Goal: Obtain resource: Obtain resource

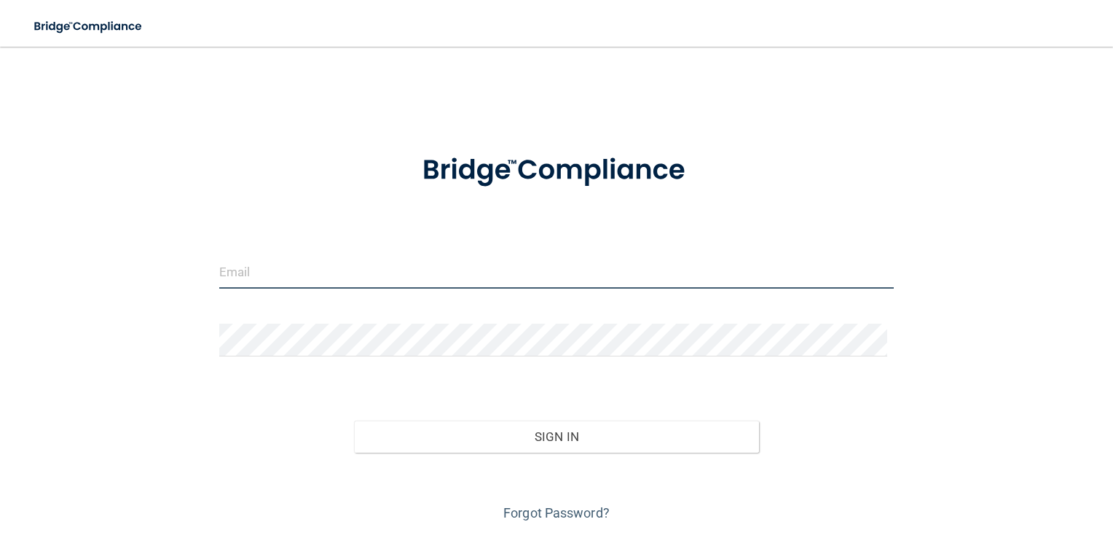
click at [233, 260] on input "email" at bounding box center [556, 272] width 675 height 33
type input "[EMAIL_ADDRESS][DOMAIN_NAME]"
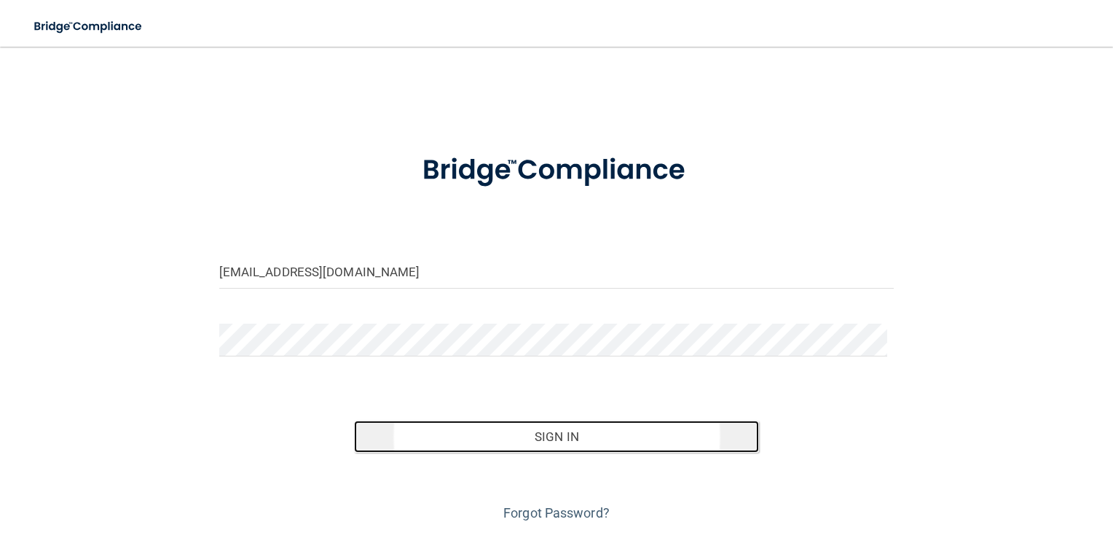
click at [519, 438] on button "Sign In" at bounding box center [556, 436] width 405 height 32
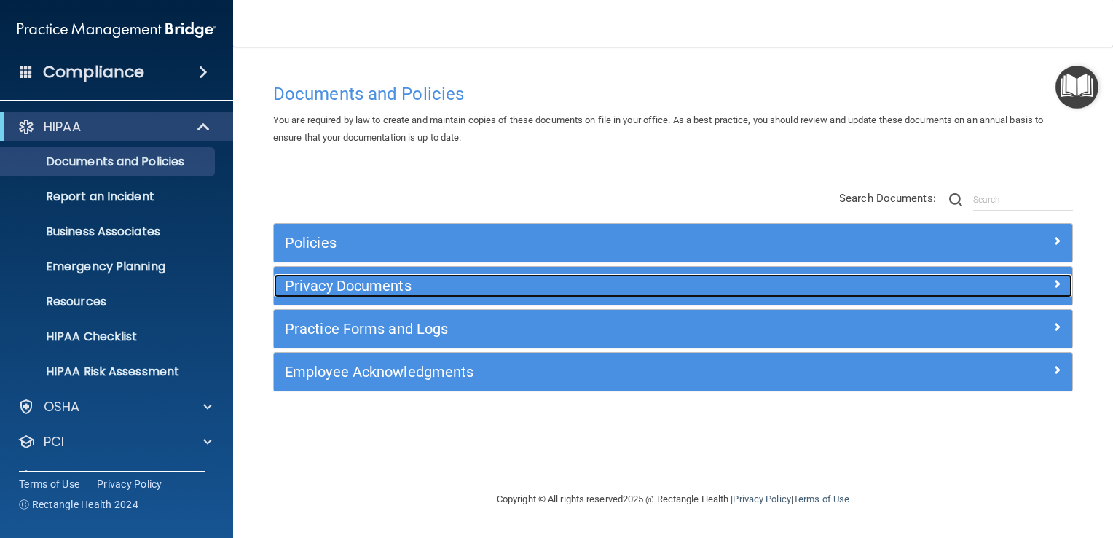
click at [323, 287] on h5 "Privacy Documents" at bounding box center [573, 286] width 577 height 16
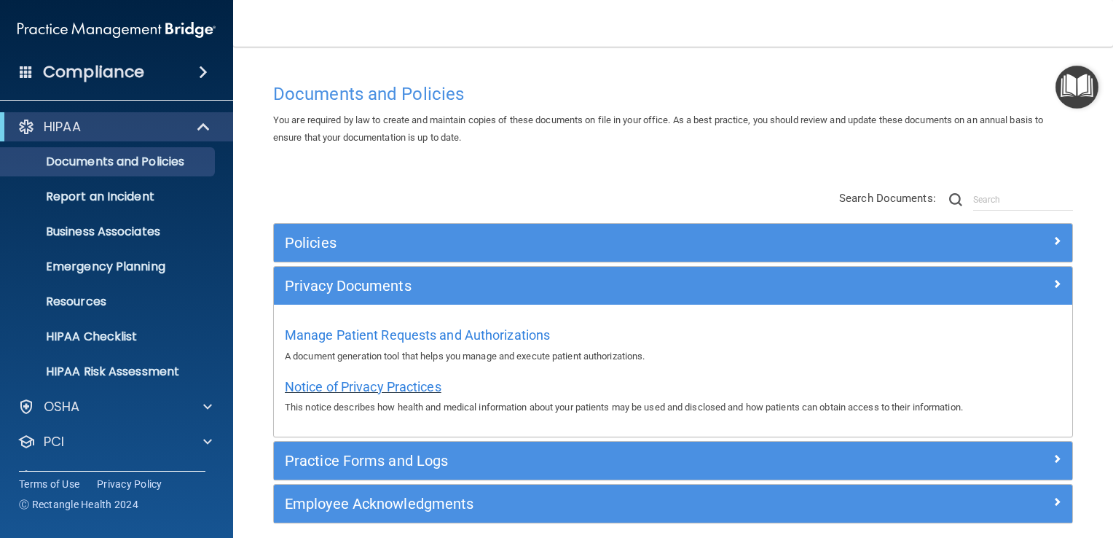
click at [353, 382] on span "Notice of Privacy Practices" at bounding box center [363, 386] width 157 height 15
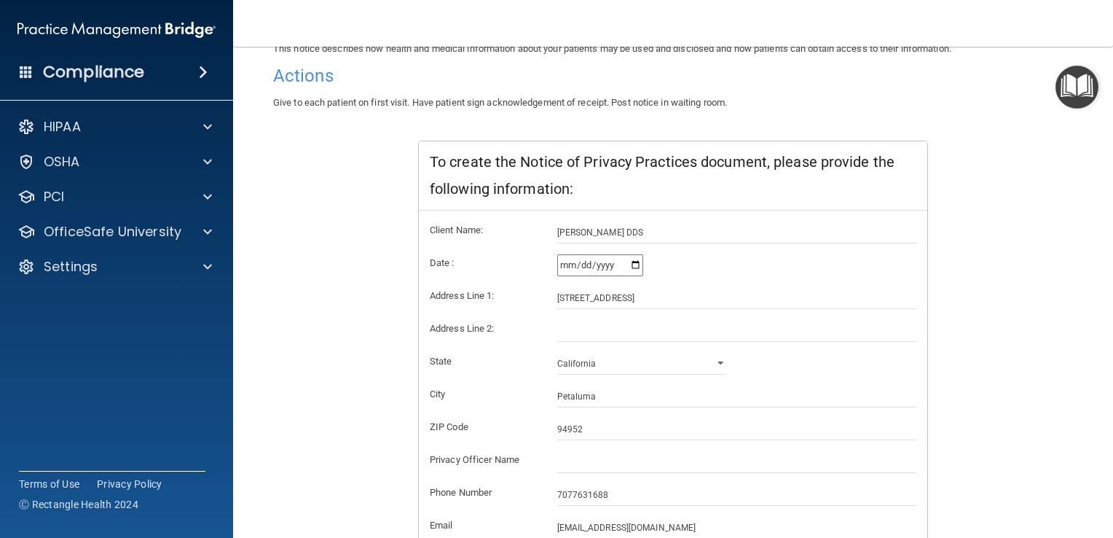
scroll to position [270, 0]
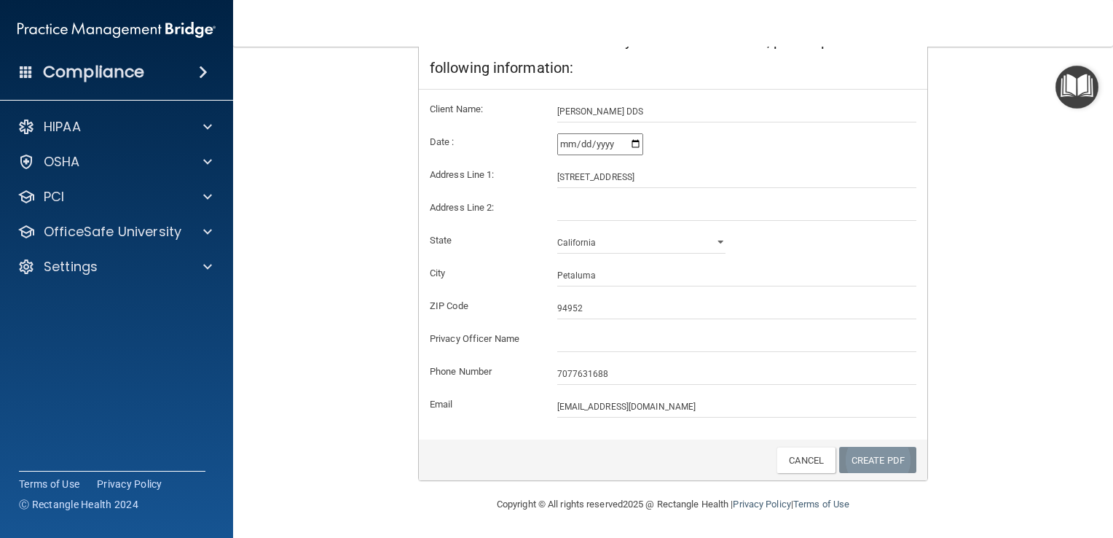
click at [865, 458] on link "Create PDF" at bounding box center [877, 460] width 77 height 27
click at [631, 141] on input "2025-10-01" at bounding box center [600, 144] width 86 height 22
click at [861, 471] on link "Create PDF" at bounding box center [877, 460] width 77 height 27
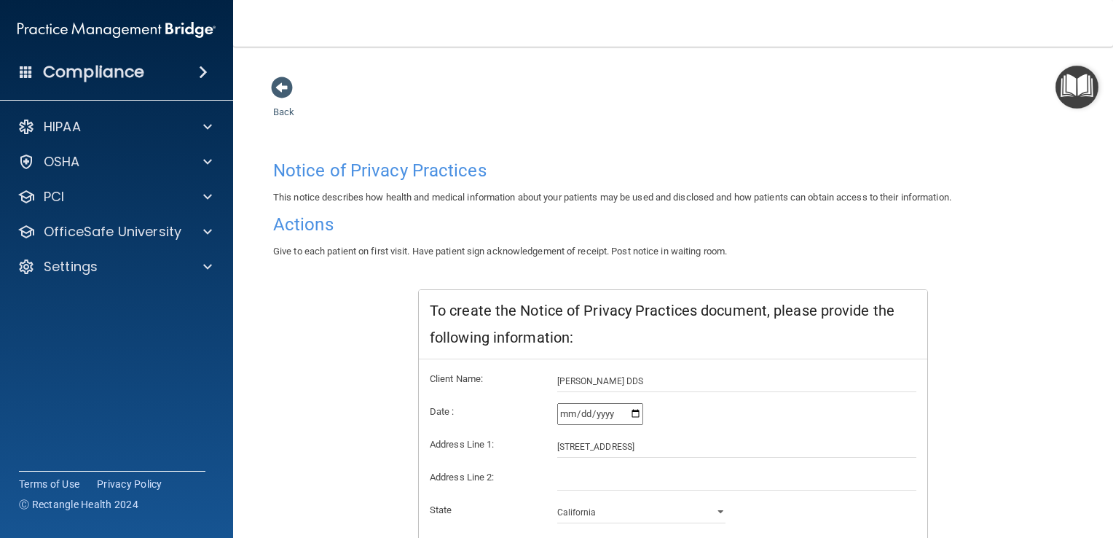
click at [347, 178] on h4 "Notice of Privacy Practices" at bounding box center [673, 170] width 800 height 19
click at [309, 224] on h4 "Actions" at bounding box center [673, 224] width 800 height 19
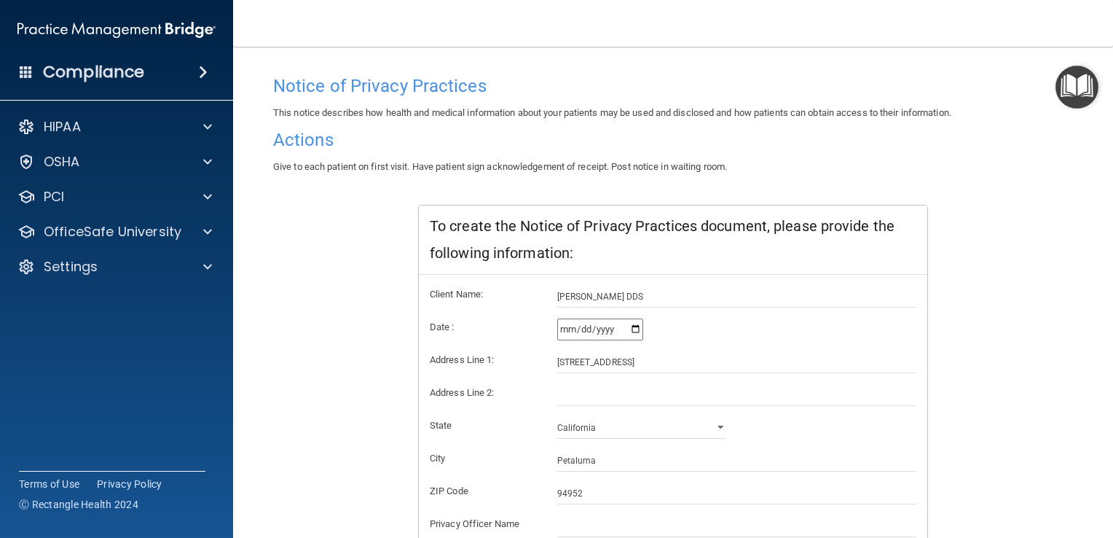
scroll to position [270, 0]
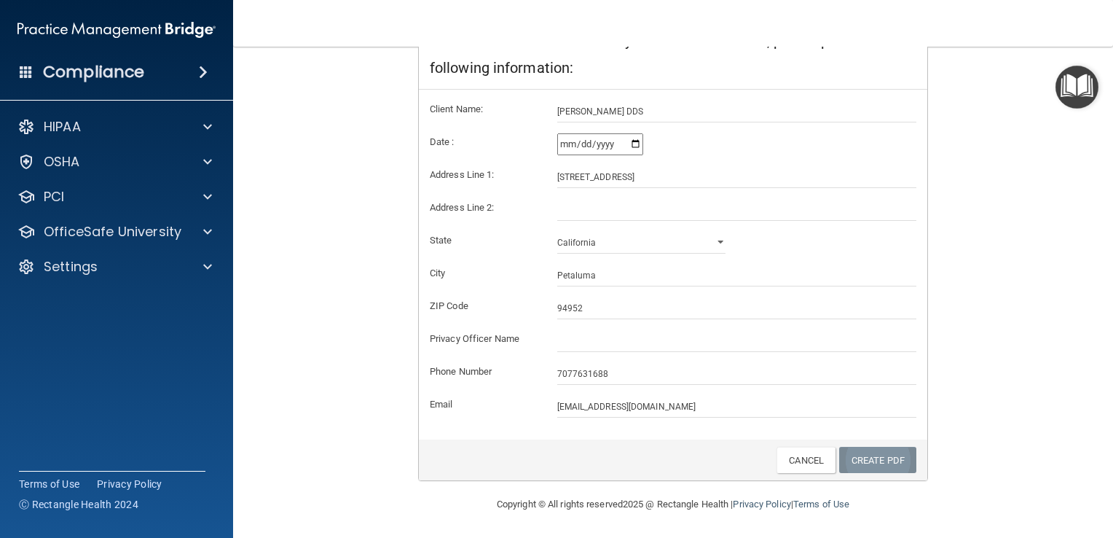
click at [862, 462] on link "Create PDF" at bounding box center [877, 460] width 77 height 27
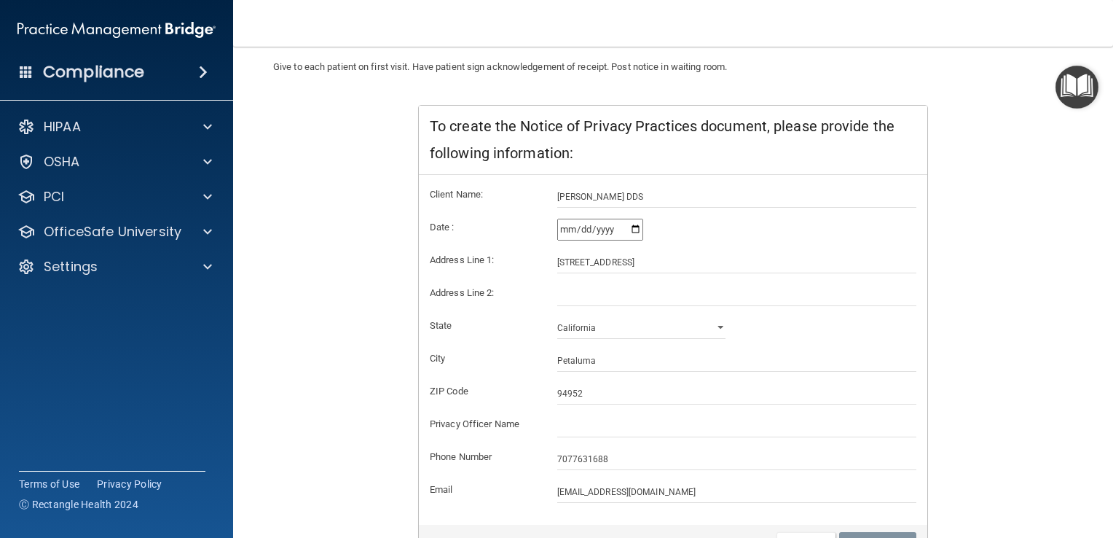
scroll to position [0, 0]
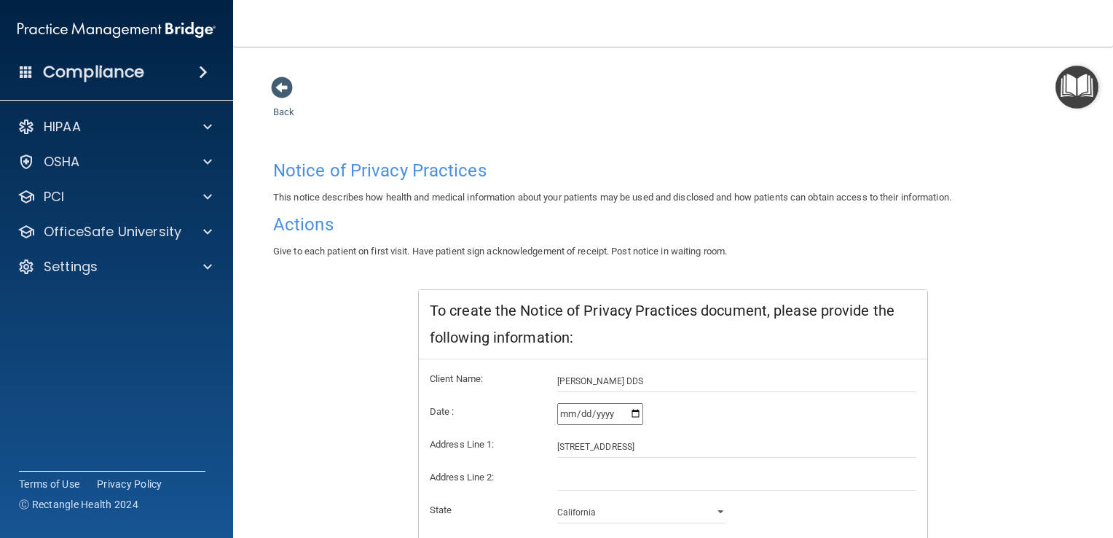
click at [1075, 86] on img "Open Resource Center" at bounding box center [1076, 87] width 43 height 43
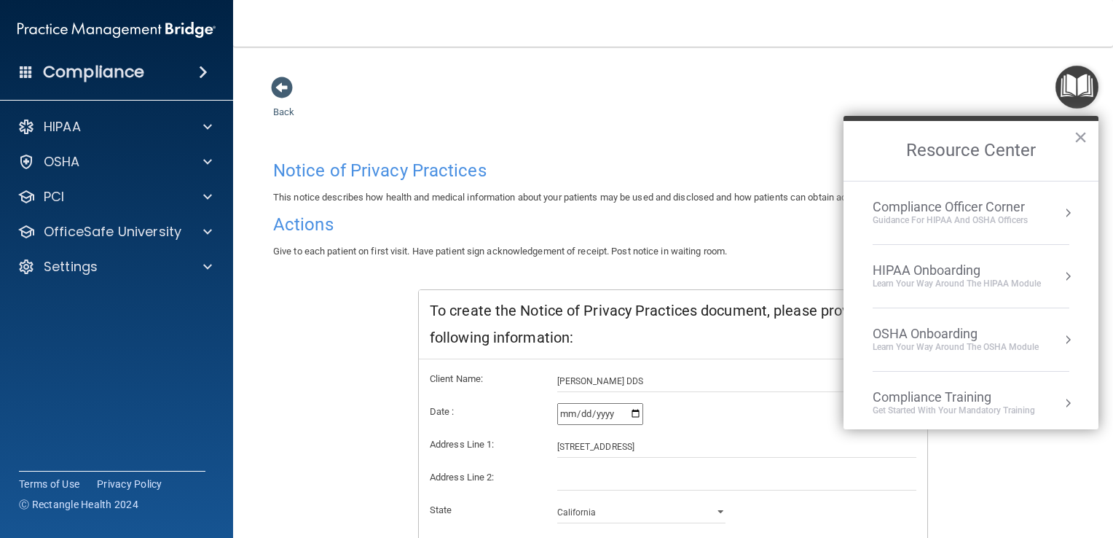
click at [732, 141] on div "Back Notice of Privacy Practices This notice describes how health and medical i…" at bounding box center [673, 420] width 822 height 689
click at [652, 133] on div "Back Notice of Privacy Practices This notice describes how health and medical i…" at bounding box center [673, 420] width 822 height 689
drag, startPoint x: 1083, startPoint y: 137, endPoint x: 1030, endPoint y: 141, distance: 53.3
click at [1082, 137] on button "×" at bounding box center [1081, 136] width 14 height 23
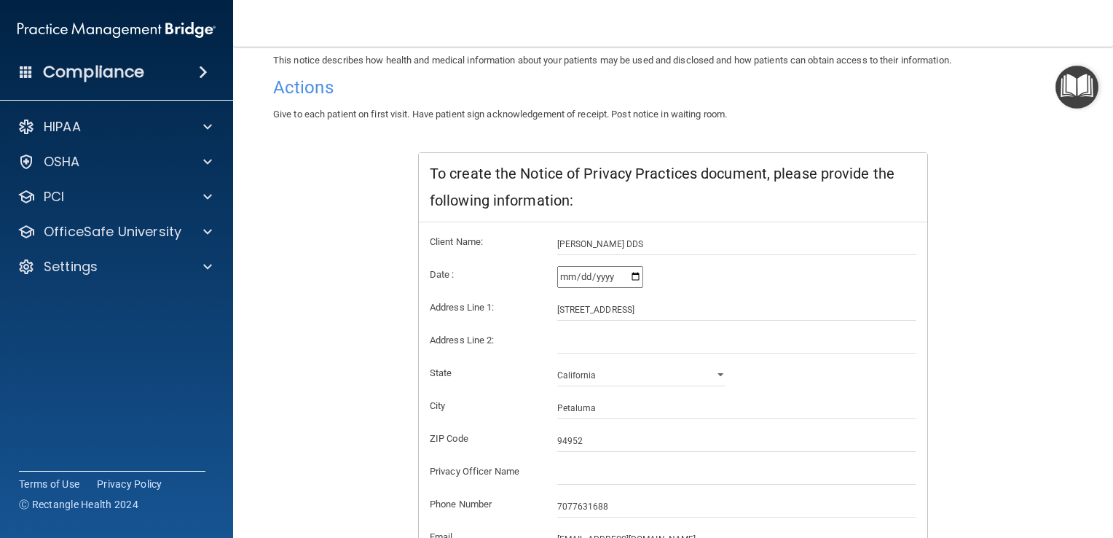
scroll to position [219, 0]
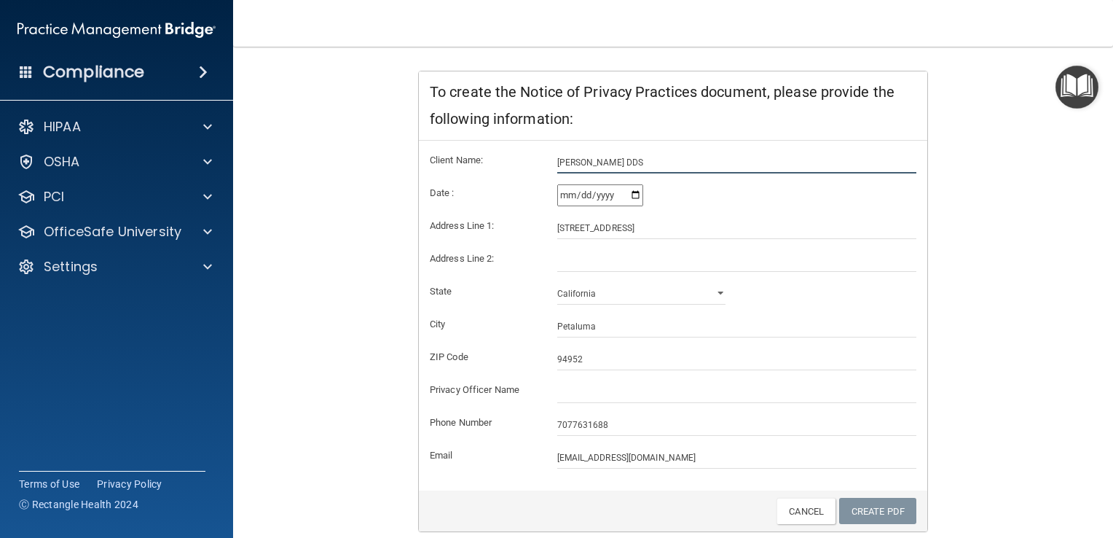
click at [637, 165] on input "[PERSON_NAME] DDS" at bounding box center [737, 163] width 360 height 22
click at [637, 163] on input "[PERSON_NAME] DDS" at bounding box center [737, 163] width 360 height 22
click at [612, 228] on input "[STREET_ADDRESS]" at bounding box center [737, 228] width 360 height 22
click at [508, 318] on label "City" at bounding box center [482, 323] width 127 height 17
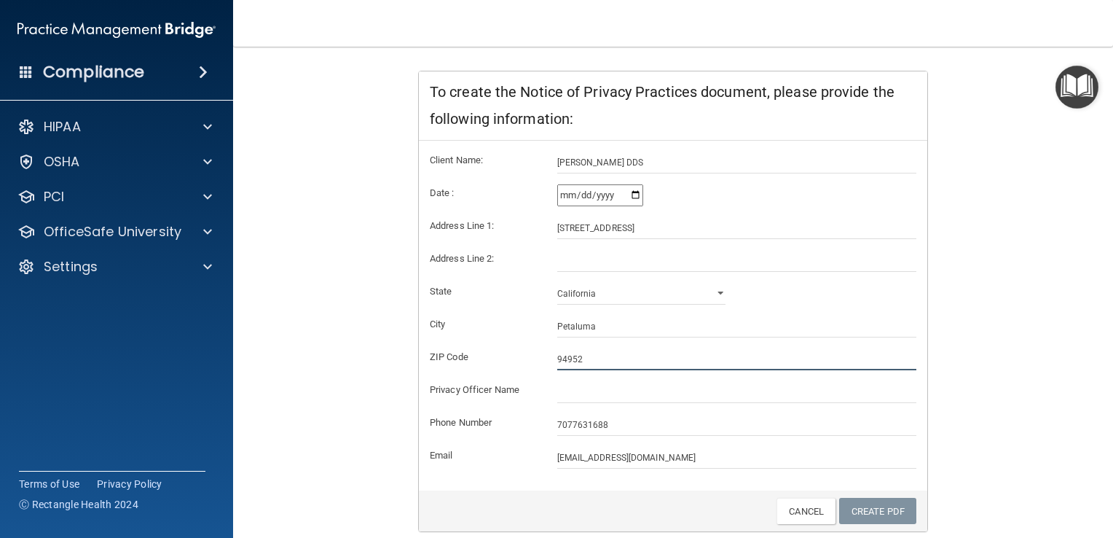
click at [591, 363] on input "94952" at bounding box center [737, 359] width 360 height 22
click at [609, 421] on input "7077631688" at bounding box center [737, 425] width 360 height 22
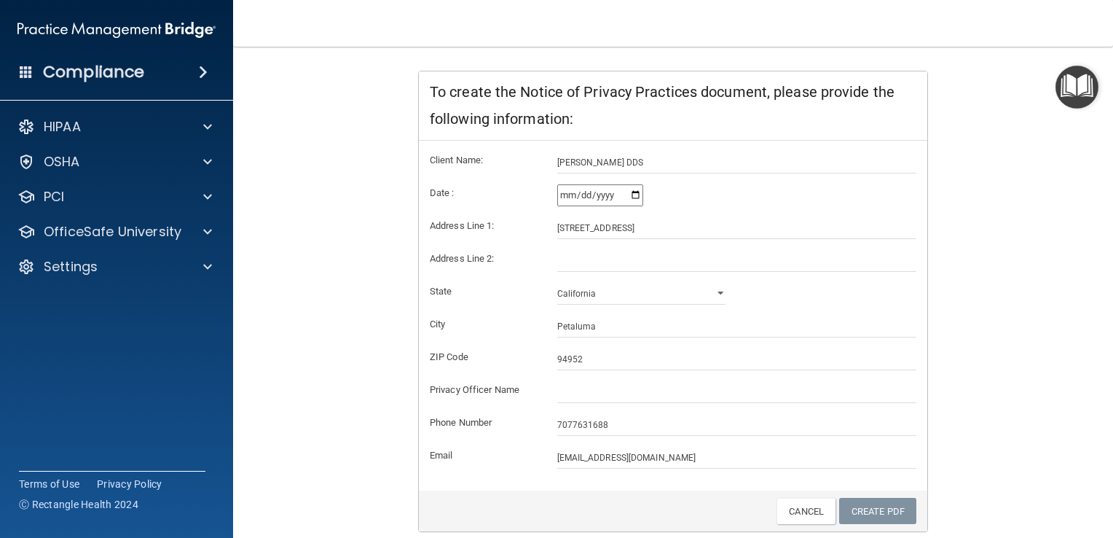
click at [479, 442] on form "Client Name: Mark Nizibian DDS Date : 2025-10-01 Address Line 1: 1122 B Street …" at bounding box center [673, 310] width 487 height 317
click at [857, 511] on link "Create PDF" at bounding box center [877, 510] width 77 height 27
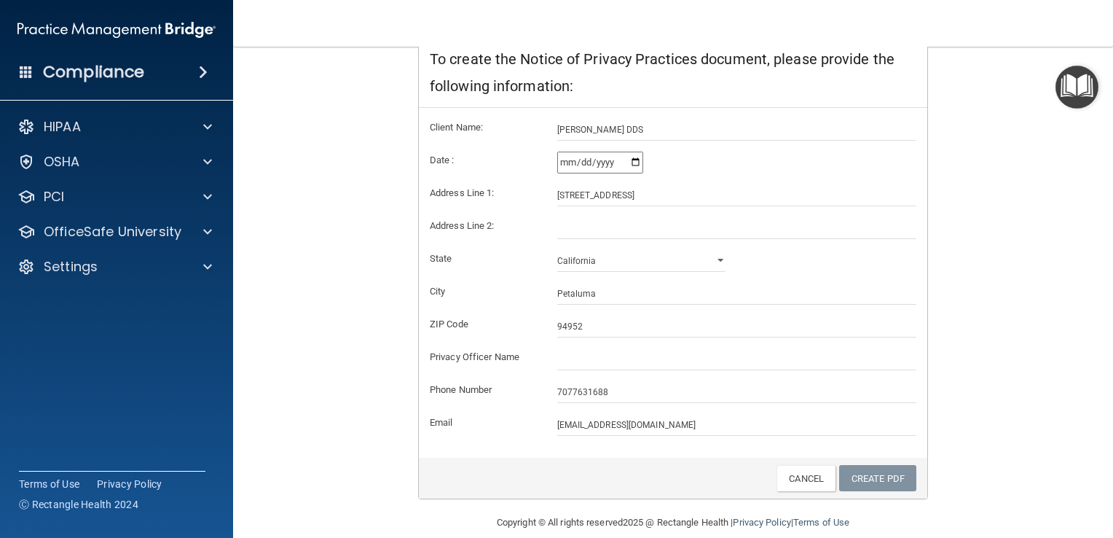
scroll to position [270, 0]
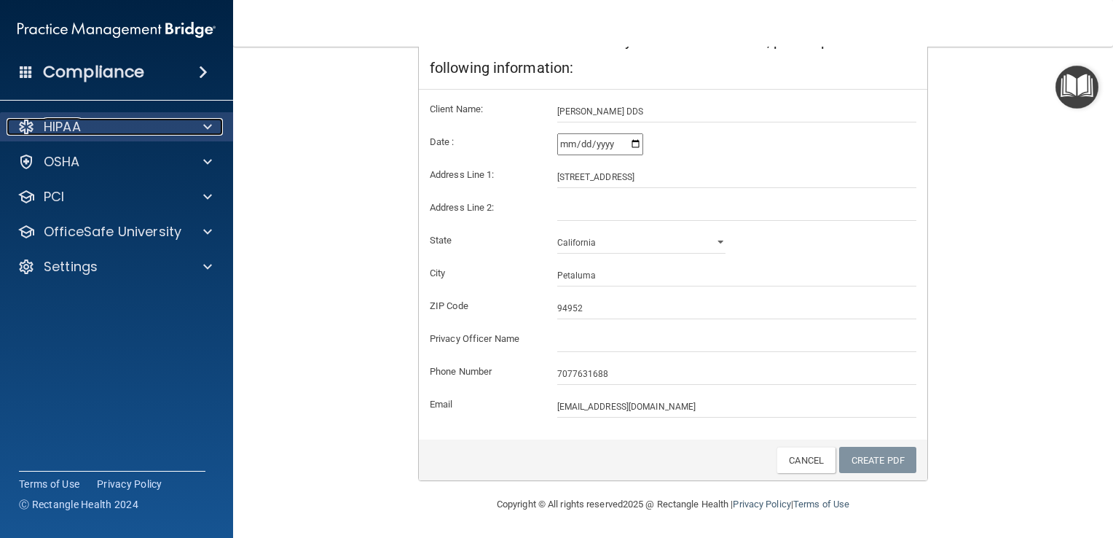
click at [209, 126] on span at bounding box center [207, 126] width 9 height 17
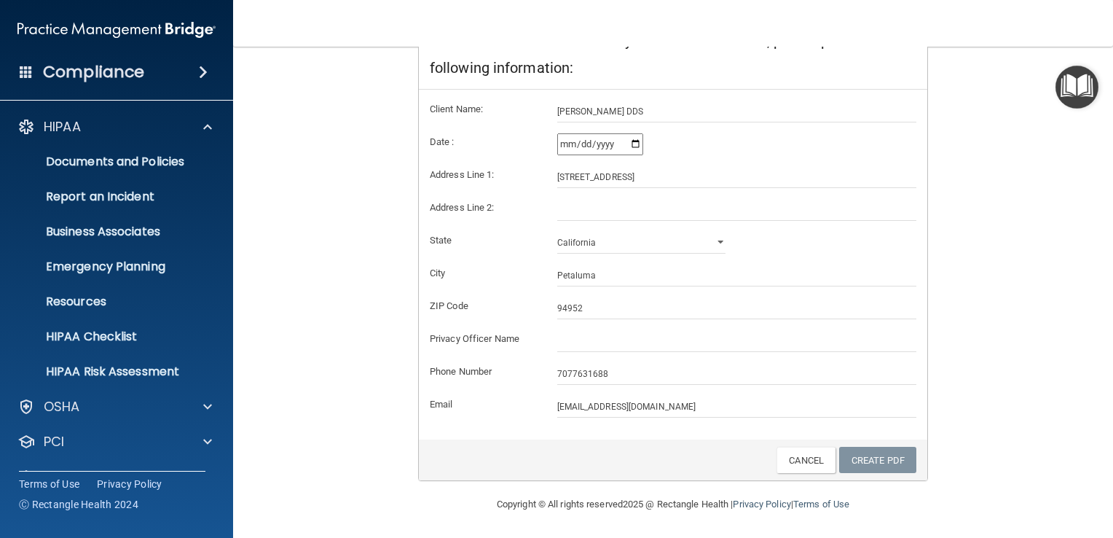
click at [274, 147] on div "Notice of Privacy Practices This notice describes how health and medical inform…" at bounding box center [673, 182] width 800 height 598
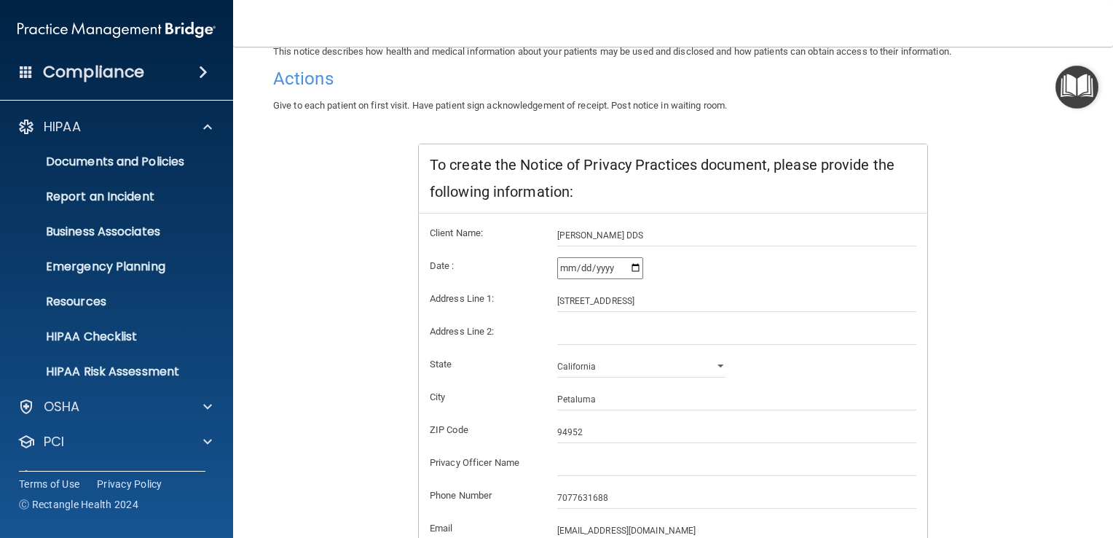
scroll to position [0, 0]
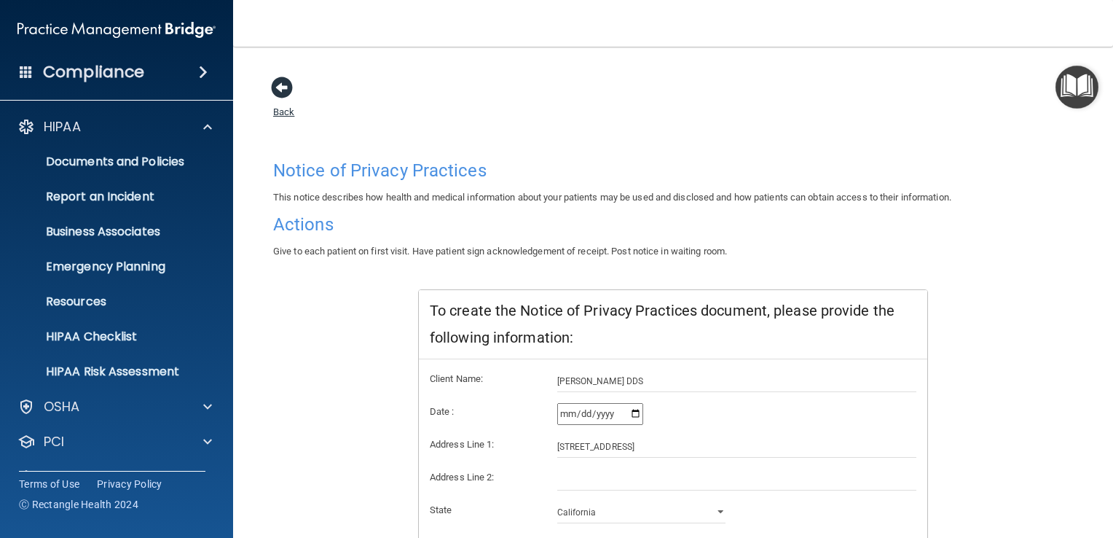
click at [280, 87] on span at bounding box center [282, 87] width 22 height 22
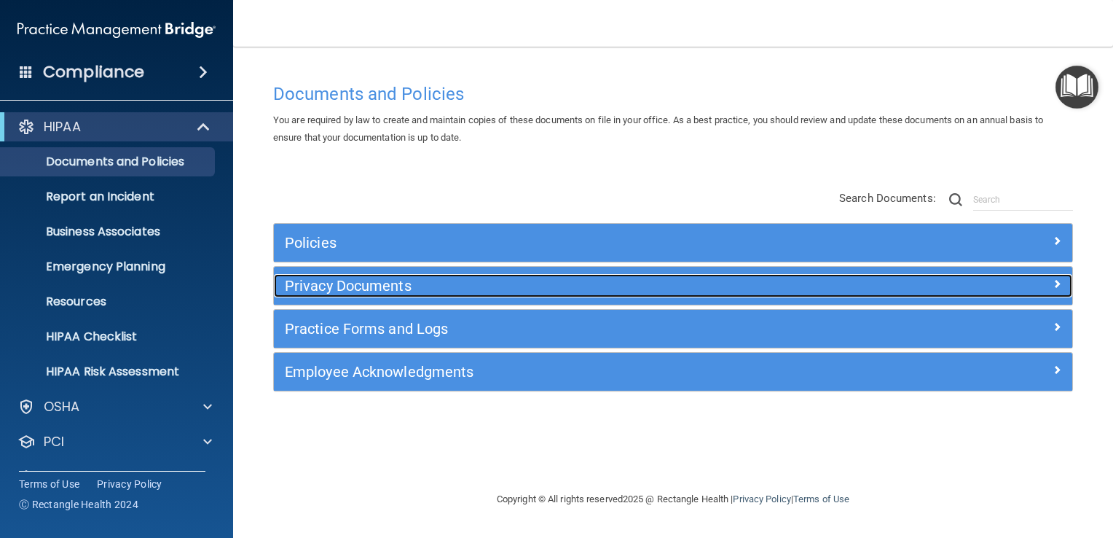
click at [326, 285] on h5 "Privacy Documents" at bounding box center [573, 286] width 577 height 16
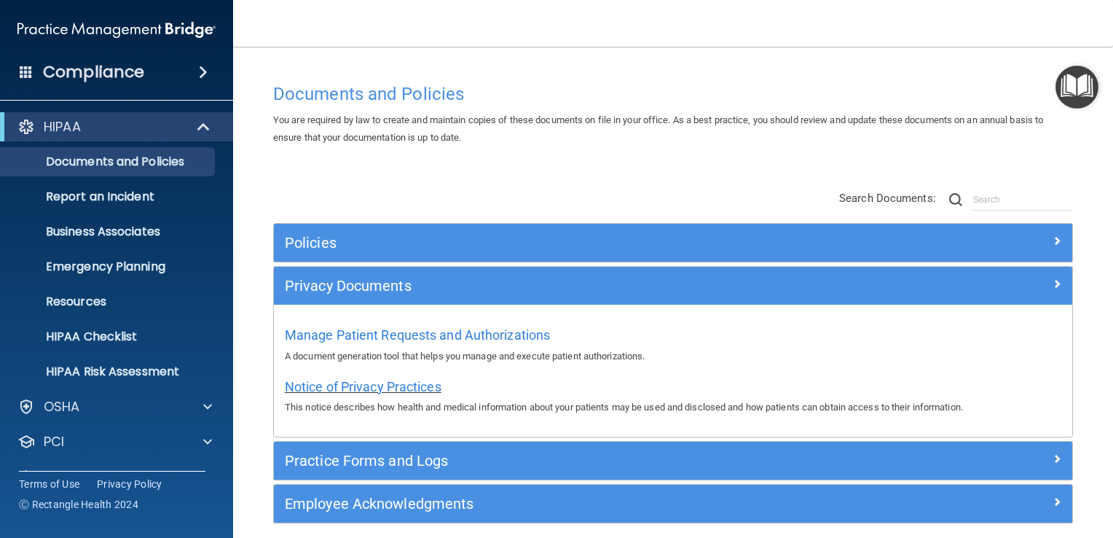
click at [332, 382] on span "Notice of Privacy Practices" at bounding box center [363, 386] width 157 height 15
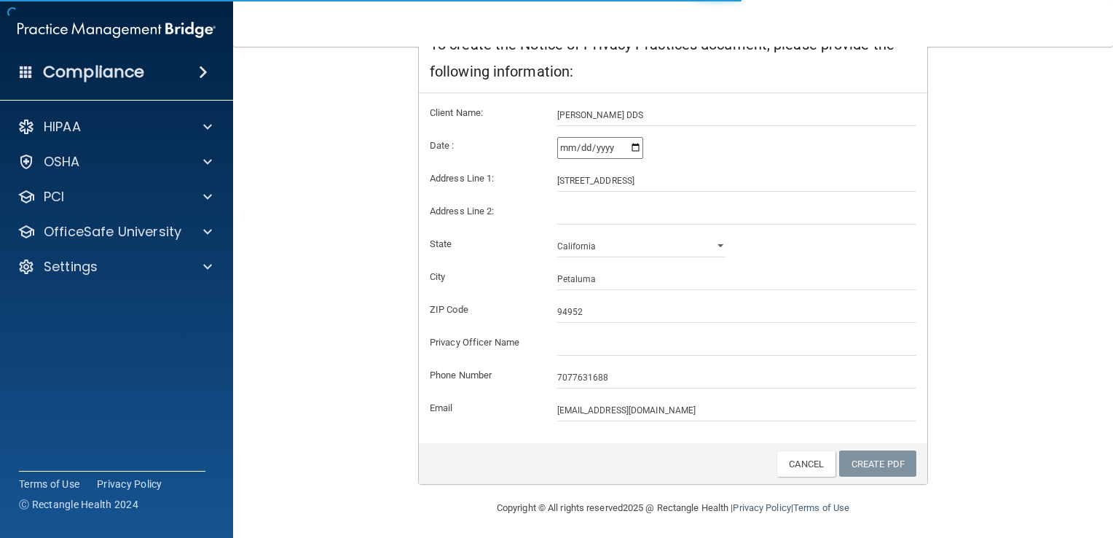
scroll to position [270, 0]
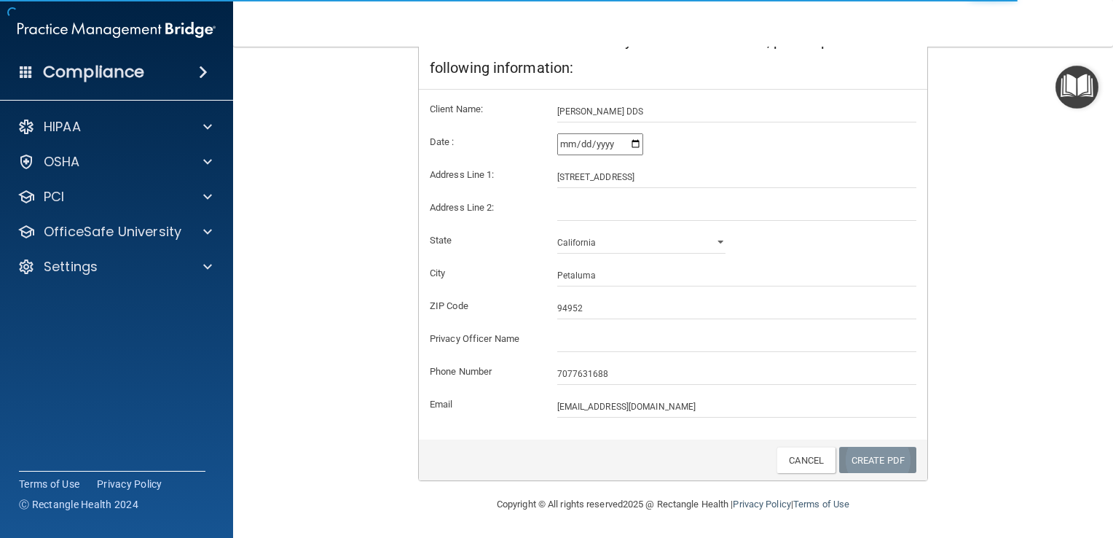
click at [876, 461] on link "Create PDF" at bounding box center [877, 460] width 77 height 27
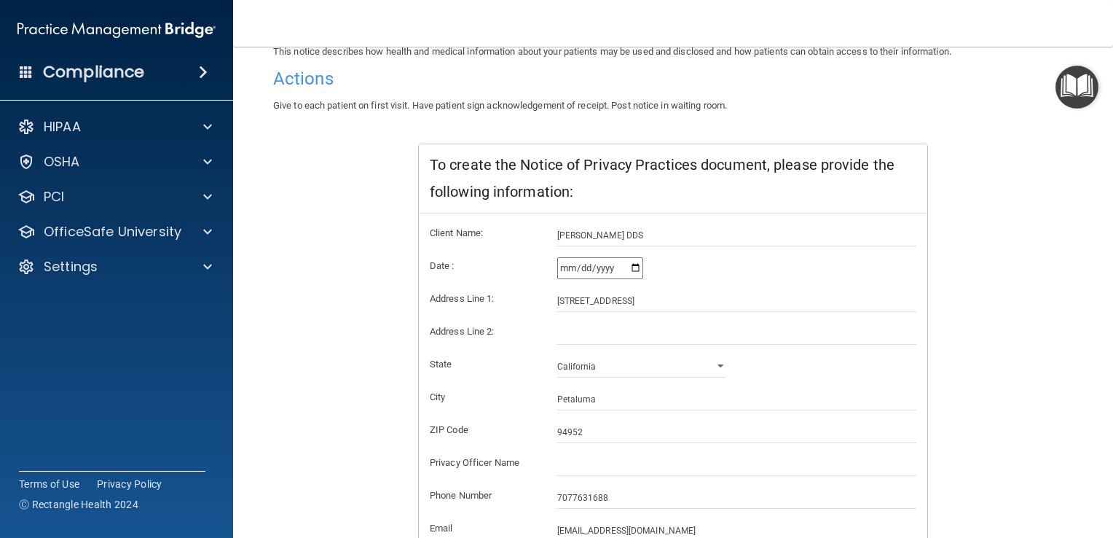
scroll to position [73, 0]
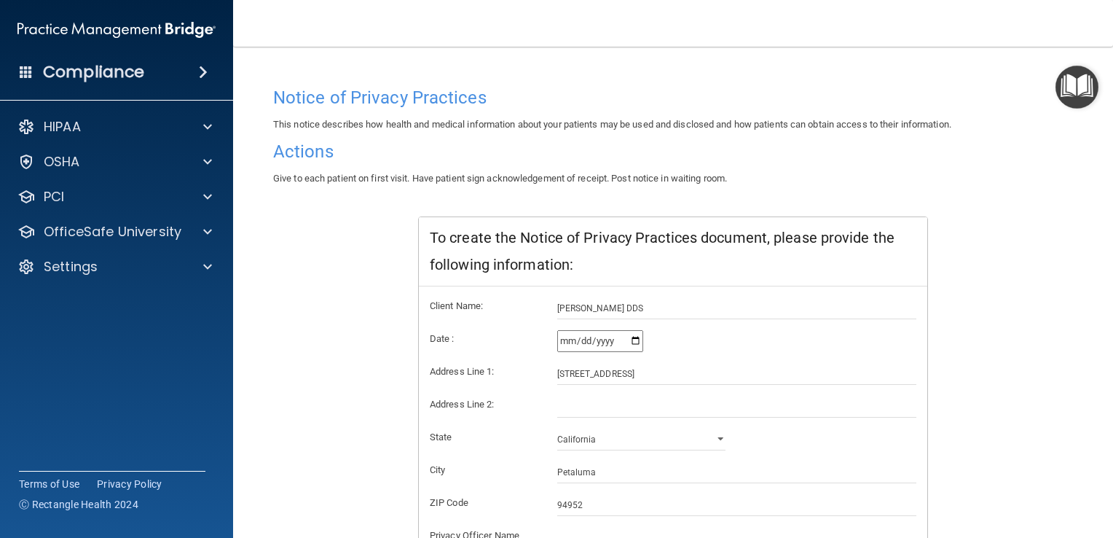
click at [369, 98] on h4 "Notice of Privacy Practices" at bounding box center [673, 97] width 800 height 19
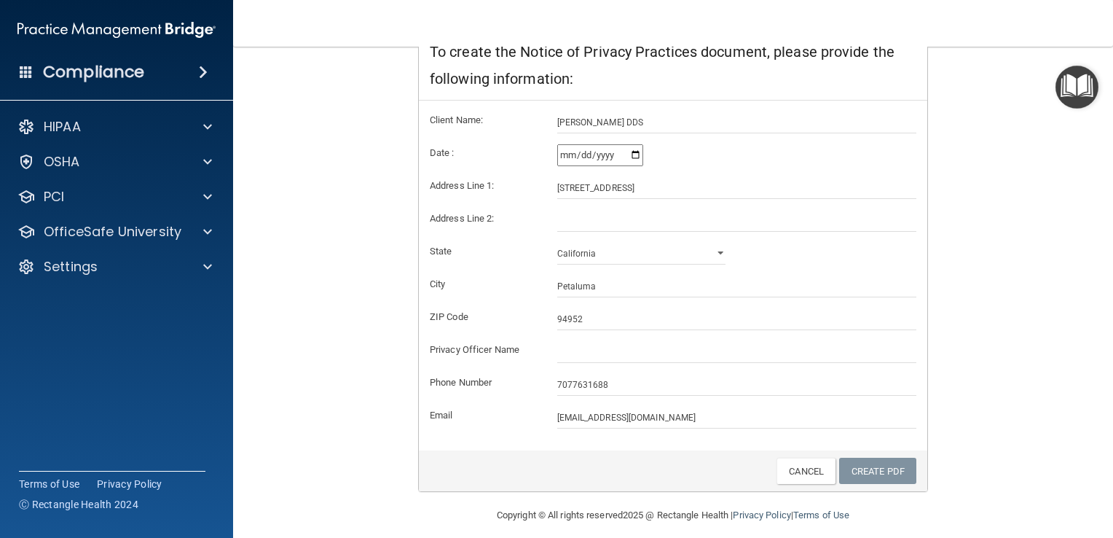
scroll to position [270, 0]
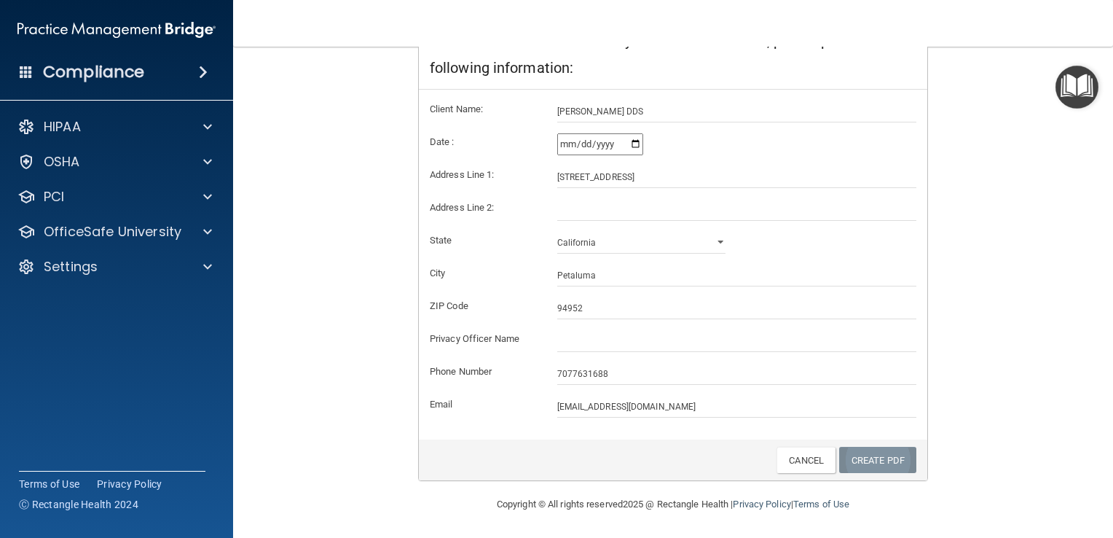
click at [879, 466] on link "Create PDF" at bounding box center [877, 460] width 77 height 27
click at [878, 465] on link "Create PDF" at bounding box center [877, 460] width 77 height 27
click at [587, 304] on input "94952" at bounding box center [737, 308] width 360 height 22
click at [599, 275] on input "Petaluma" at bounding box center [737, 275] width 360 height 22
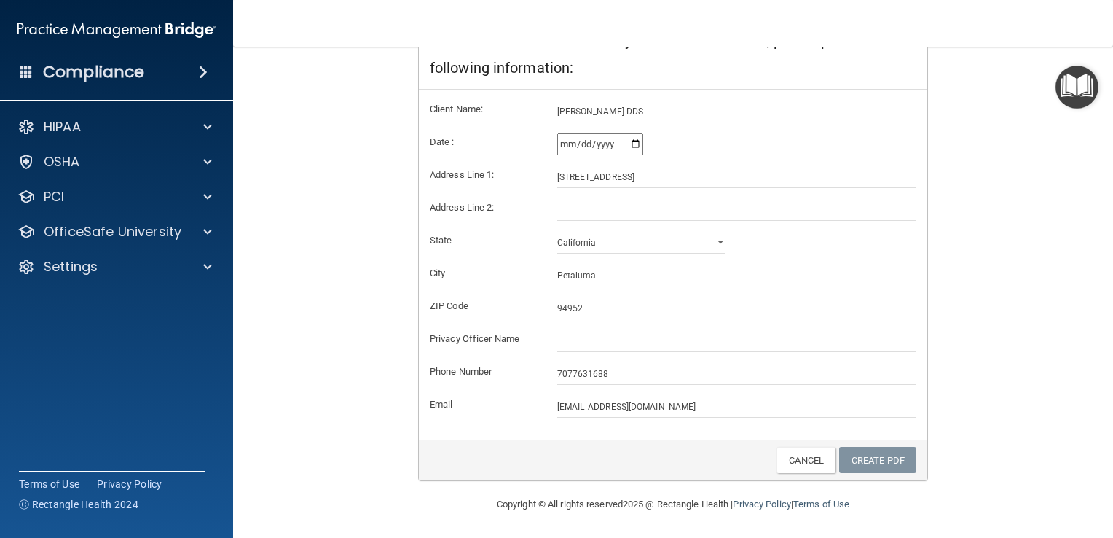
drag, startPoint x: 492, startPoint y: 267, endPoint x: 510, endPoint y: 258, distance: 19.9
click at [492, 267] on label "City" at bounding box center [482, 272] width 127 height 17
click at [599, 304] on input "94952" at bounding box center [737, 308] width 360 height 22
click at [615, 372] on input "7077631688" at bounding box center [737, 374] width 360 height 22
click at [519, 345] on label "Privacy Officer Name" at bounding box center [482, 338] width 127 height 17
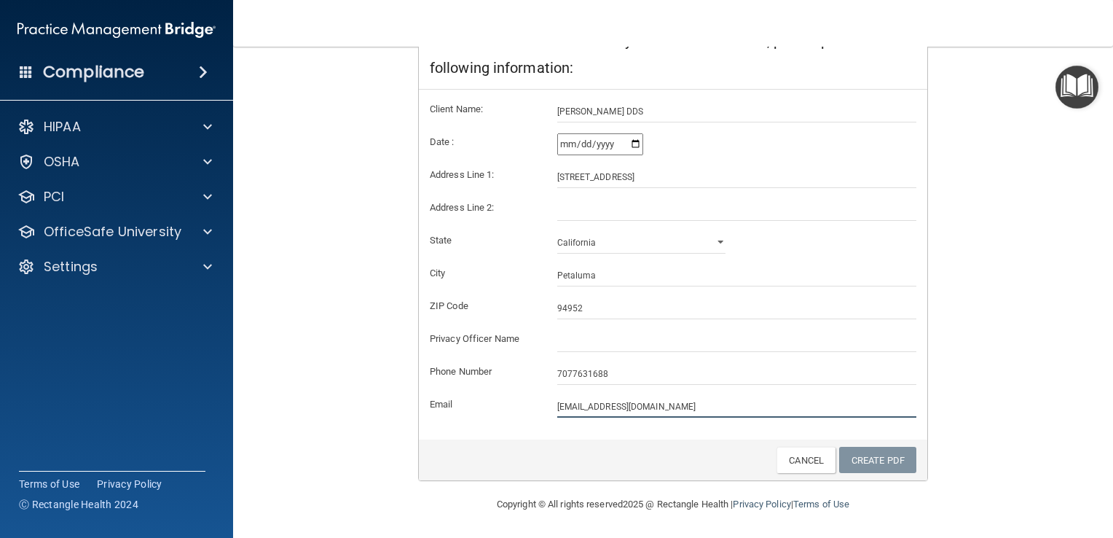
click at [561, 406] on input "[EMAIL_ADDRESS][DOMAIN_NAME]" at bounding box center [737, 407] width 360 height 22
click at [864, 456] on link "Create PDF" at bounding box center [877, 460] width 77 height 27
click at [634, 141] on input "[DATE]" at bounding box center [600, 144] width 86 height 22
drag, startPoint x: 632, startPoint y: 141, endPoint x: 649, endPoint y: 155, distance: 22.3
click at [634, 144] on input "[DATE]" at bounding box center [600, 144] width 86 height 22
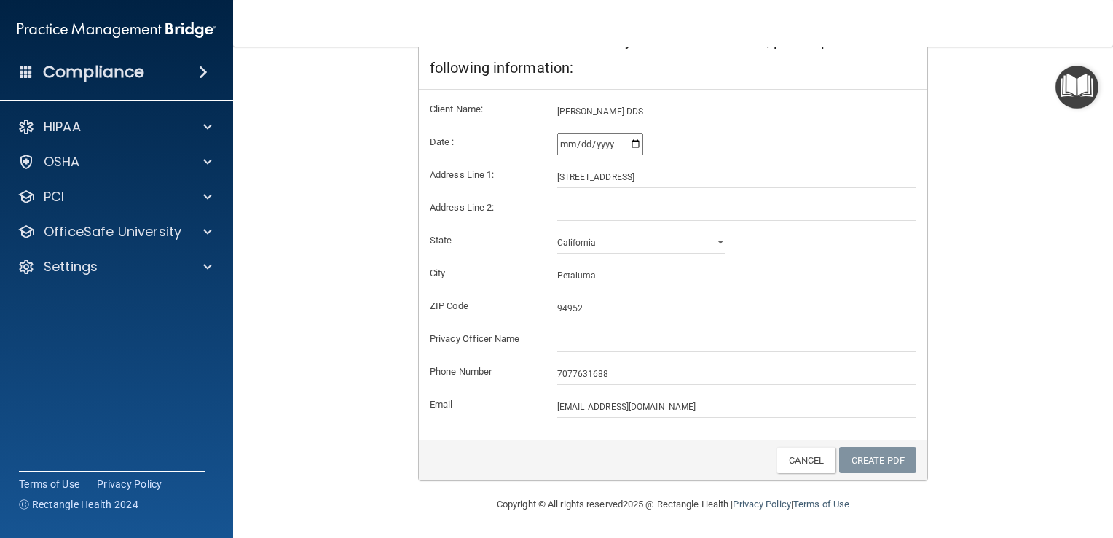
click at [631, 141] on input "2025-10-02" at bounding box center [600, 144] width 86 height 22
type input "[DATE]"
click at [819, 248] on div "Alabama Alaska Arizona Arkansas California Colorado Connecticut Delaware Distri…" at bounding box center [737, 243] width 382 height 22
click at [851, 460] on link "Create PDF" at bounding box center [877, 460] width 77 height 27
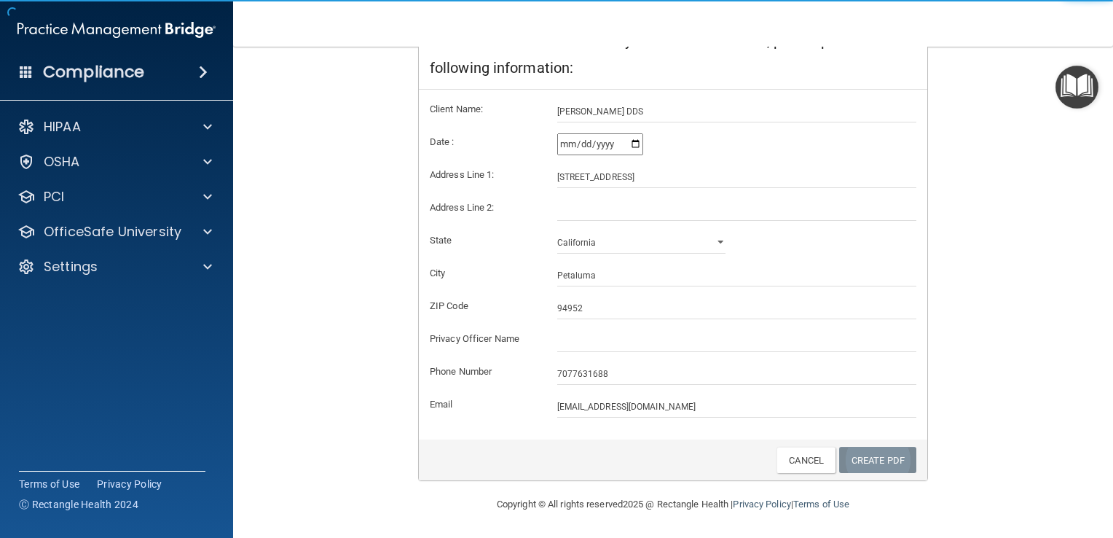
click at [851, 460] on link "Create PDF" at bounding box center [877, 460] width 77 height 27
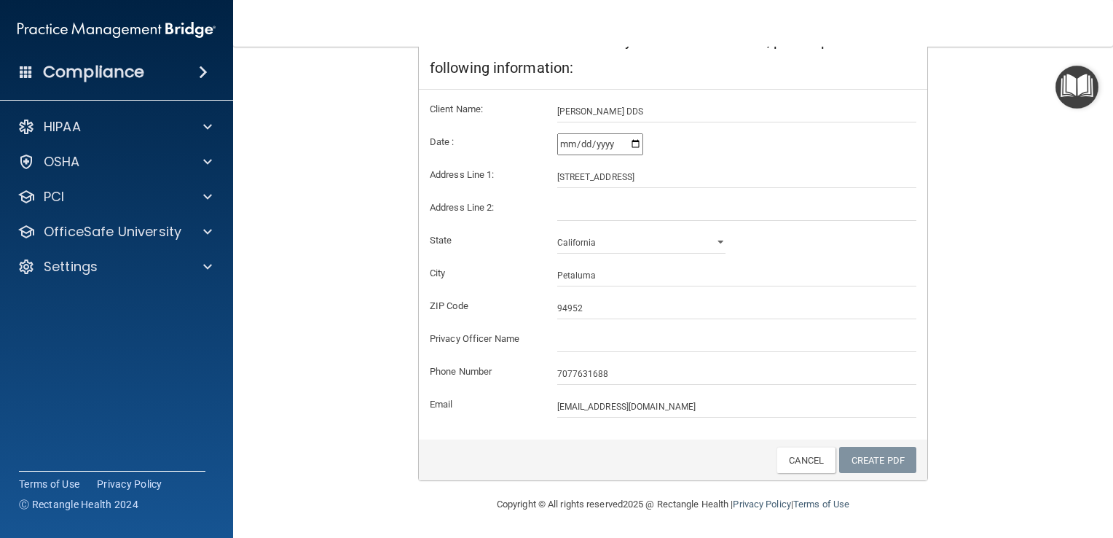
click at [1071, 81] on img "Open Resource Center" at bounding box center [1076, 87] width 43 height 43
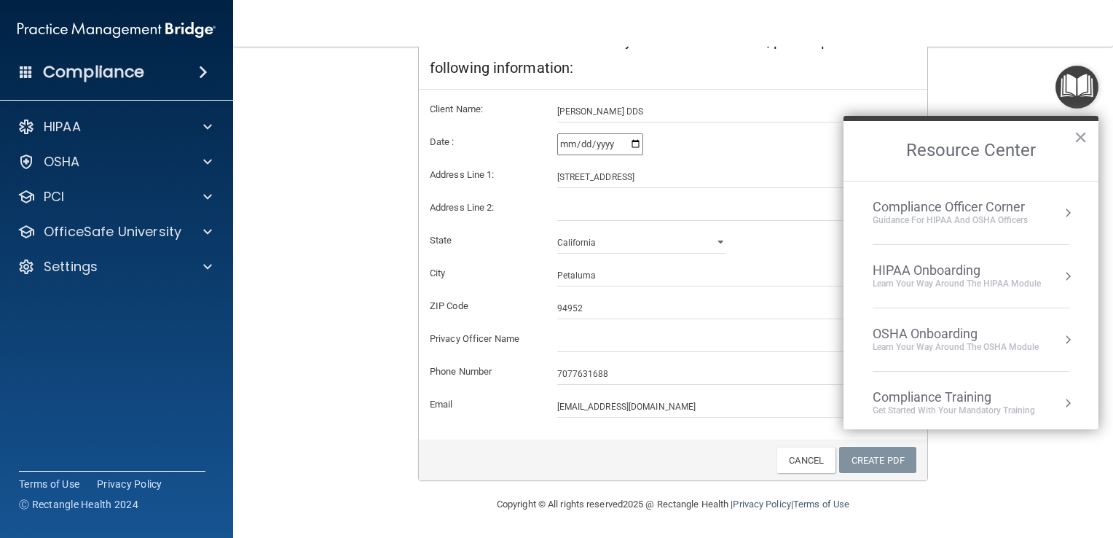
click at [1071, 81] on img "Open Resource Center" at bounding box center [1076, 87] width 43 height 43
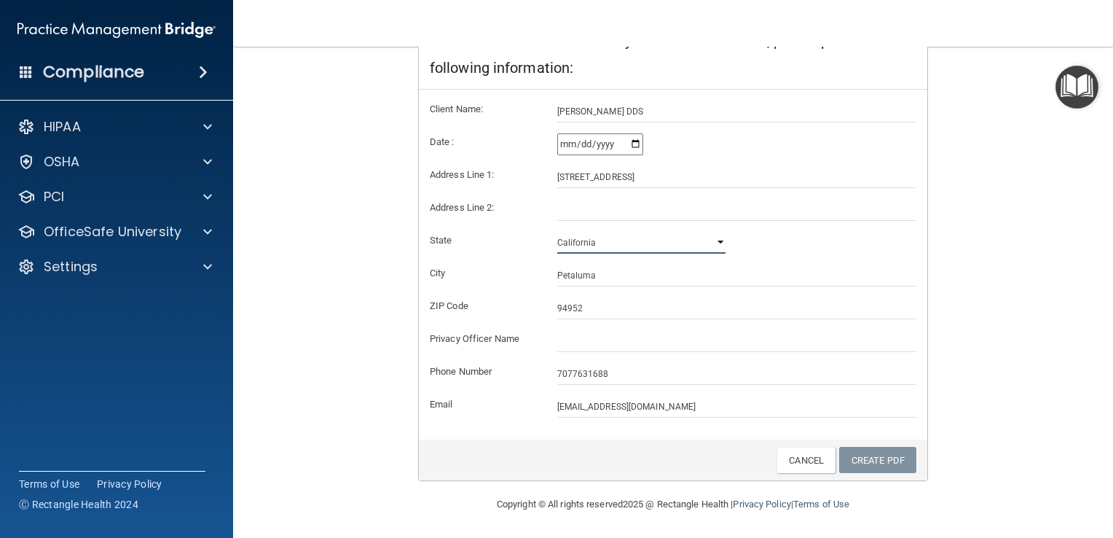
click at [601, 248] on select "Alabama Alaska Arizona Arkansas California Colorado Connecticut Delaware Distri…" at bounding box center [641, 243] width 169 height 22
click at [557, 232] on select "Alabama Alaska Arizona Arkansas California Colorado Connecticut Delaware Distri…" at bounding box center [641, 243] width 169 height 22
click at [661, 404] on input "[EMAIL_ADDRESS][DOMAIN_NAME]" at bounding box center [737, 407] width 360 height 22
click at [846, 454] on link "Create PDF" at bounding box center [877, 460] width 77 height 27
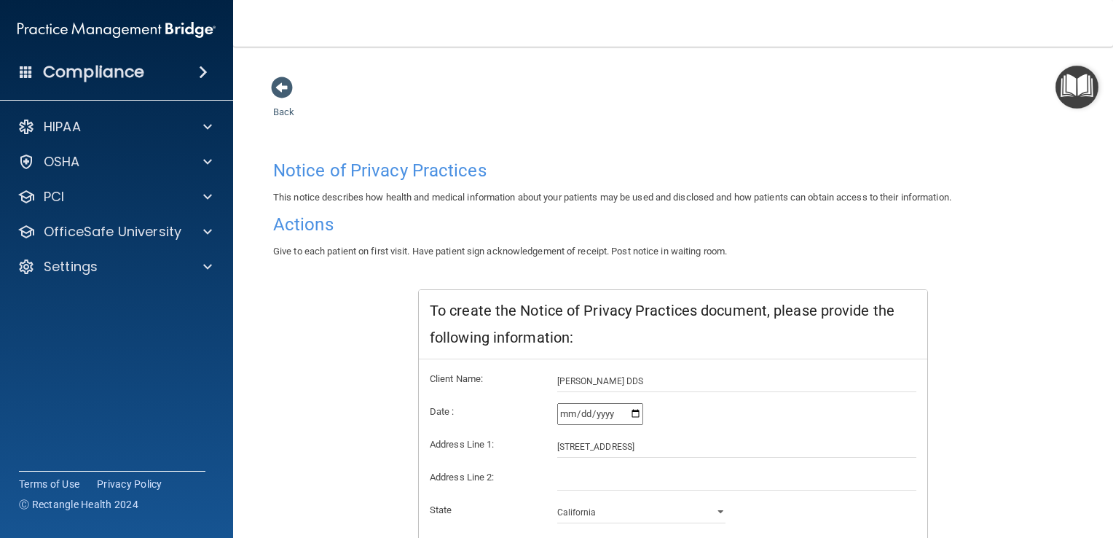
click at [344, 168] on h4 "Notice of Privacy Practices" at bounding box center [673, 170] width 800 height 19
click at [322, 224] on h4 "Actions" at bounding box center [673, 224] width 800 height 19
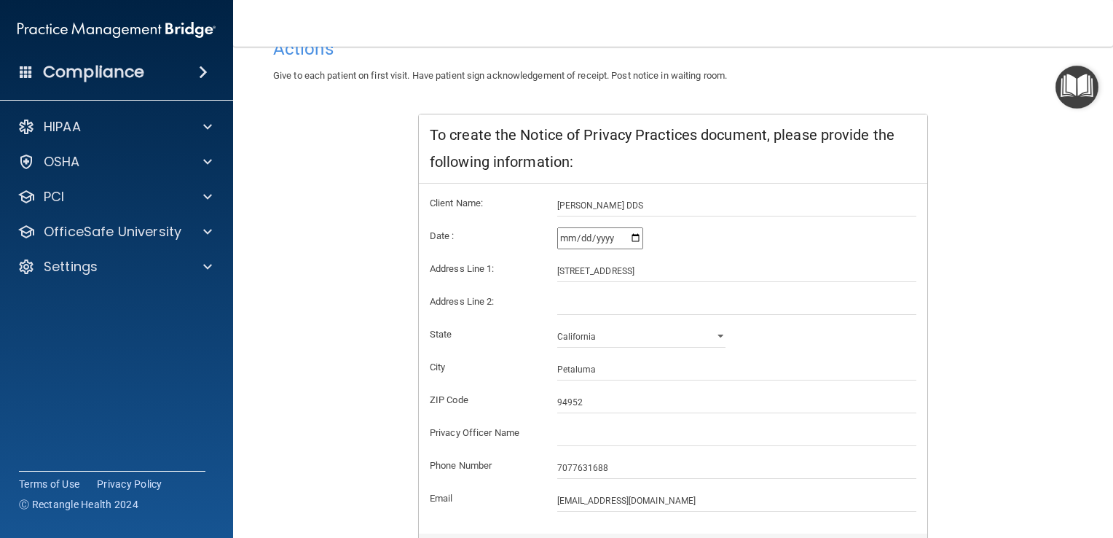
scroll to position [270, 0]
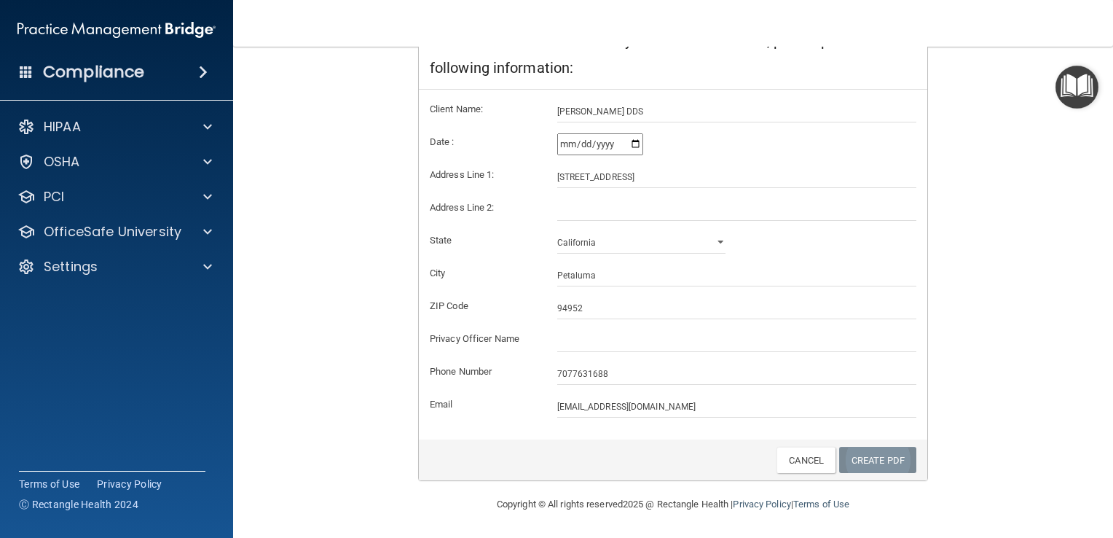
click at [883, 459] on link "Create PDF" at bounding box center [877, 460] width 77 height 27
click at [207, 262] on span at bounding box center [207, 266] width 9 height 17
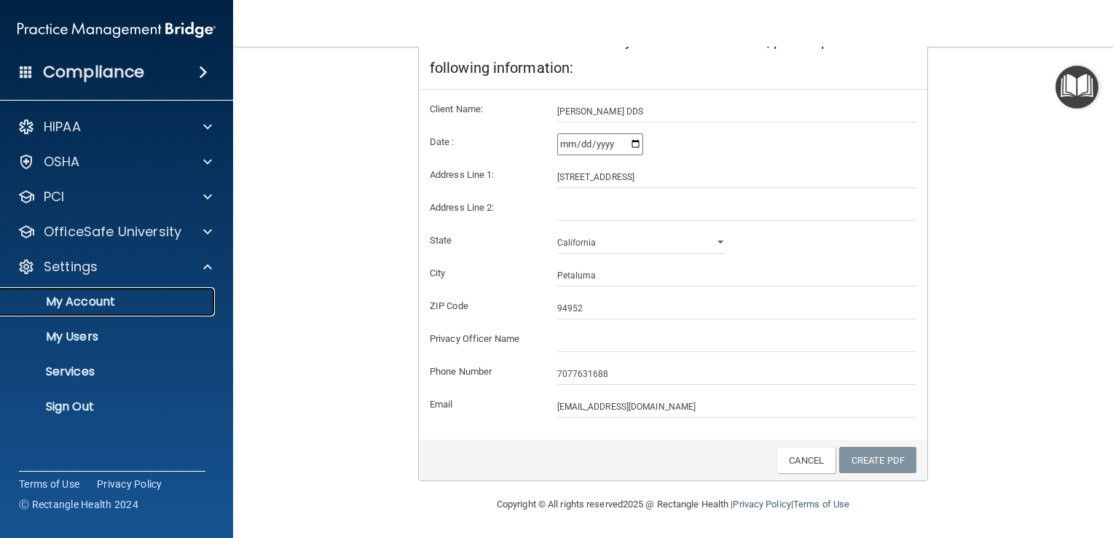
click at [87, 299] on p "My Account" at bounding box center [108, 301] width 199 height 15
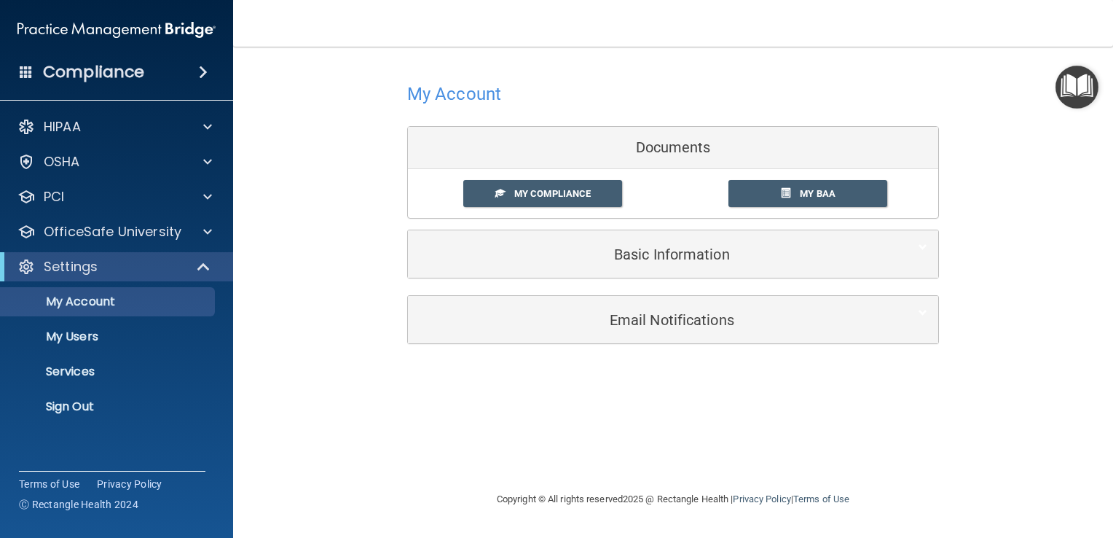
click at [116, 63] on h4 "Compliance" at bounding box center [93, 72] width 101 height 20
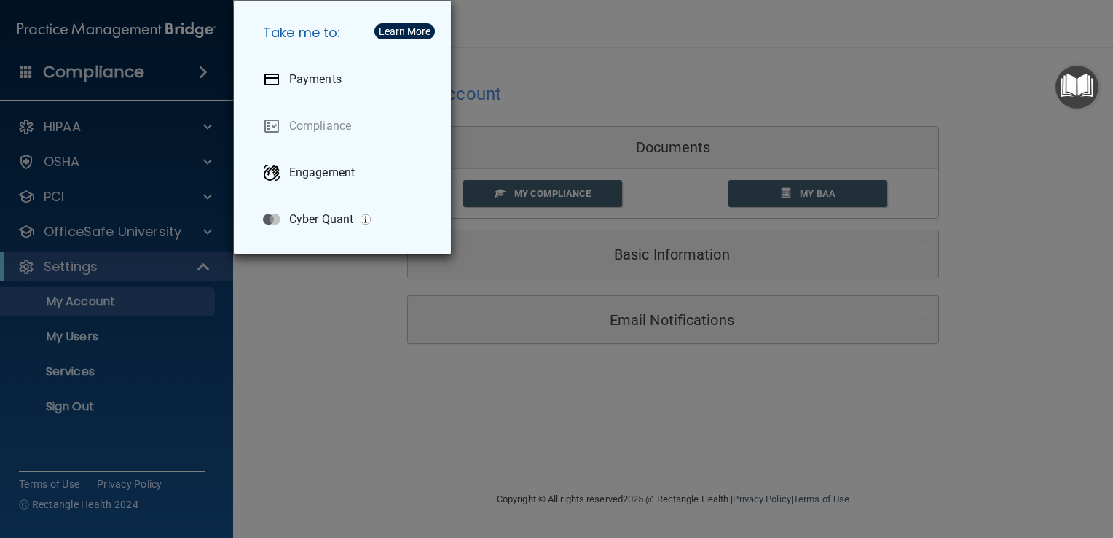
click at [160, 74] on div "Take me to: Payments Compliance Engagement Cyber Quant" at bounding box center [556, 269] width 1113 height 538
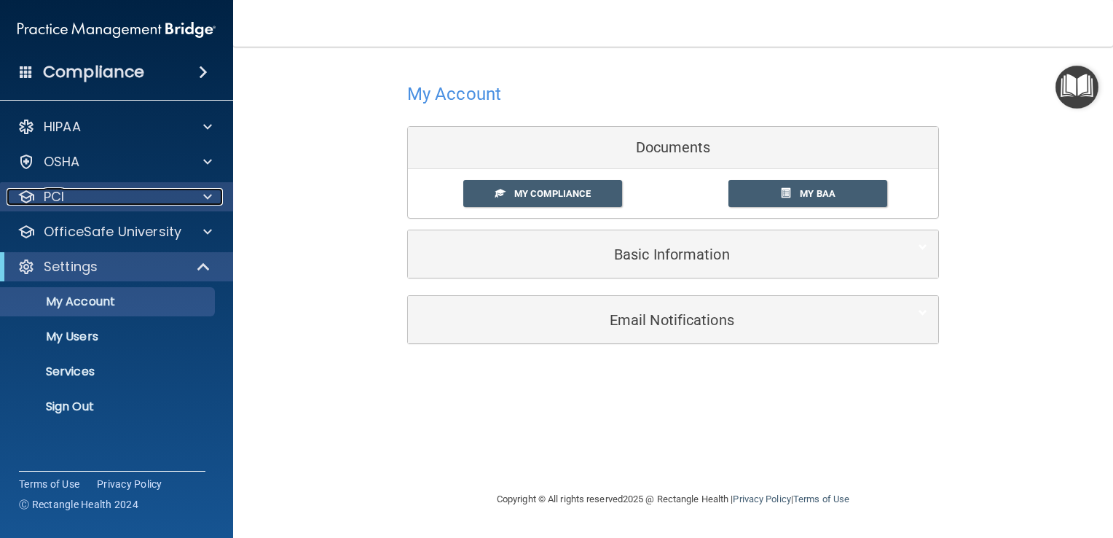
click at [55, 203] on p "PCI" at bounding box center [54, 196] width 20 height 17
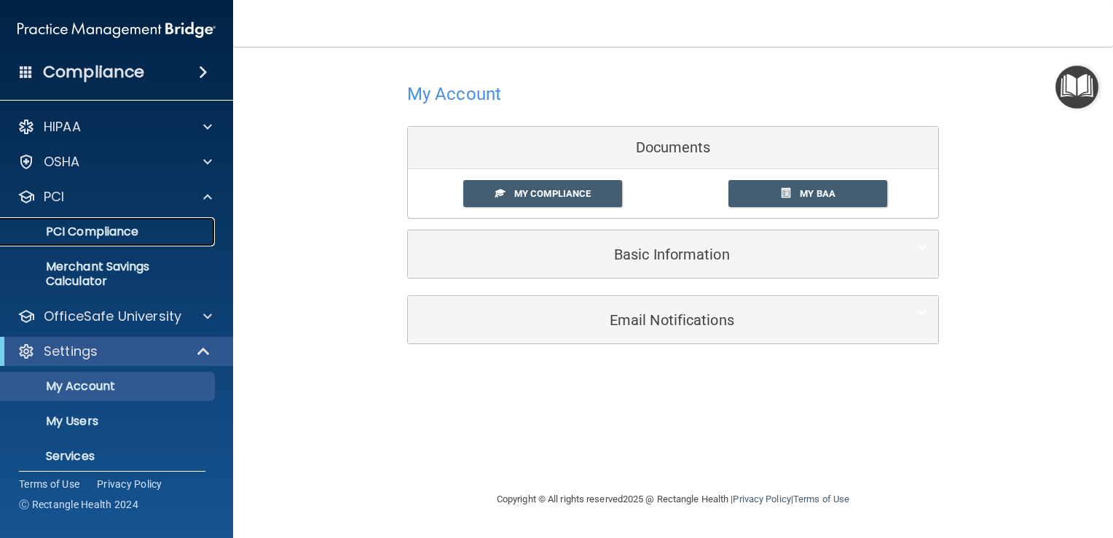
click at [93, 229] on p "PCI Compliance" at bounding box center [108, 231] width 199 height 15
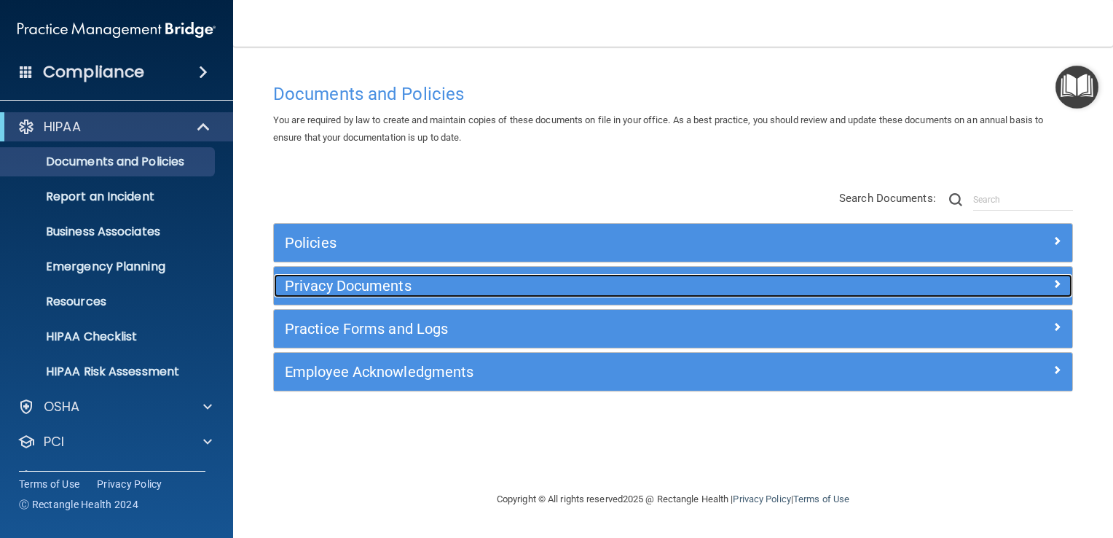
click at [379, 283] on h5 "Privacy Documents" at bounding box center [573, 286] width 577 height 16
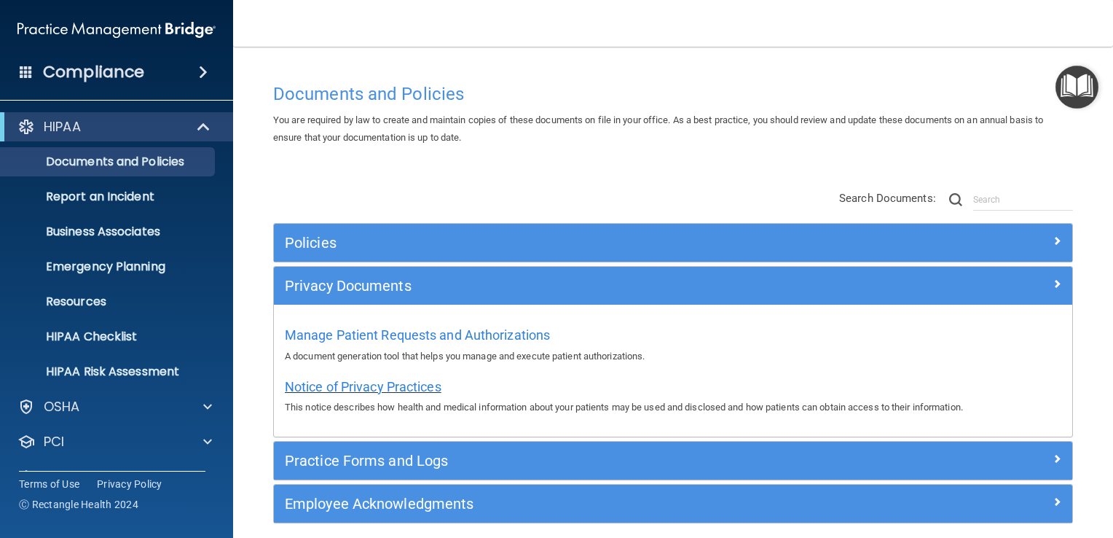
click at [373, 390] on span "Notice of Privacy Practices" at bounding box center [363, 386] width 157 height 15
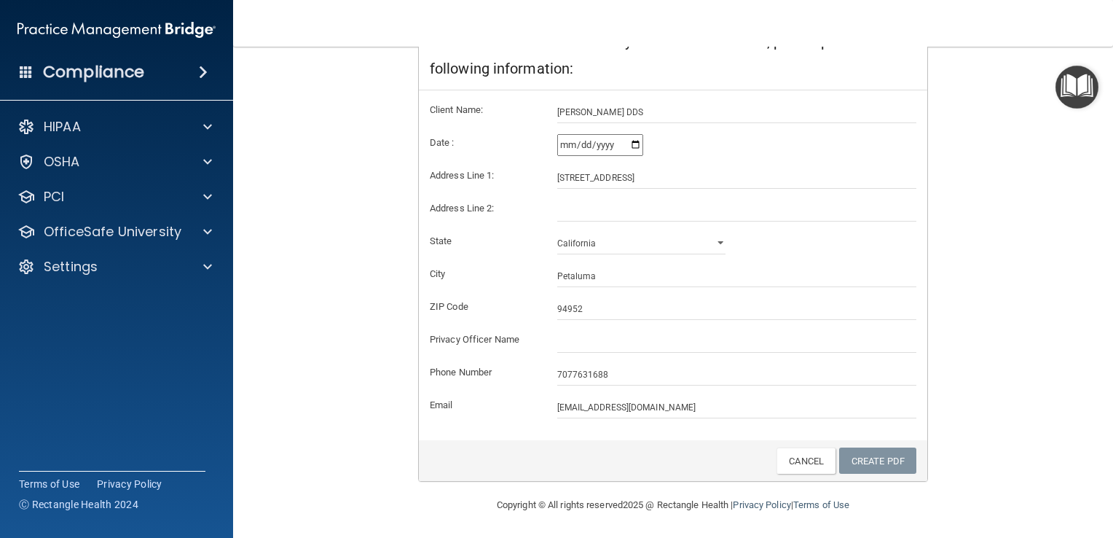
scroll to position [270, 0]
click at [873, 460] on link "Create PDF" at bounding box center [877, 460] width 77 height 27
click at [874, 453] on link "Create PDF" at bounding box center [877, 460] width 77 height 27
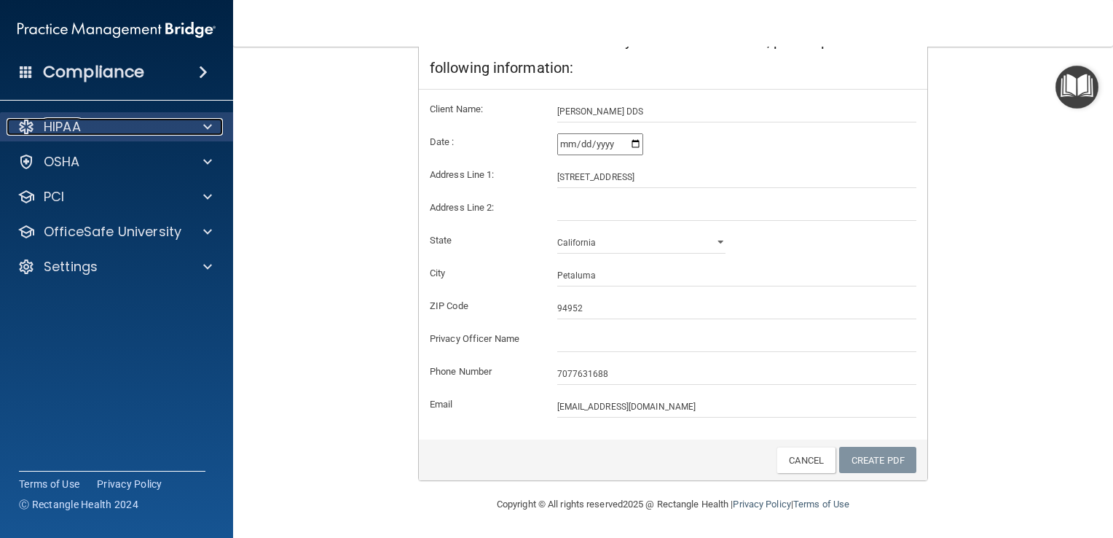
click at [204, 125] on span at bounding box center [207, 126] width 9 height 17
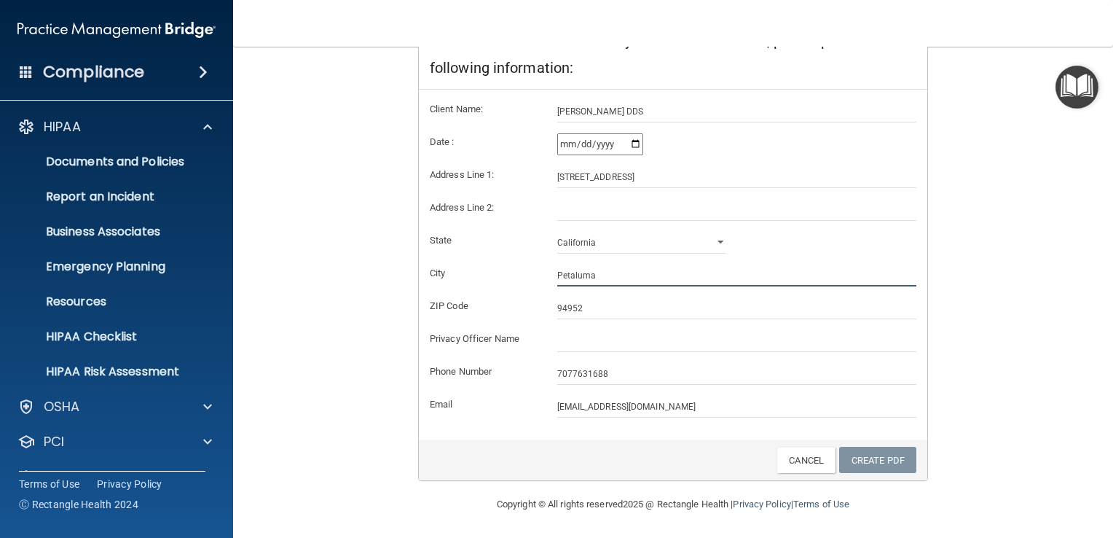
click at [778, 276] on input "Petaluma" at bounding box center [737, 275] width 360 height 22
click at [596, 304] on input "94952" at bounding box center [737, 308] width 360 height 22
click at [600, 379] on input "7077631688" at bounding box center [737, 374] width 360 height 22
click at [661, 409] on input "[EMAIL_ADDRESS][DOMAIN_NAME]" at bounding box center [737, 407] width 360 height 22
click at [875, 460] on link "Create PDF" at bounding box center [877, 460] width 77 height 27
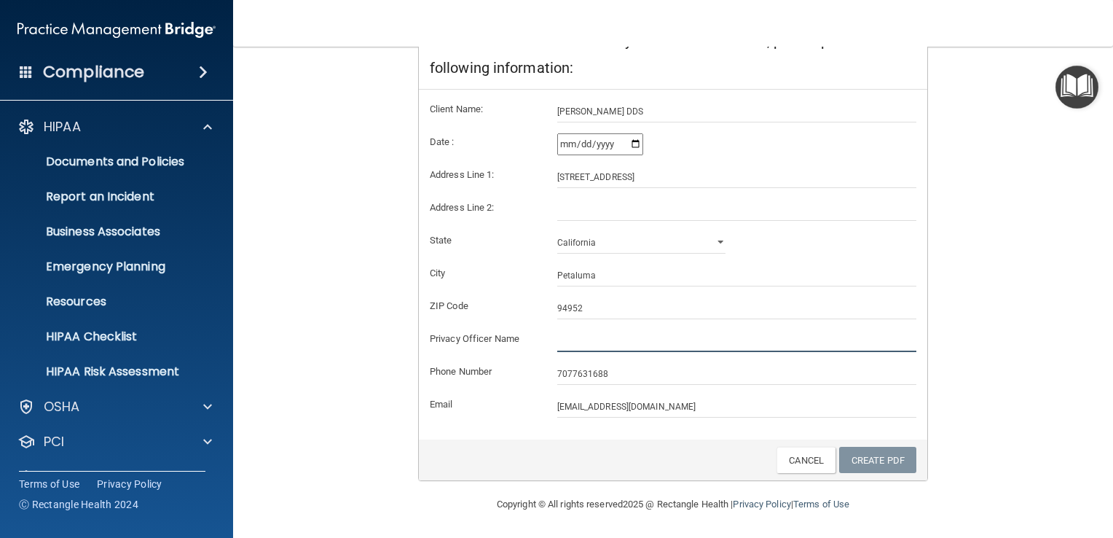
click at [599, 346] on input "text" at bounding box center [737, 341] width 360 height 22
type input "[PERSON_NAME] DDS"
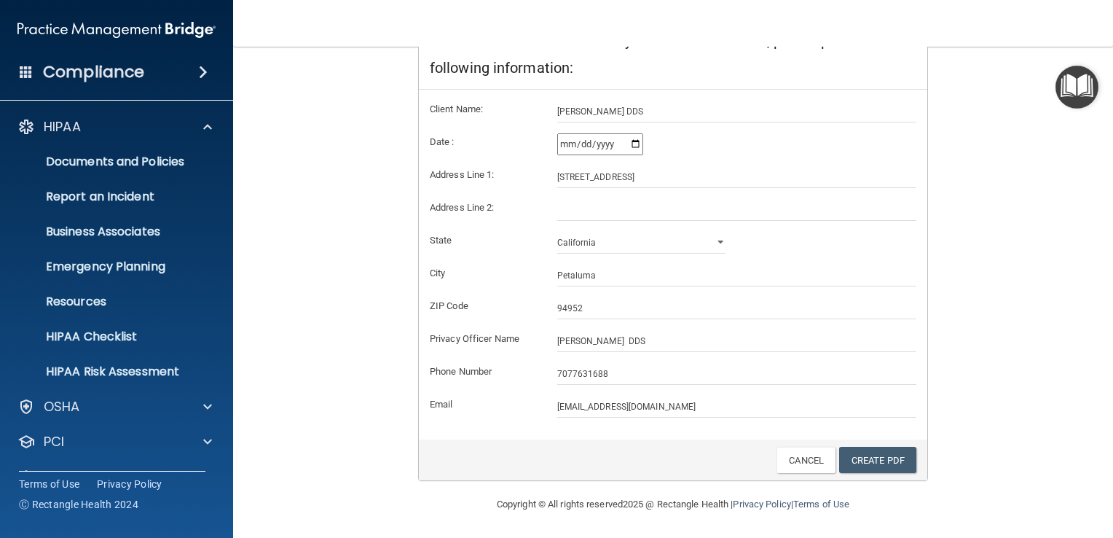
click at [601, 387] on form "Client Name: [PERSON_NAME] DDS Date : [DATE] Address Line 1: [GEOGRAPHIC_DATA] …" at bounding box center [673, 259] width 487 height 317
click at [614, 380] on input "7077631688" at bounding box center [737, 374] width 360 height 22
click at [663, 408] on input "[EMAIL_ADDRESS][DOMAIN_NAME]" at bounding box center [737, 407] width 360 height 22
click at [624, 499] on div "Copyright © All rights reserved 2025 @ Rectangle Health | Privacy Policy | Term…" at bounding box center [673, 504] width 532 height 47
click at [872, 457] on link "Create PDF" at bounding box center [877, 460] width 77 height 27
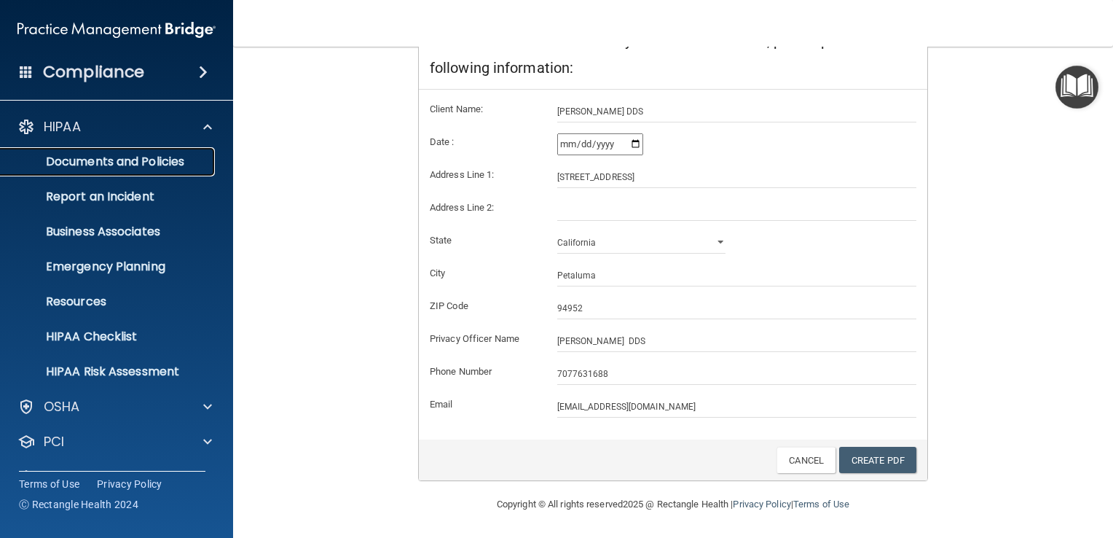
click at [105, 165] on p "Documents and Policies" at bounding box center [108, 161] width 199 height 15
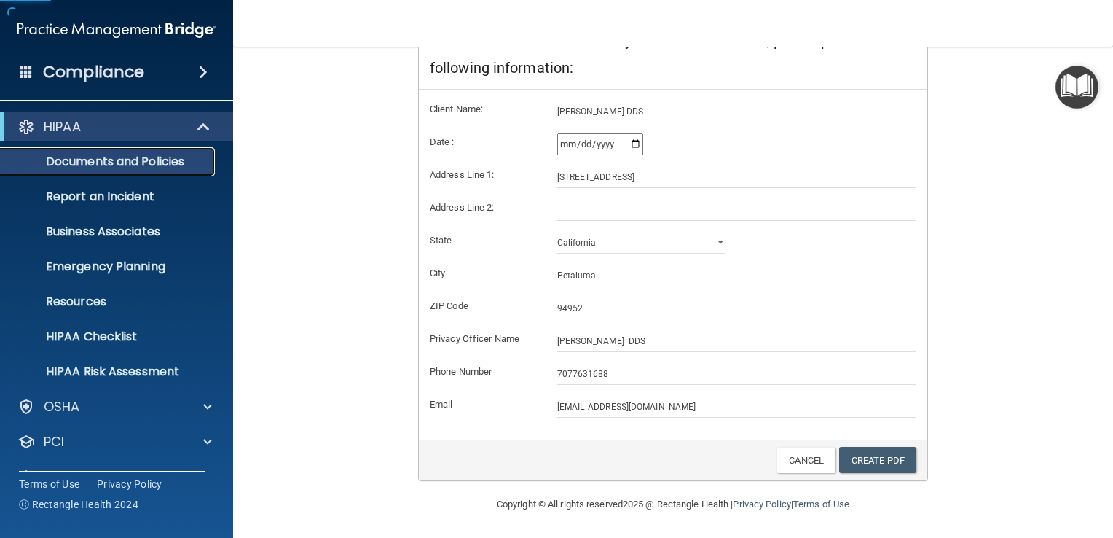
click at [105, 165] on p "Documents and Policies" at bounding box center [108, 161] width 199 height 15
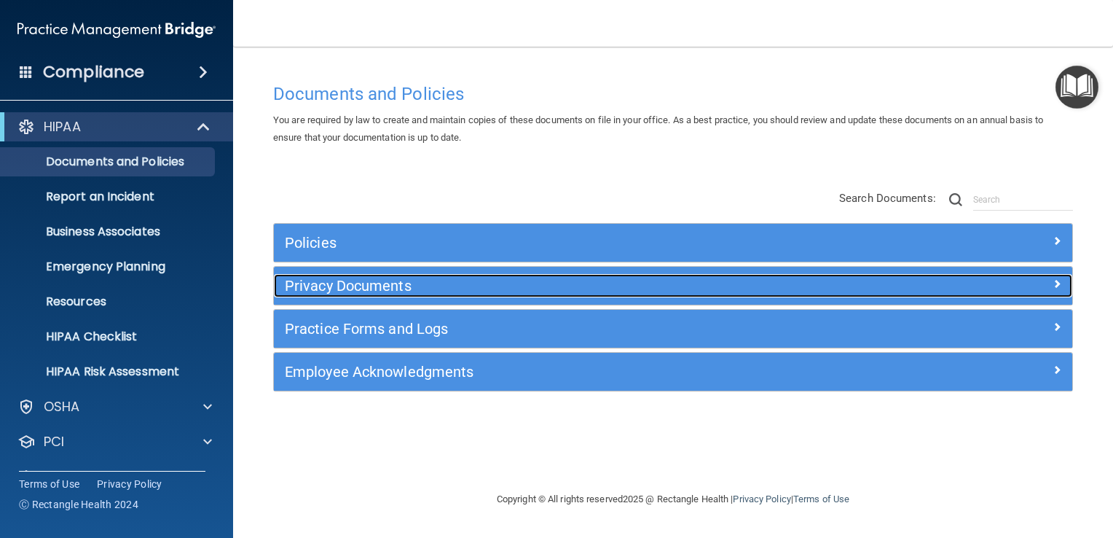
click at [353, 283] on h5 "Privacy Documents" at bounding box center [573, 286] width 577 height 16
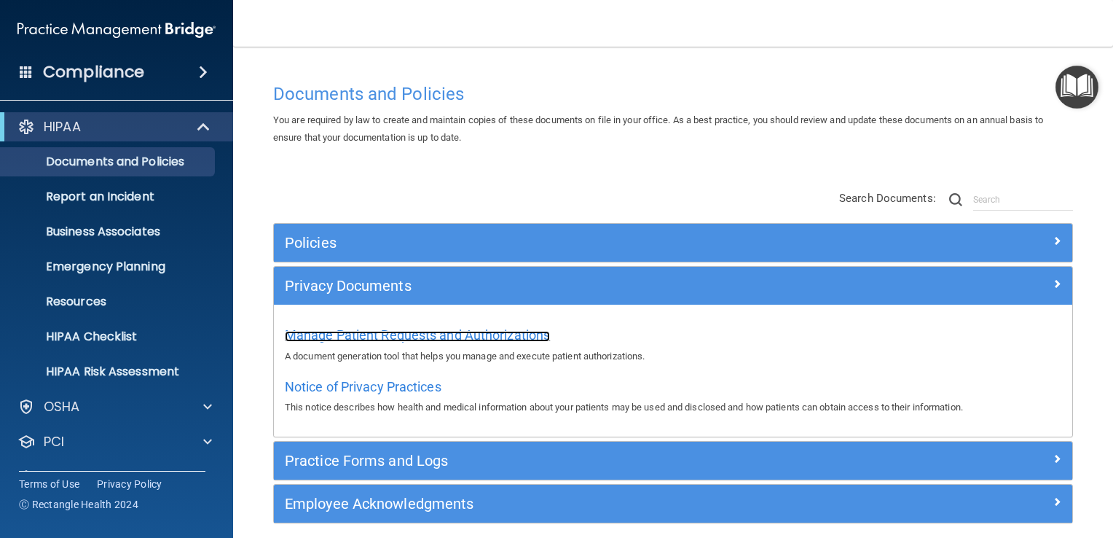
click at [362, 333] on span "Manage Patient Requests and Authorizations" at bounding box center [417, 334] width 265 height 15
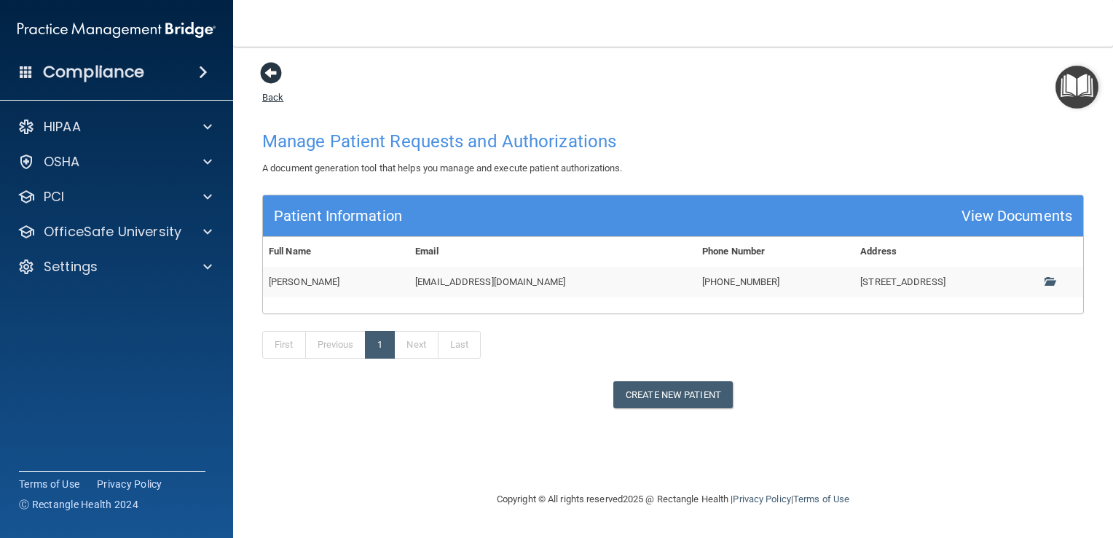
click at [270, 74] on span at bounding box center [271, 73] width 22 height 22
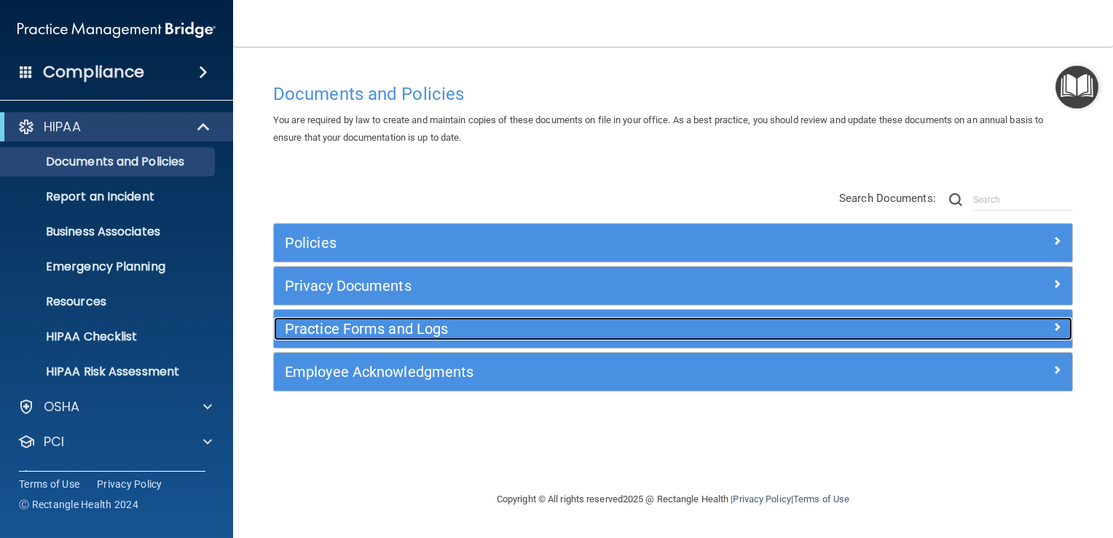
click at [326, 328] on h5 "Practice Forms and Logs" at bounding box center [573, 328] width 577 height 16
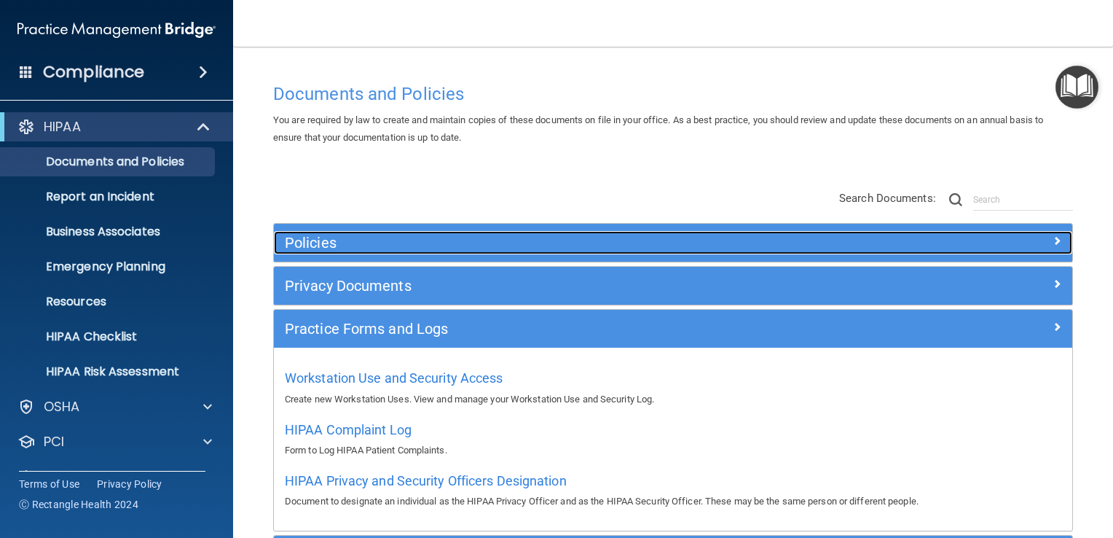
click at [315, 240] on h5 "Policies" at bounding box center [573, 243] width 577 height 16
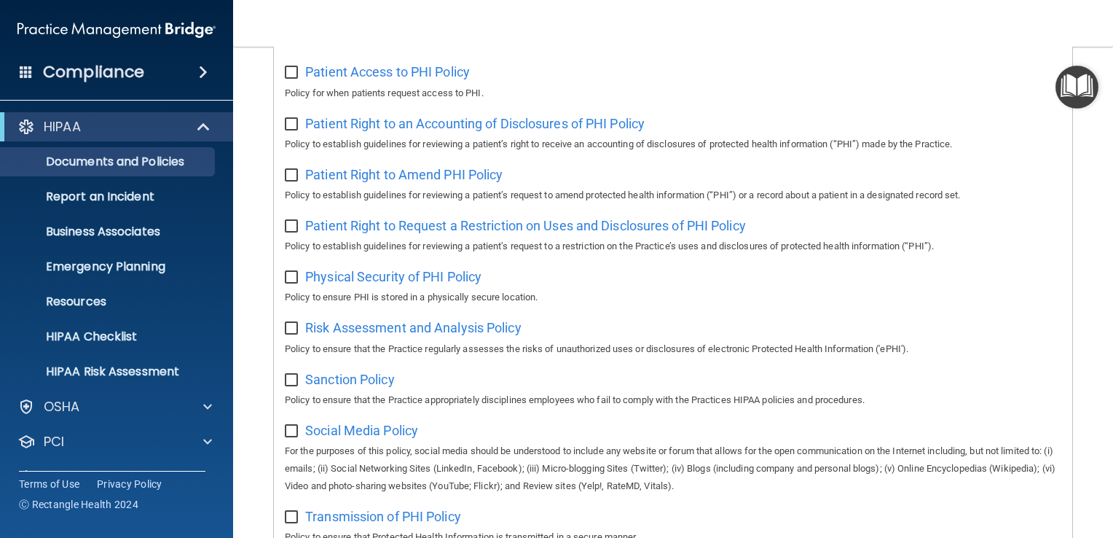
scroll to position [874, 0]
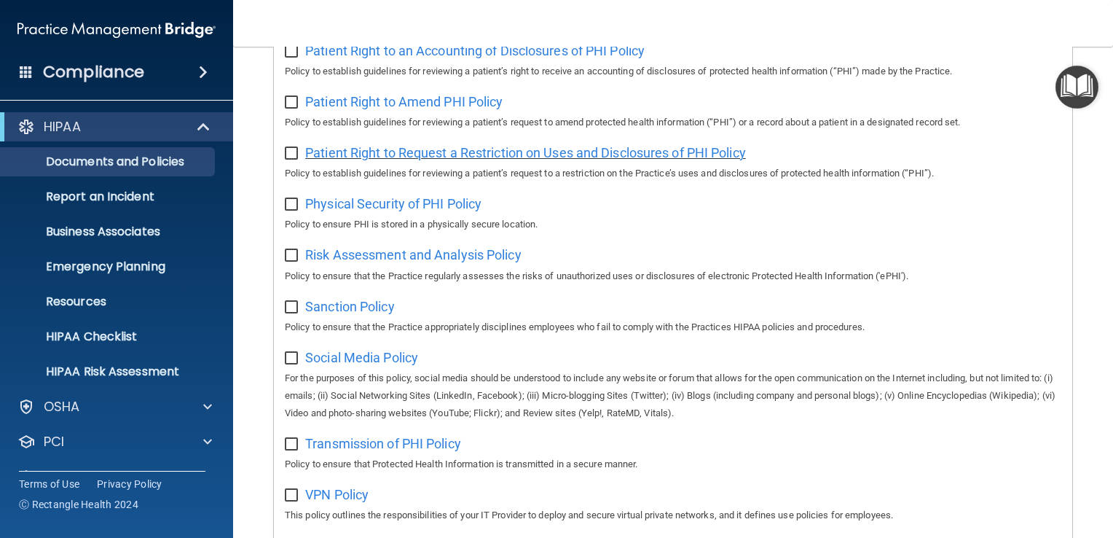
click at [452, 159] on span "Patient Right to Request a Restriction on Uses and Disclosures of PHI Policy" at bounding box center [525, 152] width 441 height 15
click at [437, 58] on span "Patient Right to an Accounting of Disclosures of PHI Policy" at bounding box center [474, 50] width 339 height 15
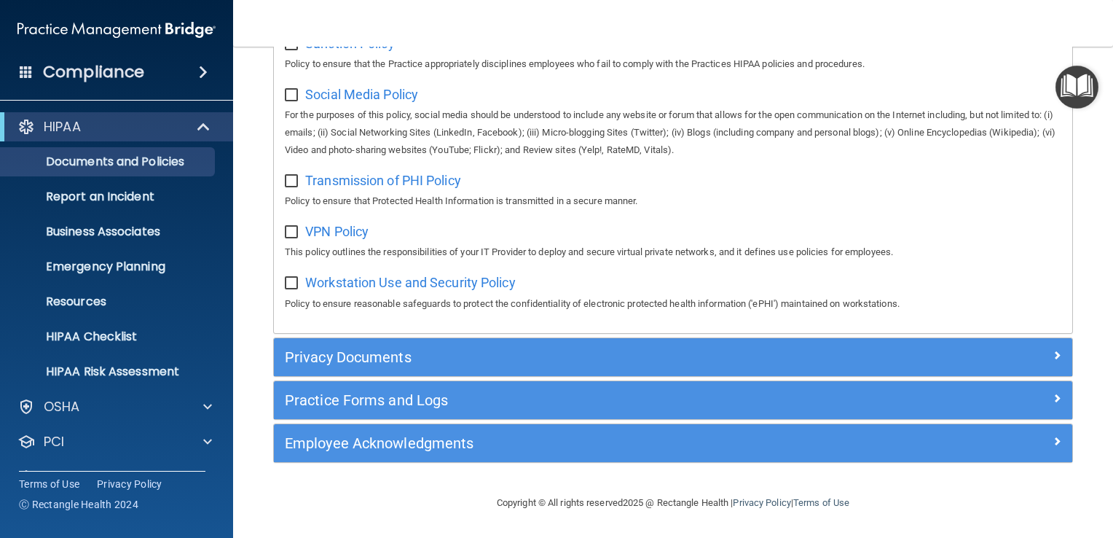
scroll to position [1144, 0]
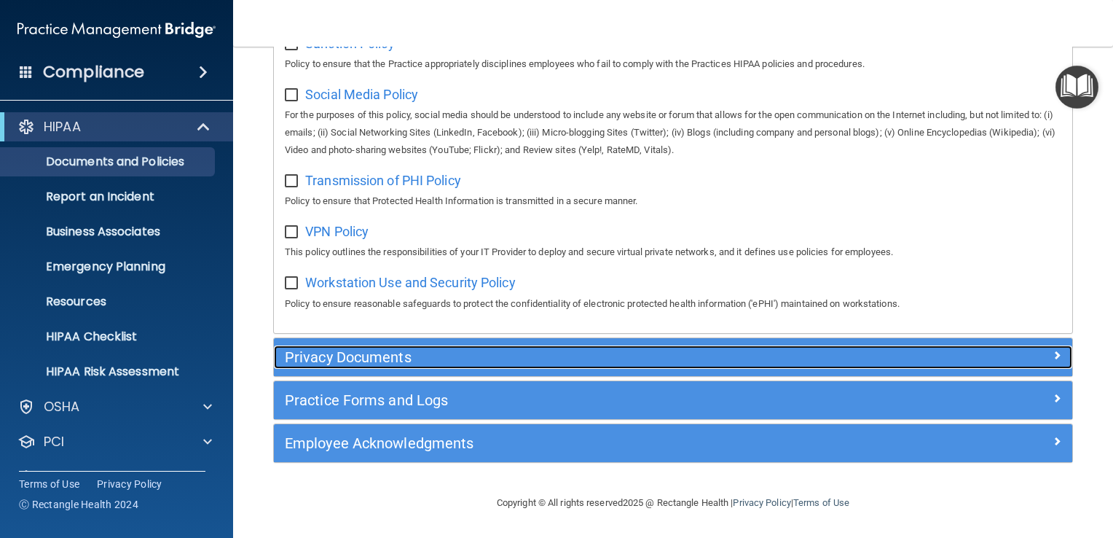
click at [381, 356] on h5 "Privacy Documents" at bounding box center [573, 357] width 577 height 16
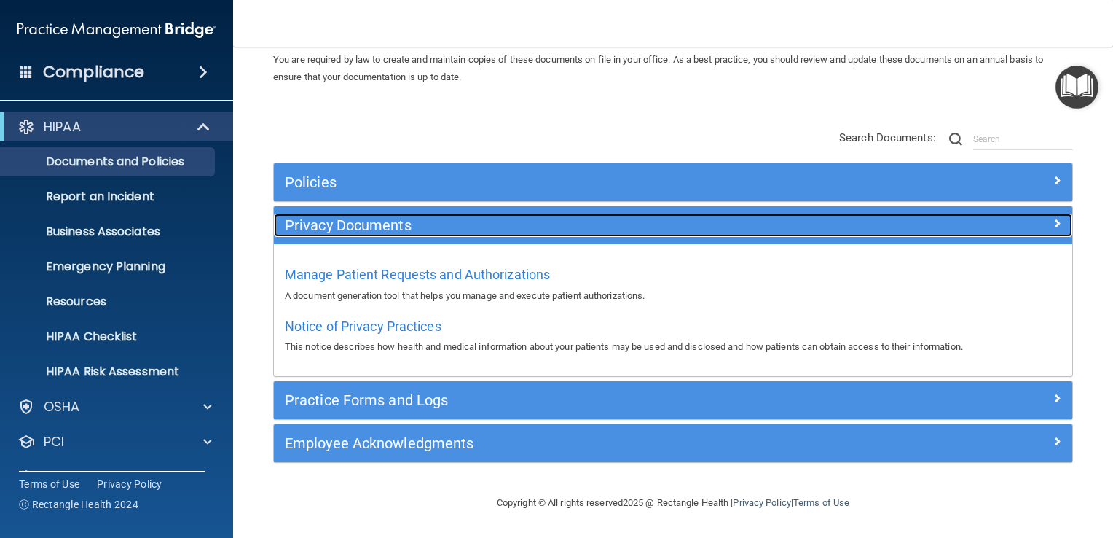
scroll to position [58, 0]
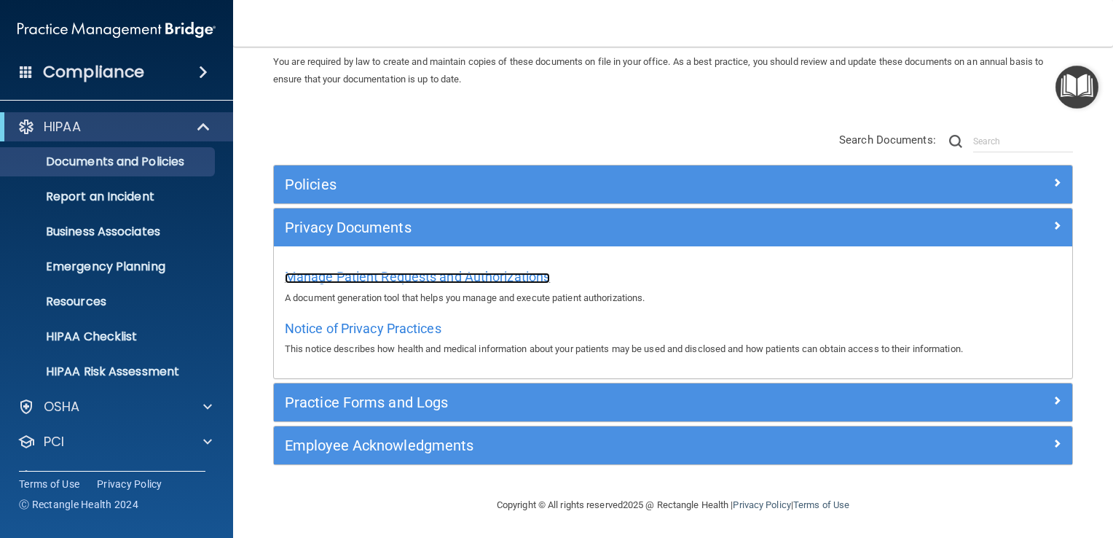
click at [411, 280] on span "Manage Patient Requests and Authorizations" at bounding box center [417, 276] width 265 height 15
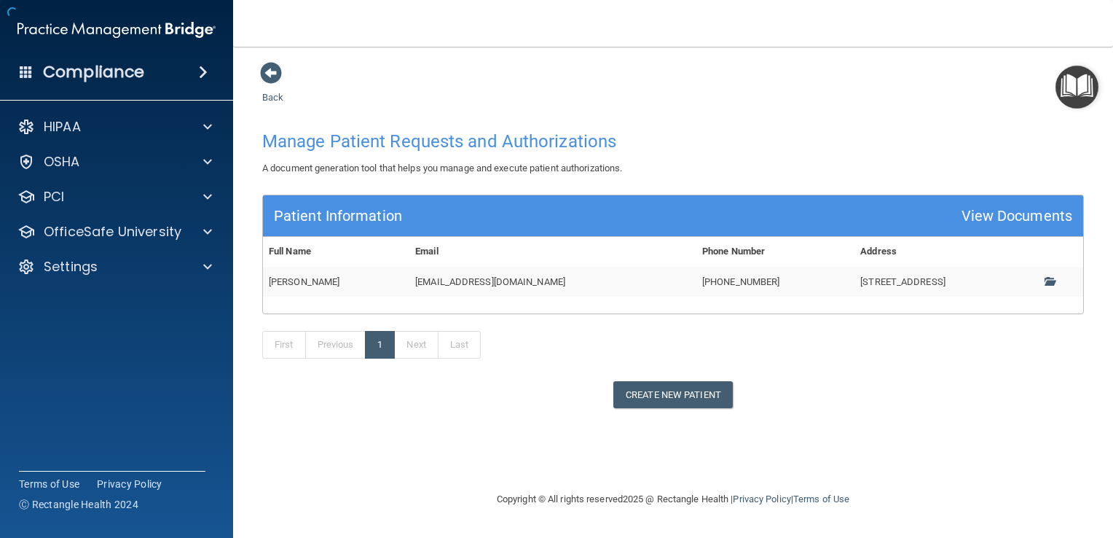
click at [426, 268] on td "[EMAIL_ADDRESS][DOMAIN_NAME]" at bounding box center [552, 282] width 287 height 30
click at [999, 221] on div "View Documents" at bounding box center [1016, 215] width 111 height 27
click at [1053, 283] on span at bounding box center [1049, 280] width 9 height 9
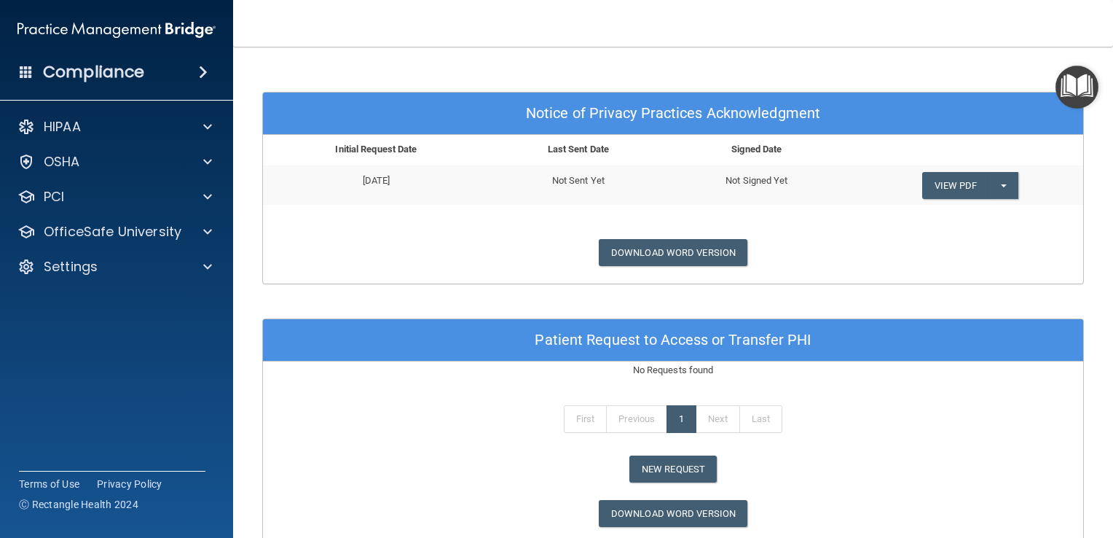
scroll to position [583, 0]
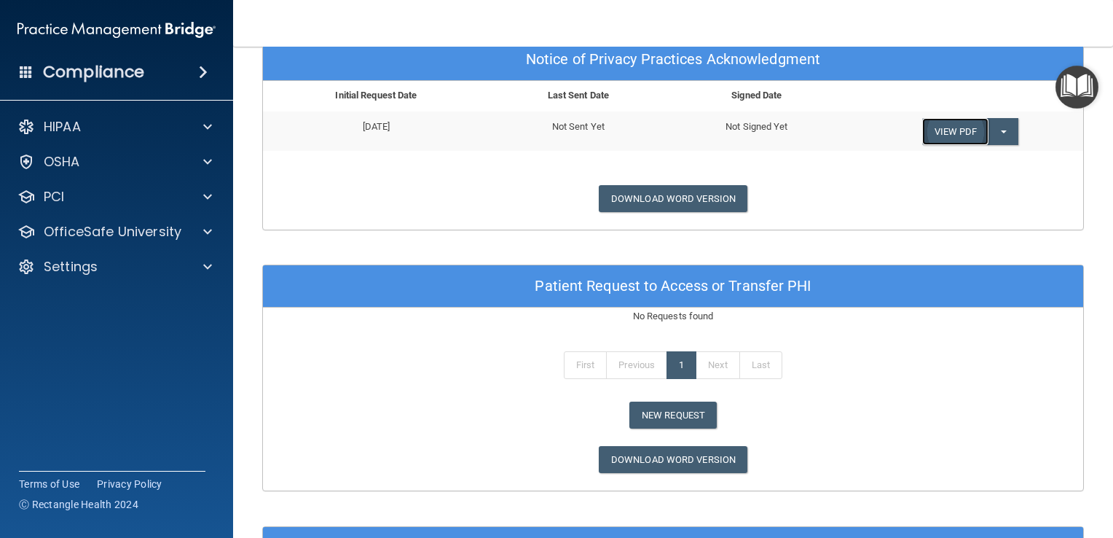
click at [964, 124] on link "View PDF" at bounding box center [955, 131] width 67 height 27
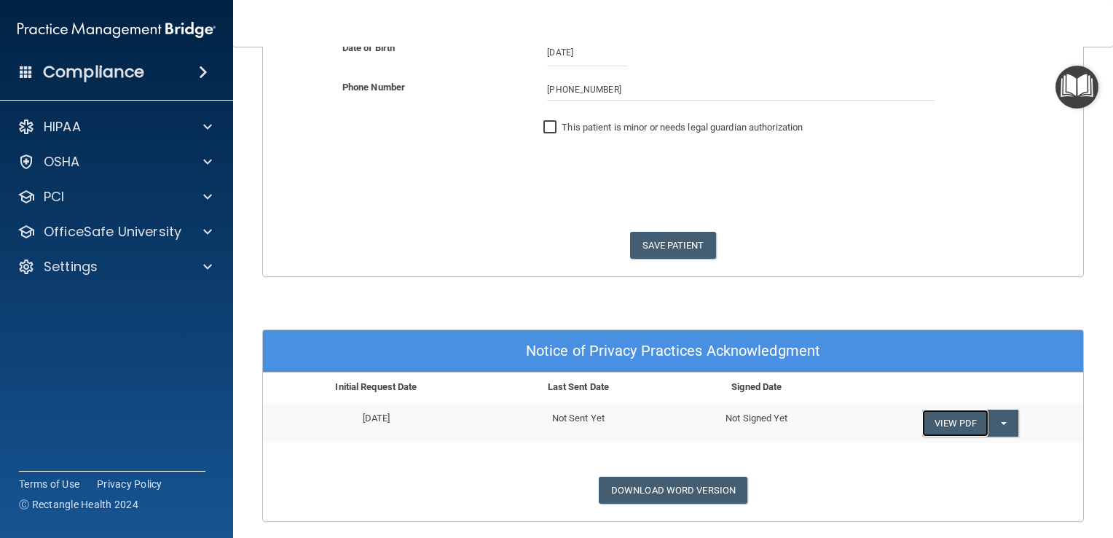
scroll to position [0, 0]
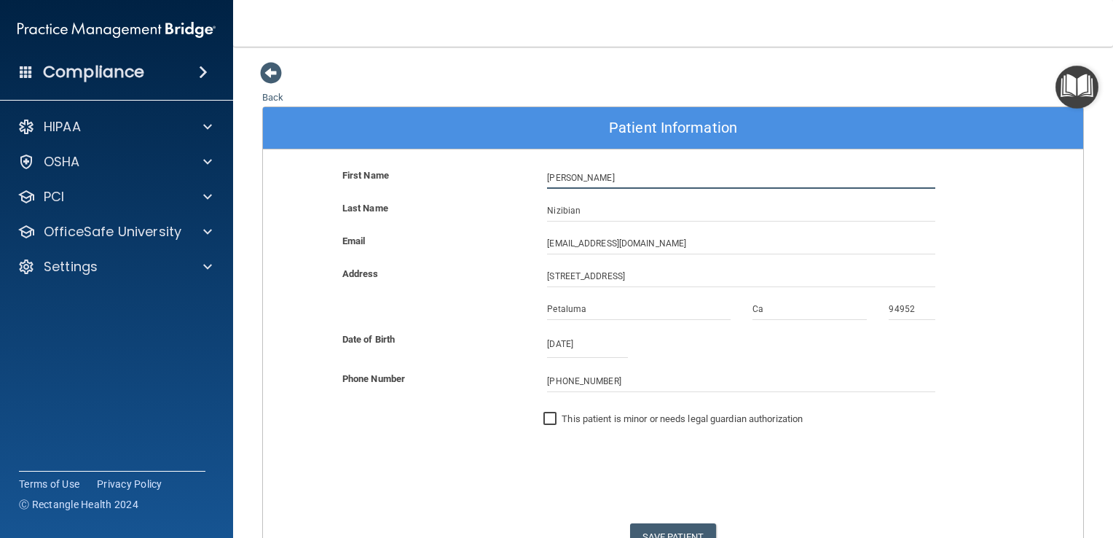
drag, startPoint x: 567, startPoint y: 174, endPoint x: 508, endPoint y: 173, distance: 58.3
click at [514, 181] on div "First Name [PERSON_NAME]" at bounding box center [673, 178] width 842 height 22
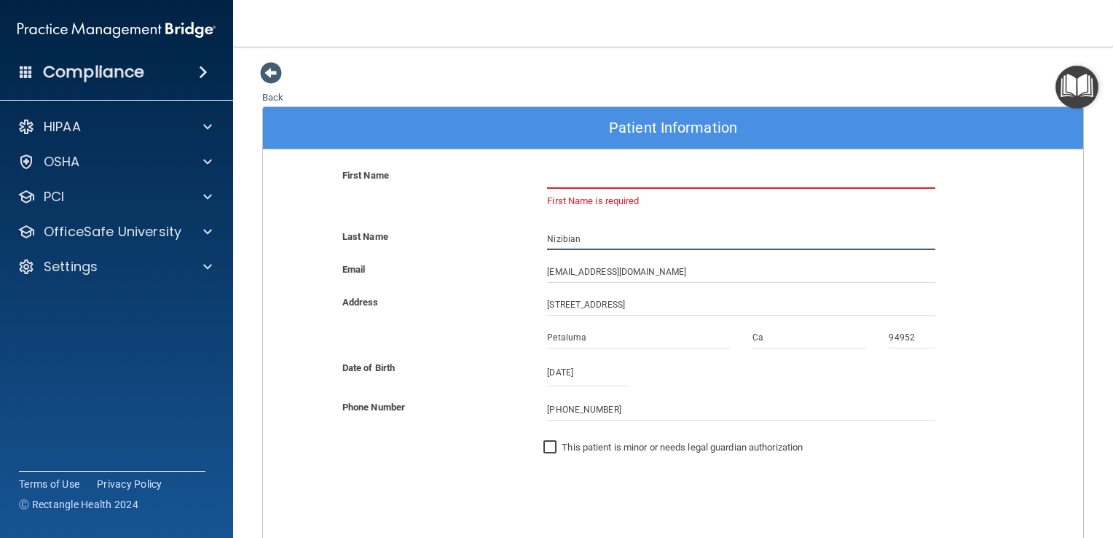
drag, startPoint x: 581, startPoint y: 236, endPoint x: 475, endPoint y: 241, distance: 106.5
click at [475, 241] on div "Last Name [PERSON_NAME]" at bounding box center [673, 239] width 842 height 22
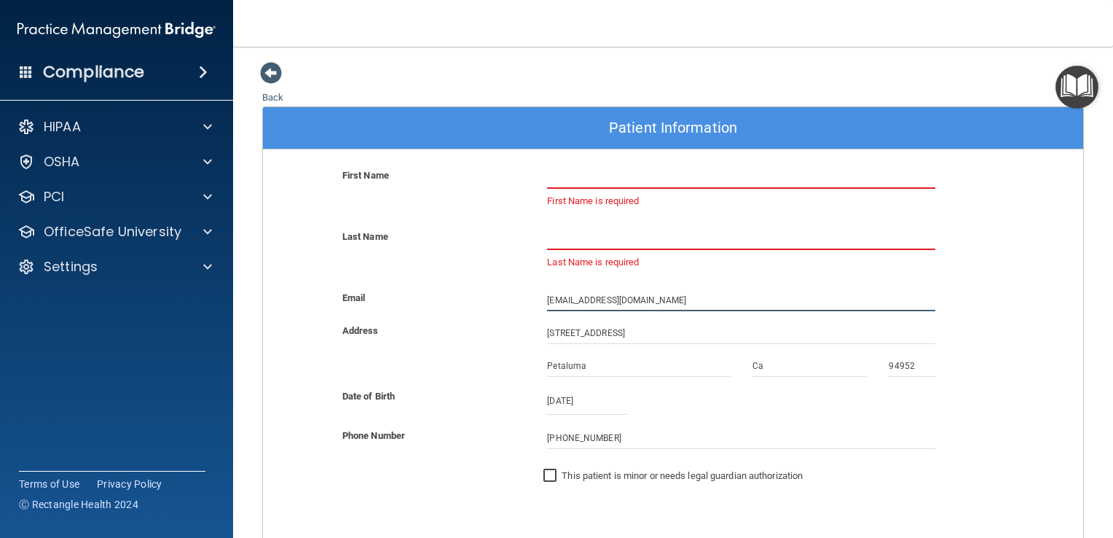
drag, startPoint x: 631, startPoint y: 299, endPoint x: 446, endPoint y: 307, distance: 185.2
click at [448, 310] on div "Email [EMAIL_ADDRESS][DOMAIN_NAME]" at bounding box center [673, 300] width 842 height 22
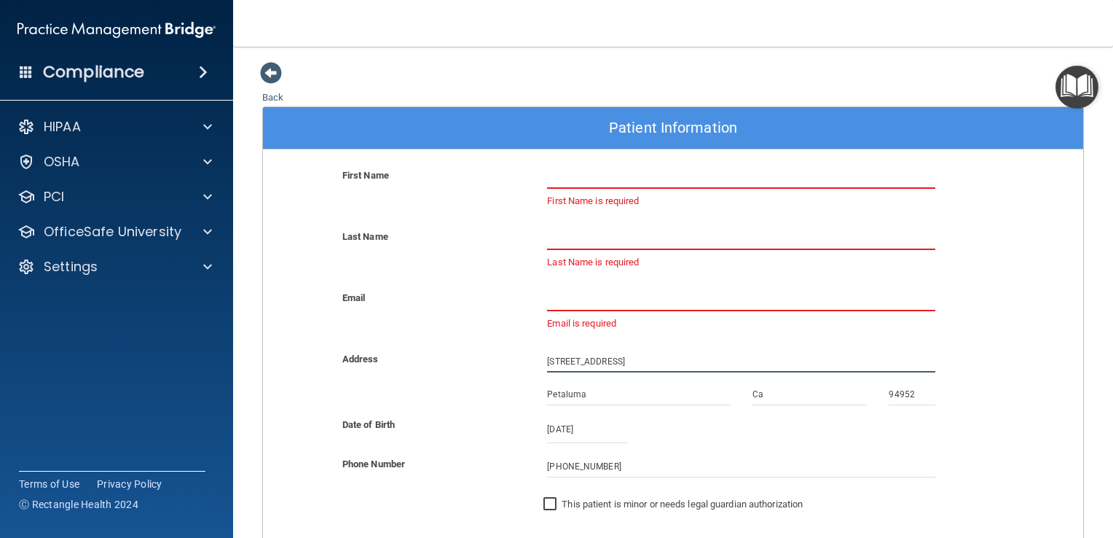
drag, startPoint x: 642, startPoint y: 356, endPoint x: 466, endPoint y: 368, distance: 176.7
click at [466, 368] on div "Address [STREET_ADDRESS]" at bounding box center [673, 361] width 842 height 22
drag, startPoint x: 591, startPoint y: 395, endPoint x: 466, endPoint y: 405, distance: 125.7
click at [467, 405] on div "Petaluma Ca 94952" at bounding box center [673, 399] width 842 height 33
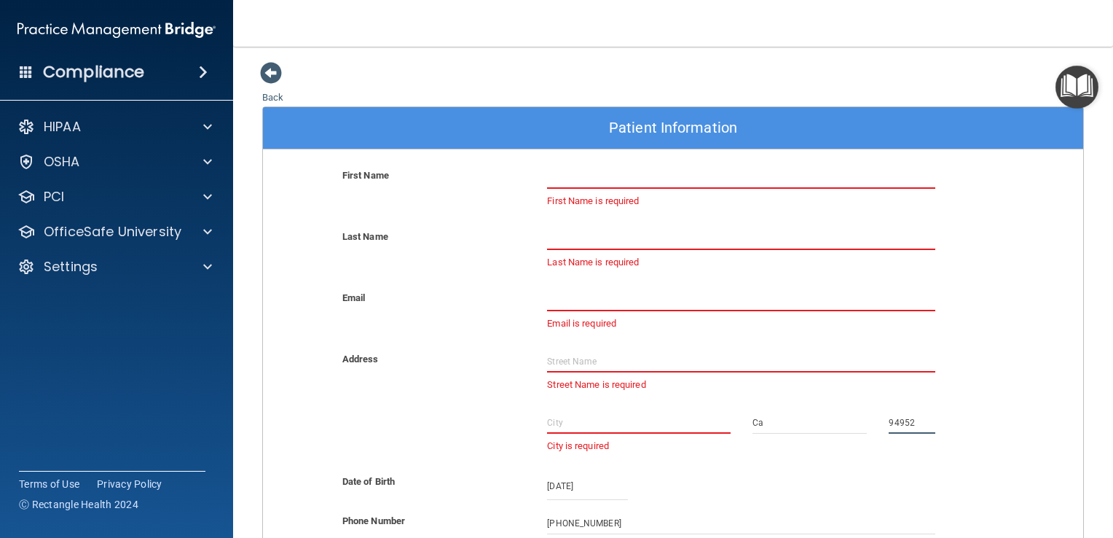
drag, startPoint x: 921, startPoint y: 420, endPoint x: 843, endPoint y: 432, distance: 78.1
click at [843, 432] on div "City is required Ca 94952" at bounding box center [673, 442] width 842 height 61
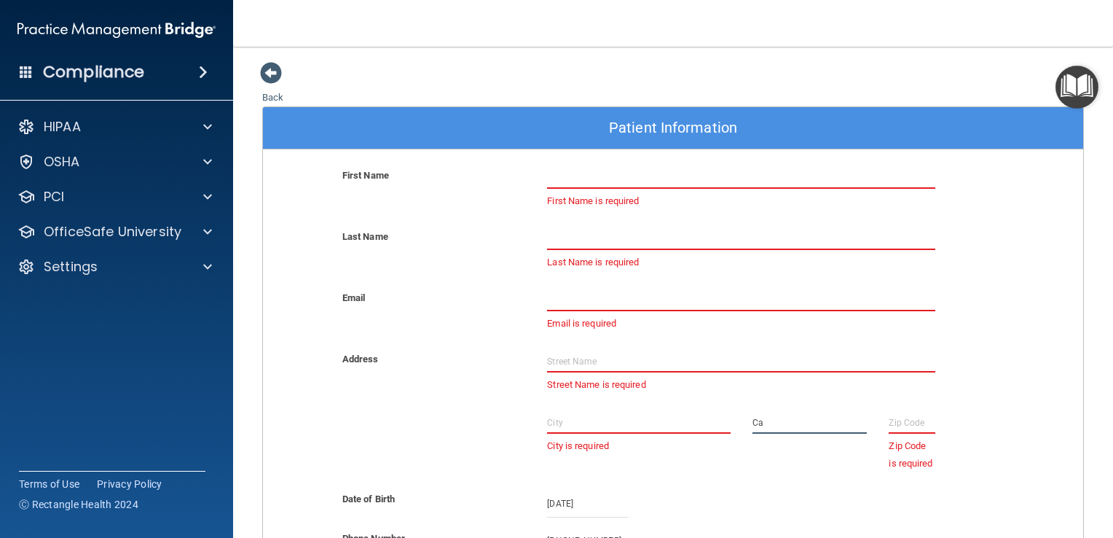
drag, startPoint x: 771, startPoint y: 422, endPoint x: 726, endPoint y: 427, distance: 45.4
click at [726, 427] on div "City is required Ca Zip Code is required" at bounding box center [673, 451] width 842 height 79
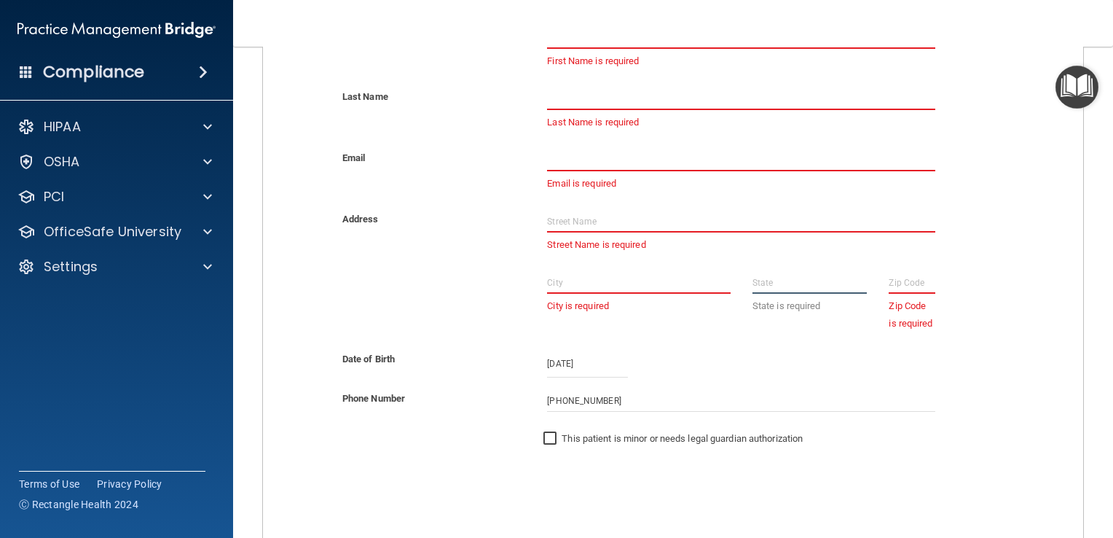
scroll to position [146, 0]
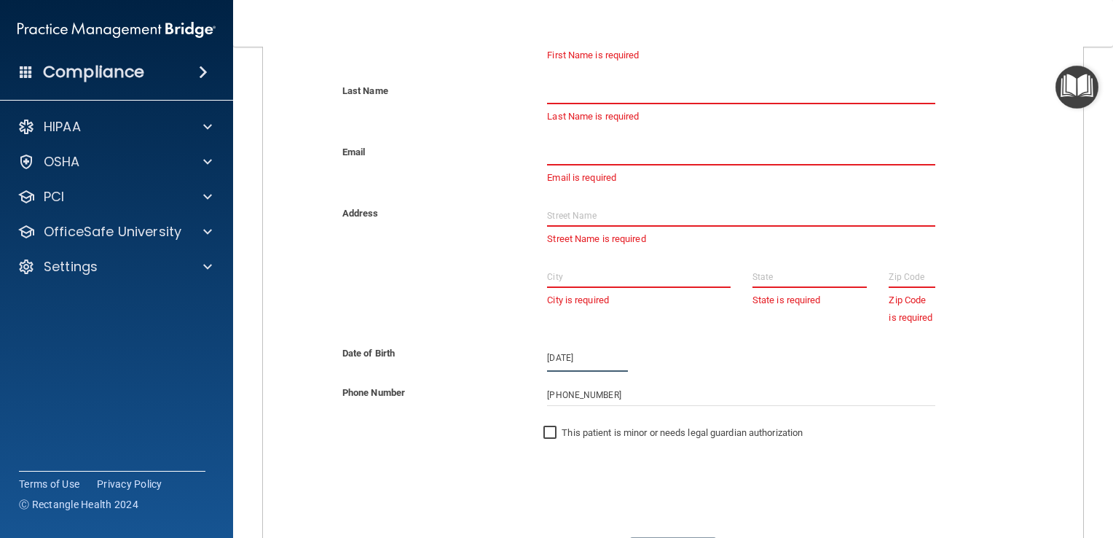
drag, startPoint x: 584, startPoint y: 354, endPoint x: 405, endPoint y: 364, distance: 179.5
click at [405, 364] on div "Date of Birth [DEMOGRAPHIC_DATA] [DATE] Sun Mon Tue Wed Thu Fri Sat 21 28 29 30…" at bounding box center [673, 359] width 842 height 28
drag, startPoint x: 609, startPoint y: 390, endPoint x: 455, endPoint y: 396, distance: 154.5
click at [455, 396] on div "Phone Number [PHONE_NUMBER]" at bounding box center [673, 395] width 842 height 22
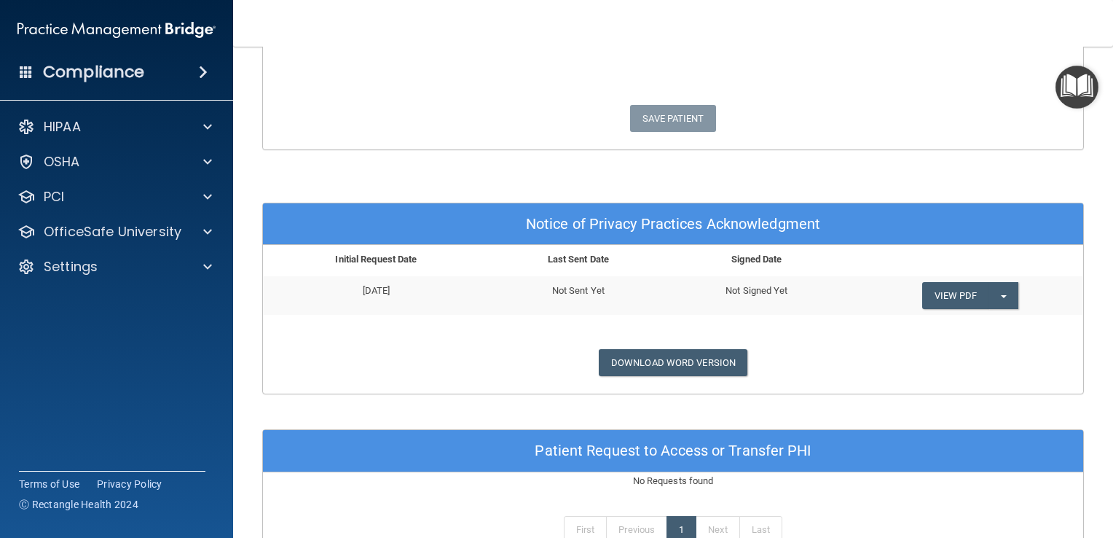
scroll to position [583, 0]
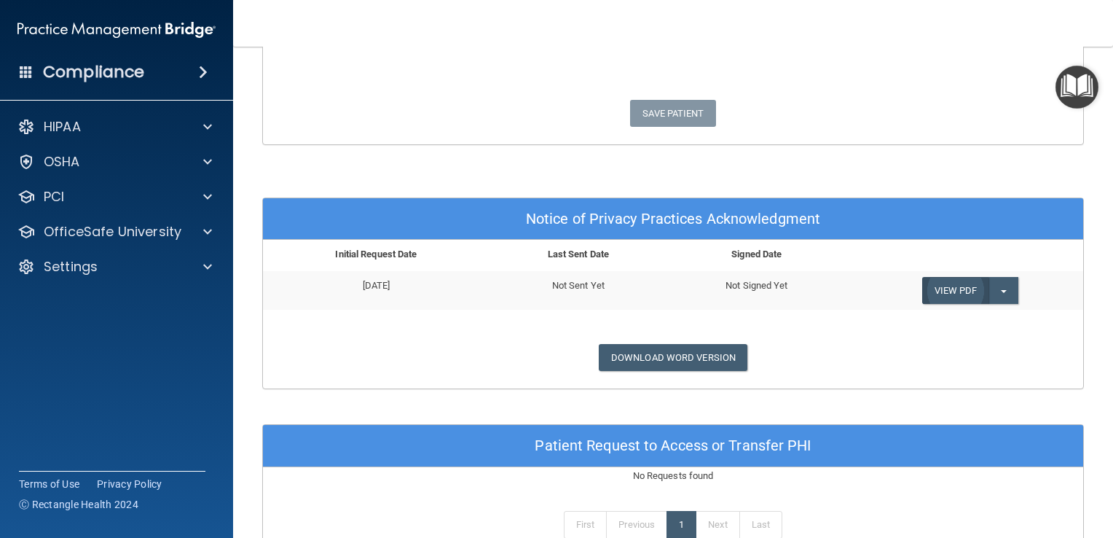
type input "(___) ___-____"
click at [945, 288] on link "View PDF" at bounding box center [955, 290] width 67 height 27
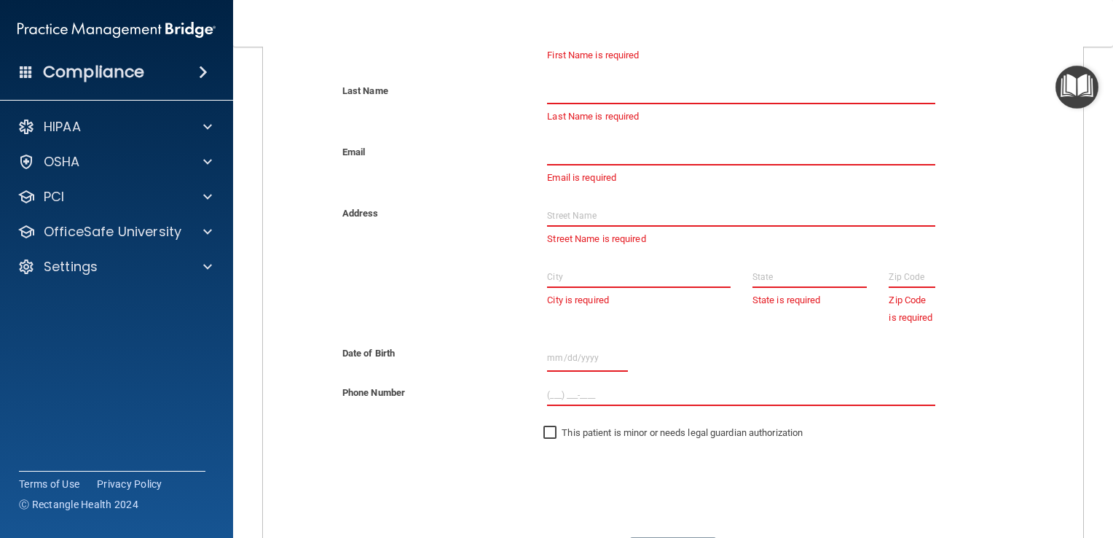
scroll to position [0, 0]
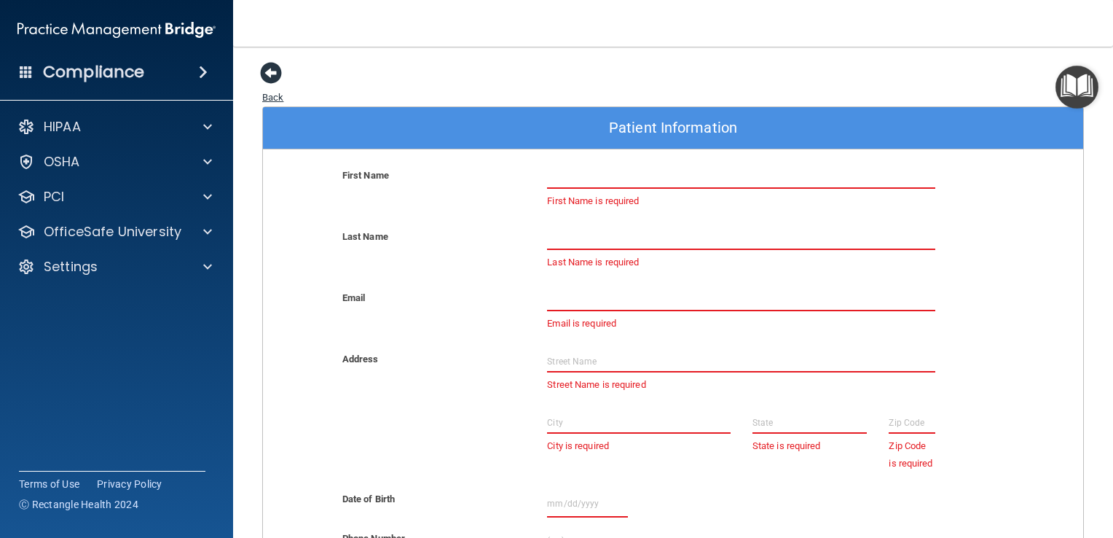
click at [268, 72] on span at bounding box center [271, 73] width 22 height 22
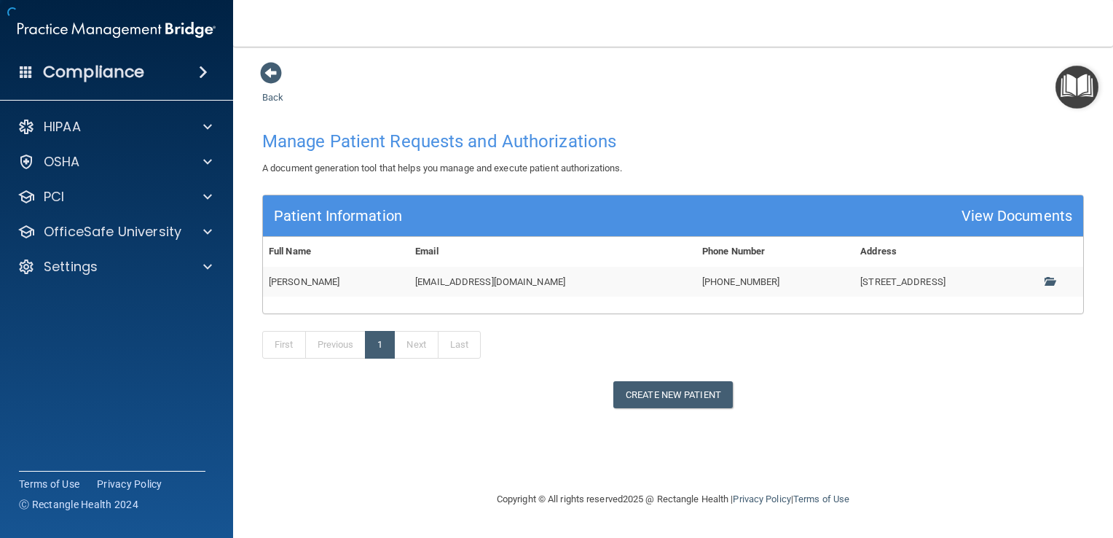
click at [268, 72] on span at bounding box center [271, 73] width 22 height 22
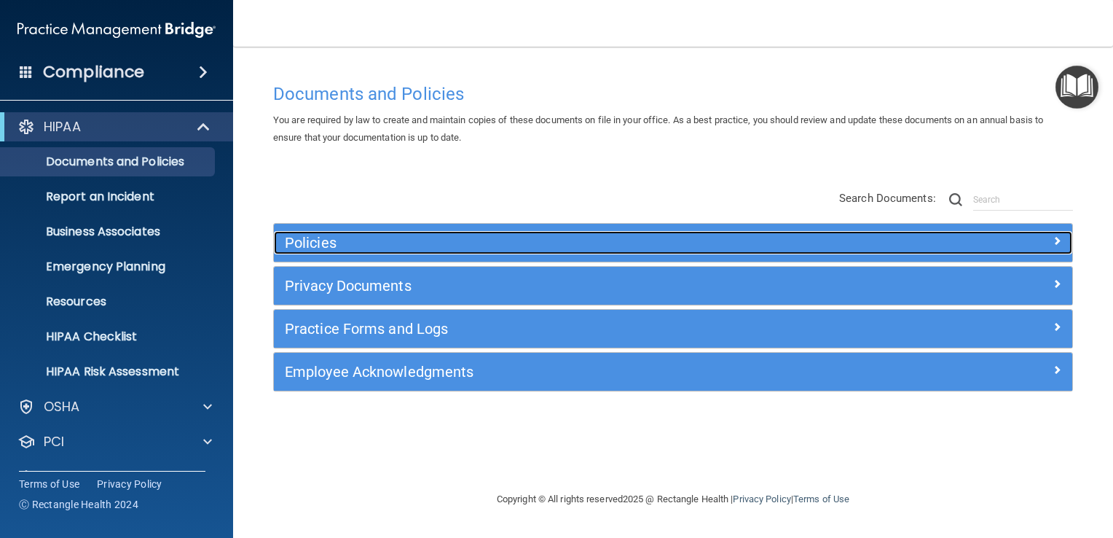
click at [314, 243] on h5 "Policies" at bounding box center [573, 243] width 577 height 16
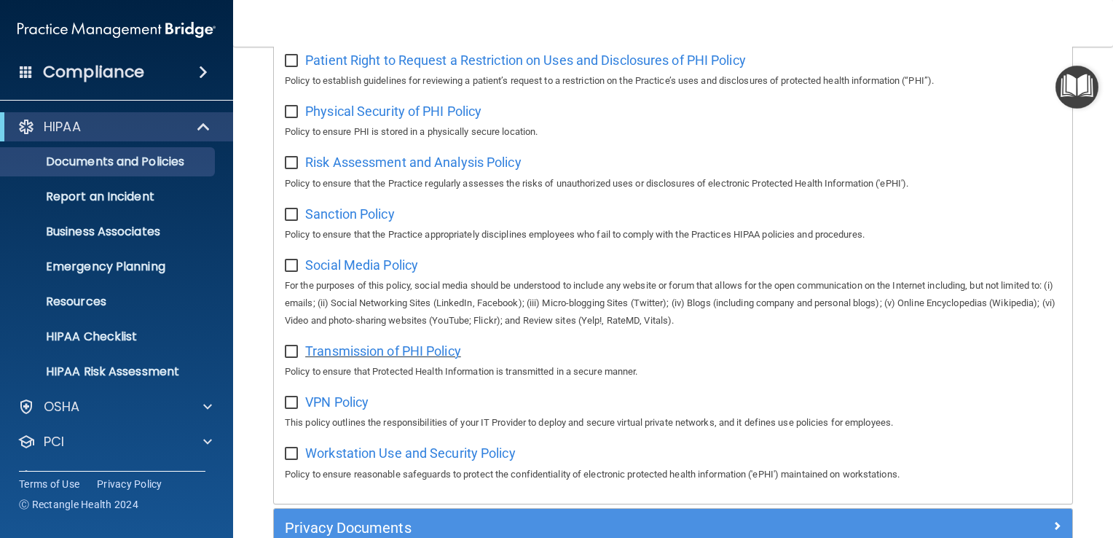
scroll to position [999, 0]
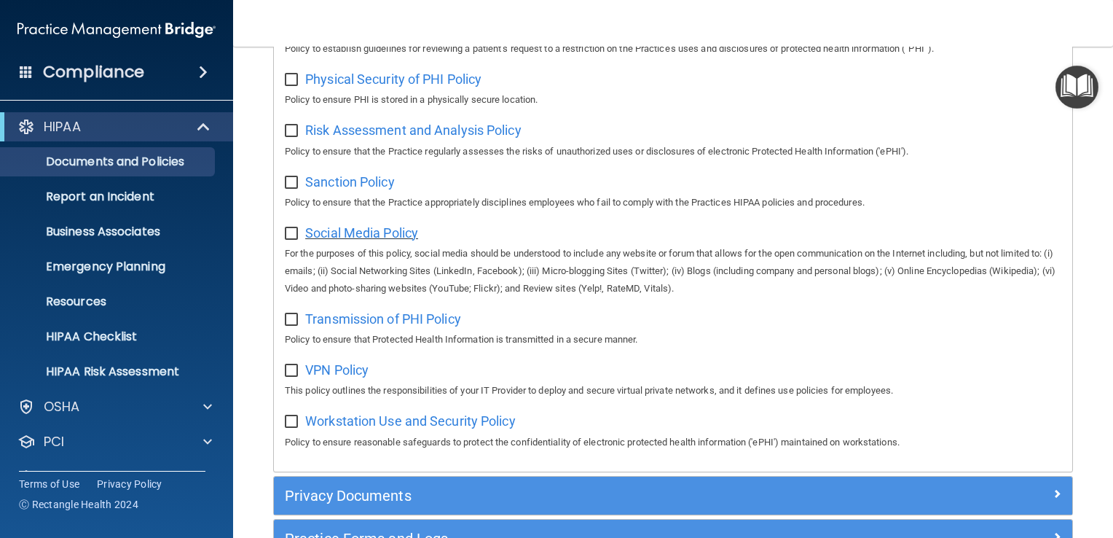
click at [354, 237] on span "Social Media Policy" at bounding box center [361, 232] width 113 height 15
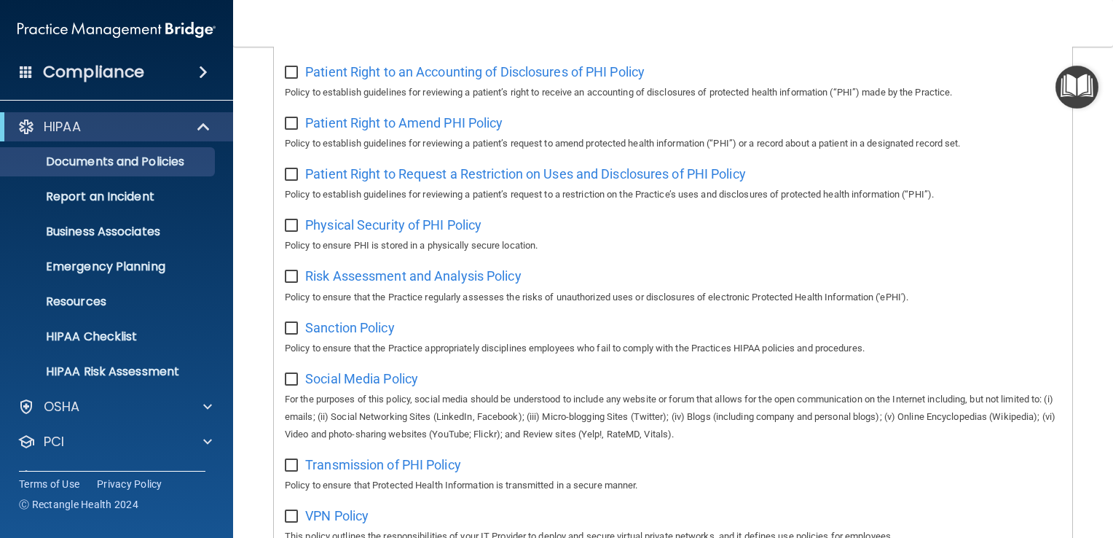
scroll to position [780, 0]
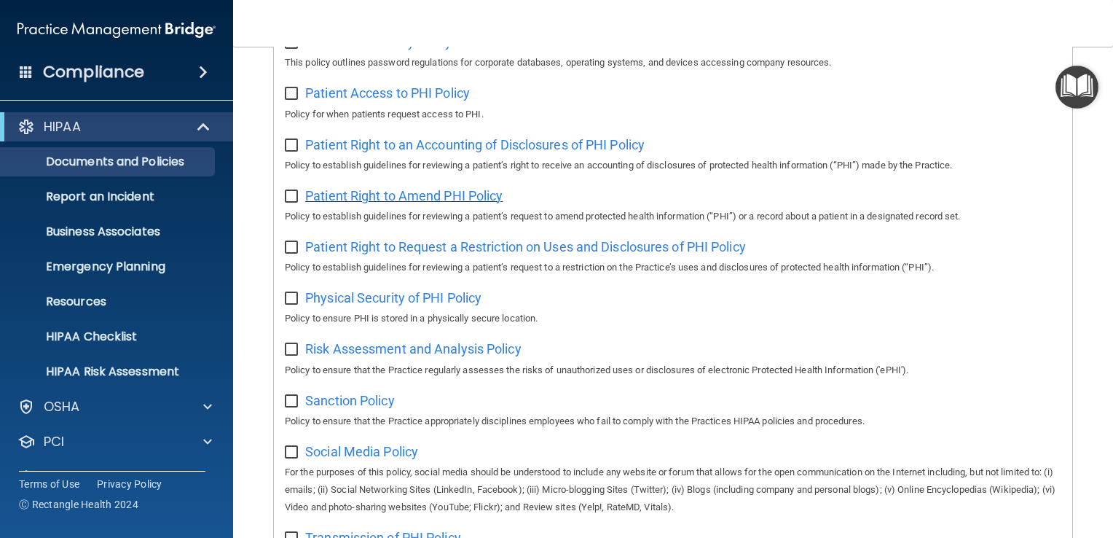
click at [408, 201] on span "Patient Right to Amend PHI Policy" at bounding box center [403, 195] width 197 height 15
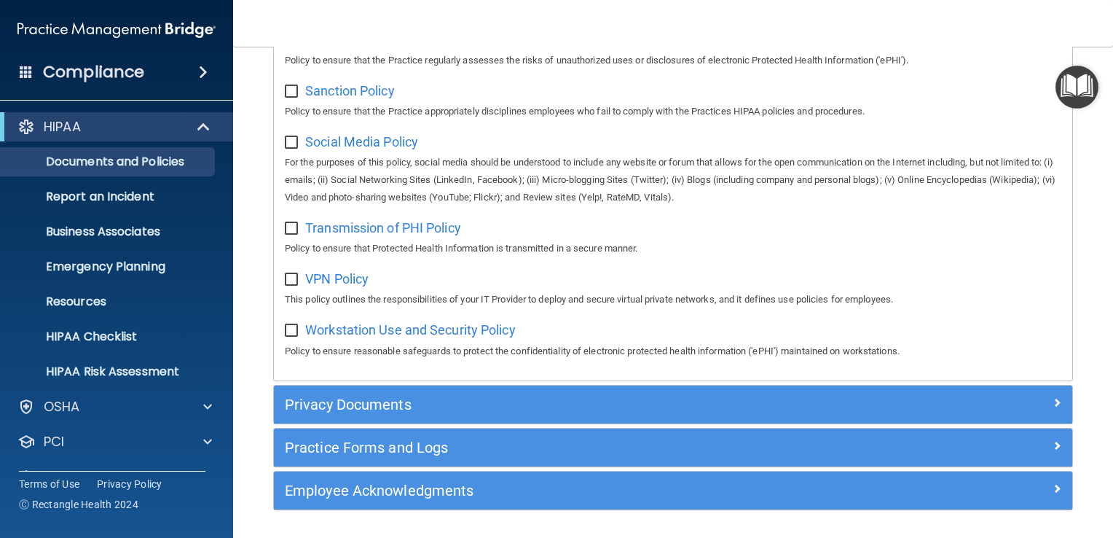
scroll to position [1144, 0]
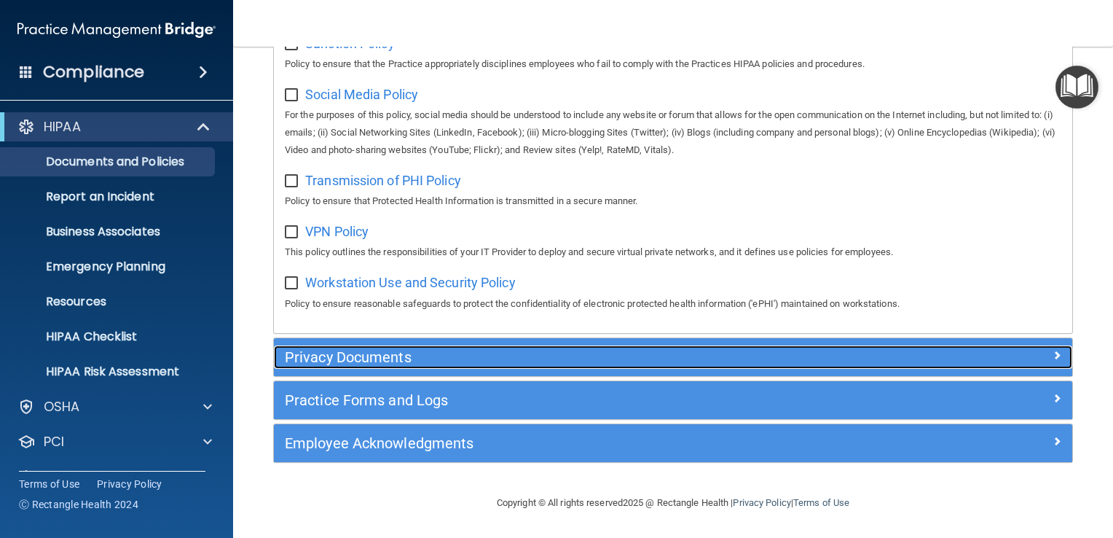
click at [342, 357] on h5 "Privacy Documents" at bounding box center [573, 357] width 577 height 16
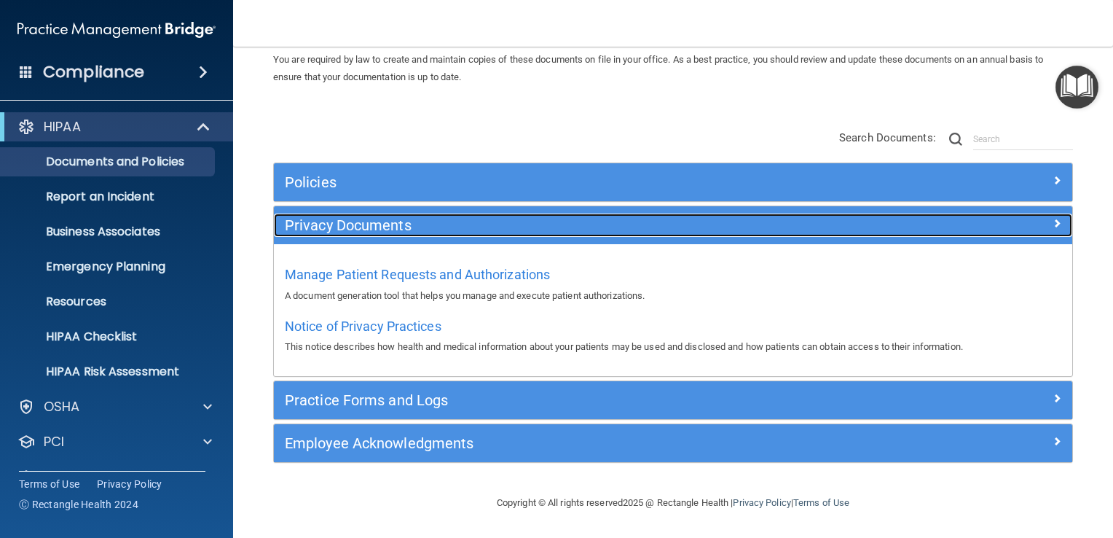
scroll to position [58, 0]
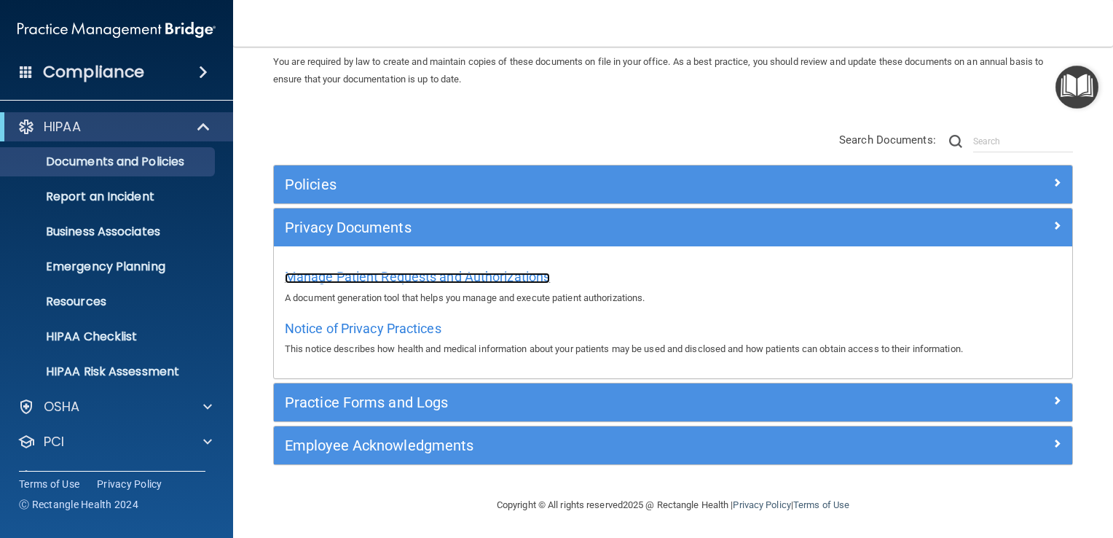
click at [403, 275] on span "Manage Patient Requests and Authorizations" at bounding box center [417, 276] width 265 height 15
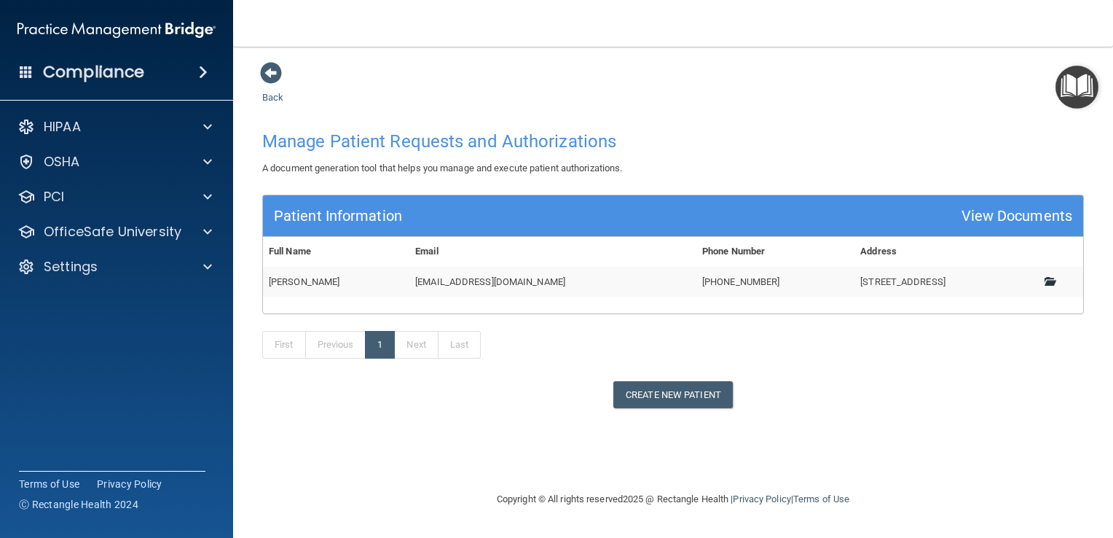
click at [1051, 280] on span at bounding box center [1049, 280] width 9 height 9
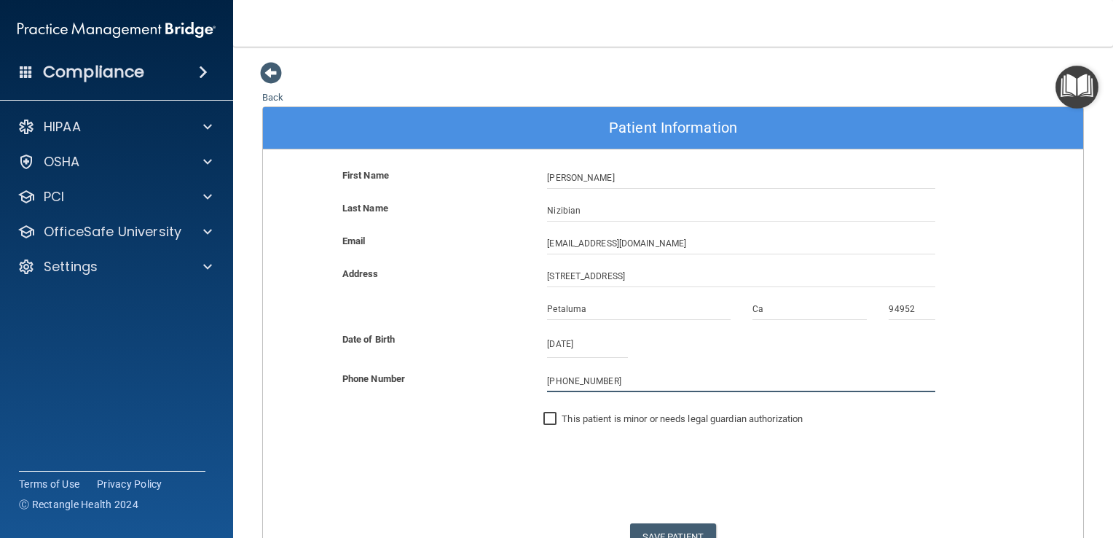
drag, startPoint x: 618, startPoint y: 384, endPoint x: 522, endPoint y: 390, distance: 96.3
click at [522, 390] on div "Phone Number [PHONE_NUMBER]" at bounding box center [673, 381] width 842 height 22
type input "(___) ___-____"
drag, startPoint x: 591, startPoint y: 346, endPoint x: 412, endPoint y: 345, distance: 179.2
click at [413, 345] on div "Date of Birth [DEMOGRAPHIC_DATA] [DATE] Sun Mon Tue Wed Thu Fri Sat 21 28 29 30…" at bounding box center [673, 345] width 842 height 28
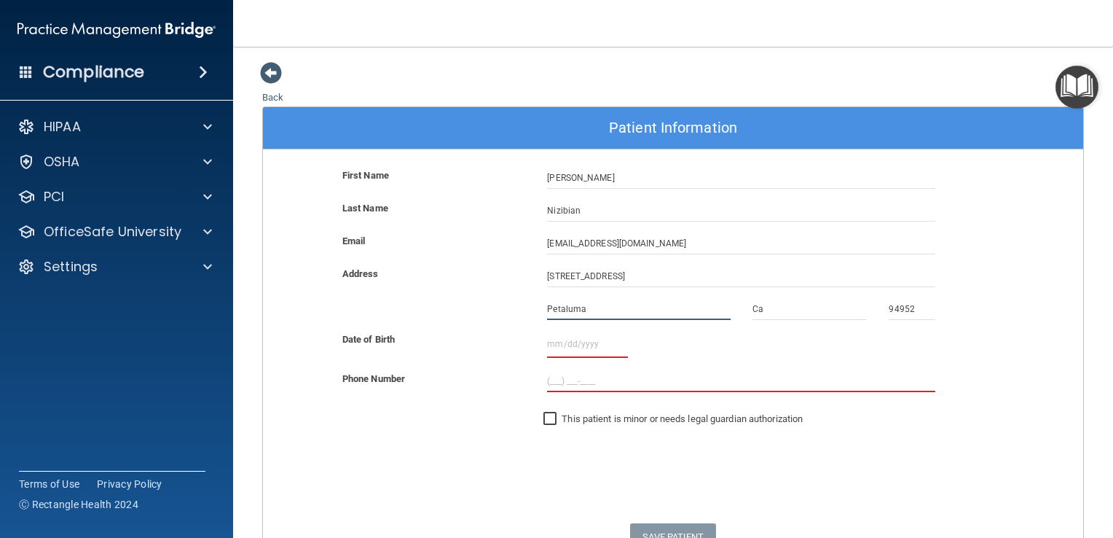
drag, startPoint x: 594, startPoint y: 311, endPoint x: 449, endPoint y: 310, distance: 145.7
click at [449, 310] on div "Petaluma Ca 94952" at bounding box center [673, 314] width 842 height 33
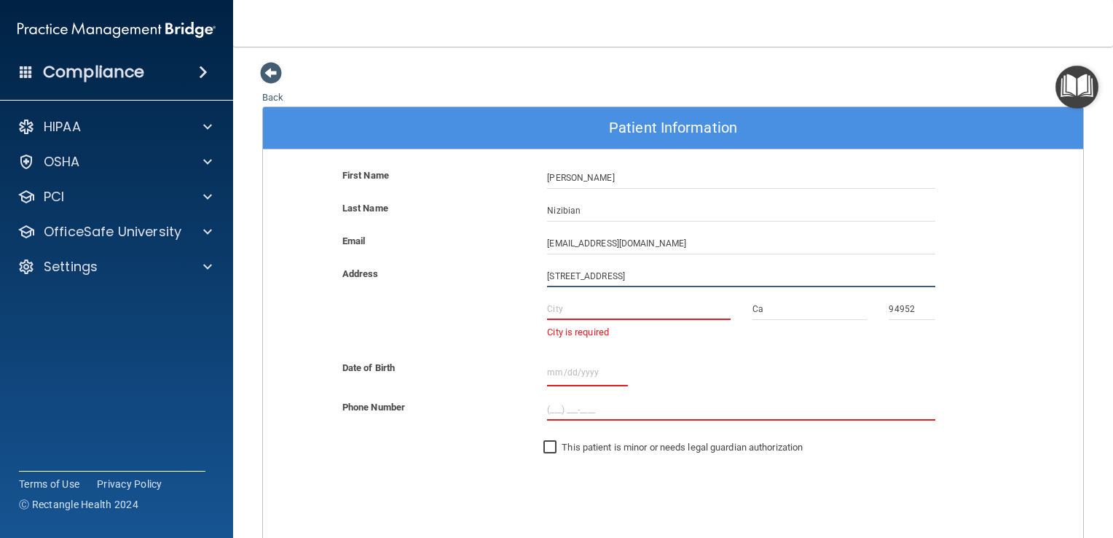
drag, startPoint x: 664, startPoint y: 275, endPoint x: 393, endPoint y: 246, distance: 271.7
click at [393, 247] on form "First Name [PERSON_NAME] Last Name [PERSON_NAME] Email [EMAIL_ADDRESS][DOMAIN_N…" at bounding box center [673, 381] width 820 height 429
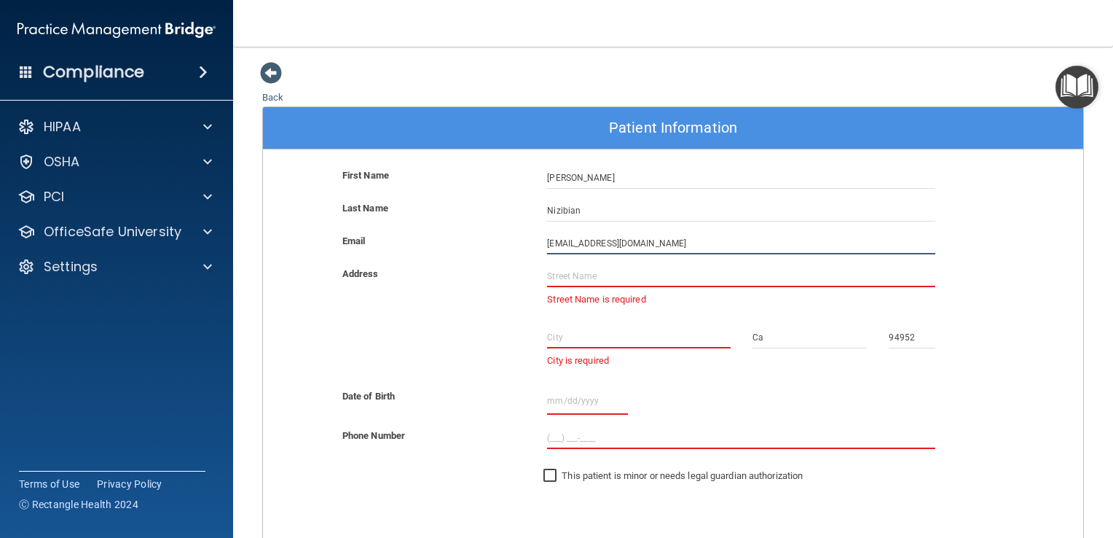
drag, startPoint x: 645, startPoint y: 241, endPoint x: 416, endPoint y: 228, distance: 229.8
click at [416, 228] on form "First Name [PERSON_NAME] Last Name [PERSON_NAME] Email [EMAIL_ADDRESS][DOMAIN_N…" at bounding box center [673, 395] width 820 height 457
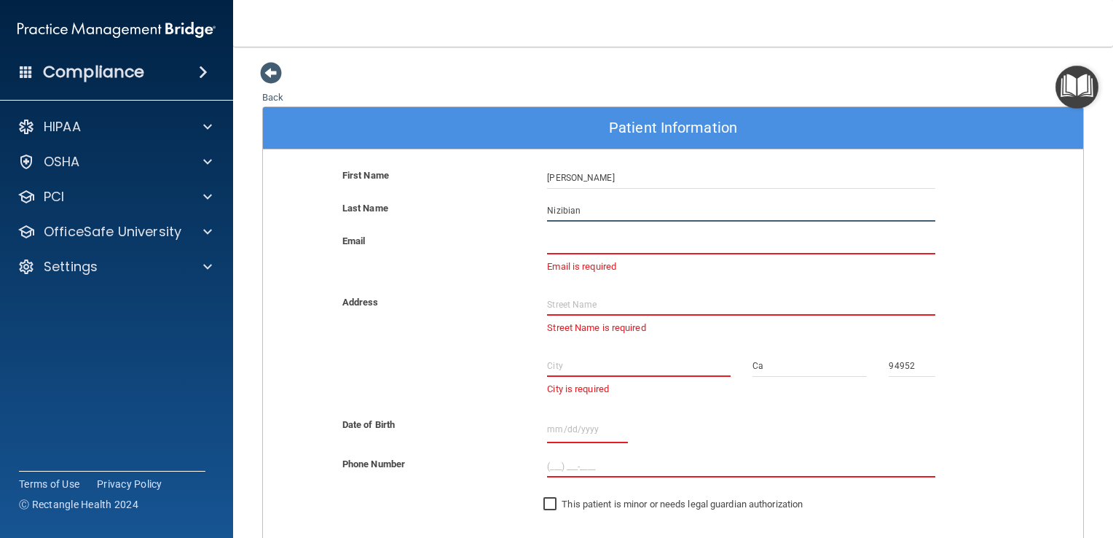
drag, startPoint x: 585, startPoint y: 212, endPoint x: 484, endPoint y: 200, distance: 102.0
click at [484, 200] on div "Last Name [PERSON_NAME]" at bounding box center [673, 211] width 842 height 22
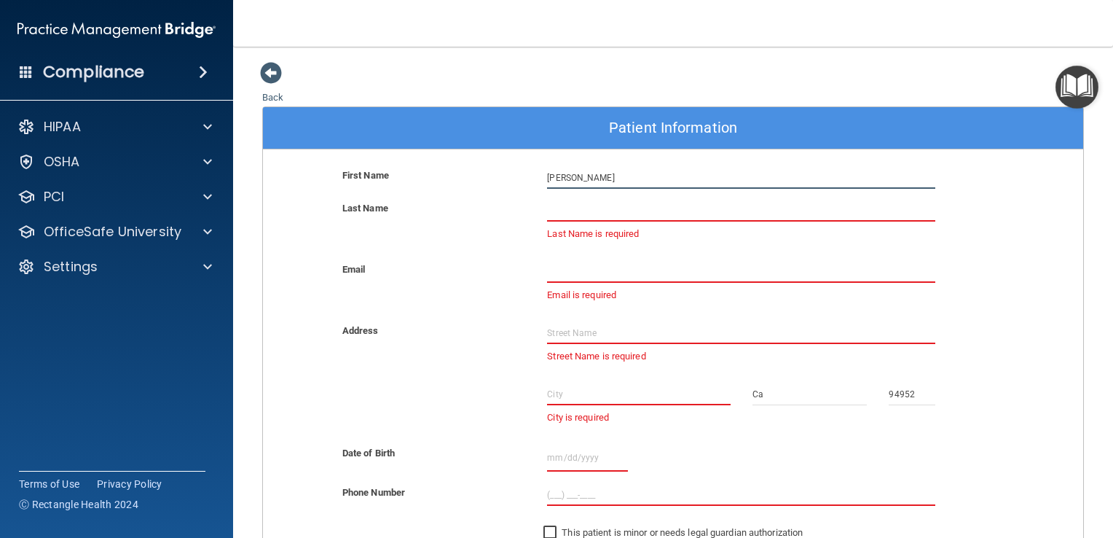
drag, startPoint x: 570, startPoint y: 174, endPoint x: 414, endPoint y: 163, distance: 156.3
click at [414, 163] on div "Patient Information First Name [PERSON_NAME] Last Name Last Name is required Em…" at bounding box center [673, 393] width 822 height 575
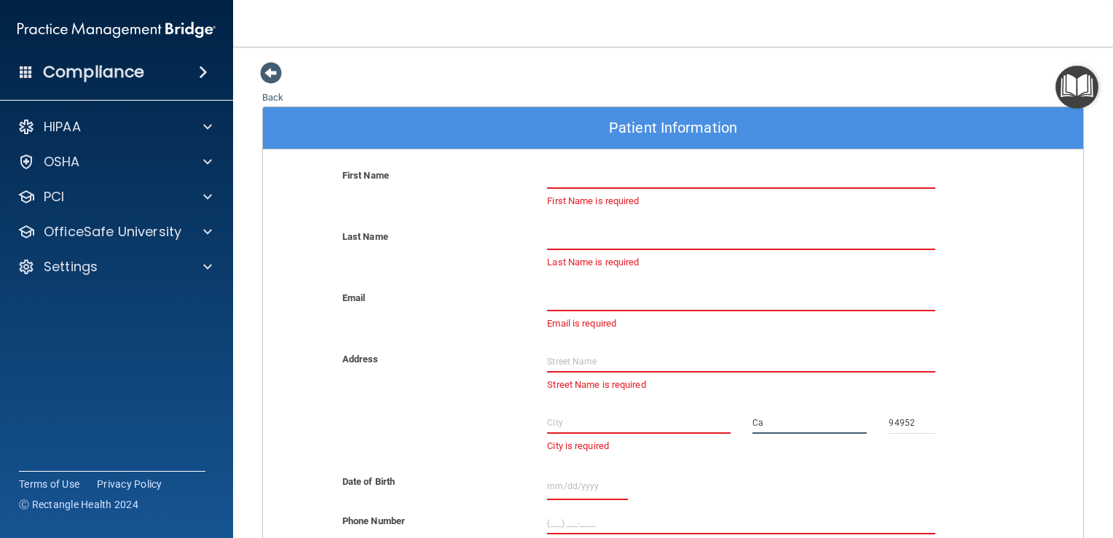
drag, startPoint x: 768, startPoint y: 425, endPoint x: 704, endPoint y: 425, distance: 64.1
click at [704, 425] on div "City is required Ca 94952" at bounding box center [673, 442] width 842 height 61
drag, startPoint x: 910, startPoint y: 423, endPoint x: 867, endPoint y: 430, distance: 43.6
click at [867, 430] on div "City is required State is required 94952" at bounding box center [673, 442] width 842 height 61
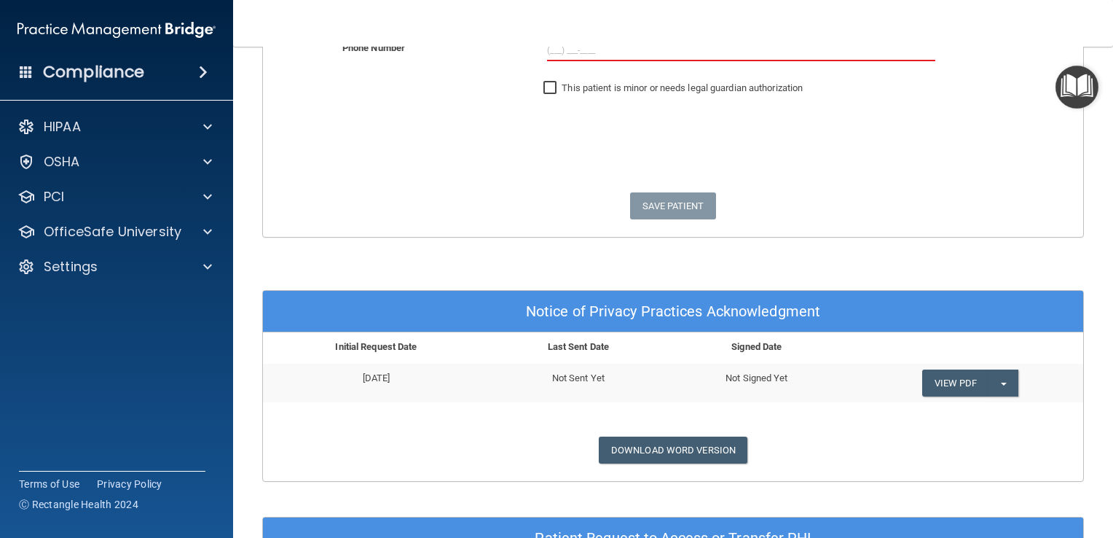
scroll to position [583, 0]
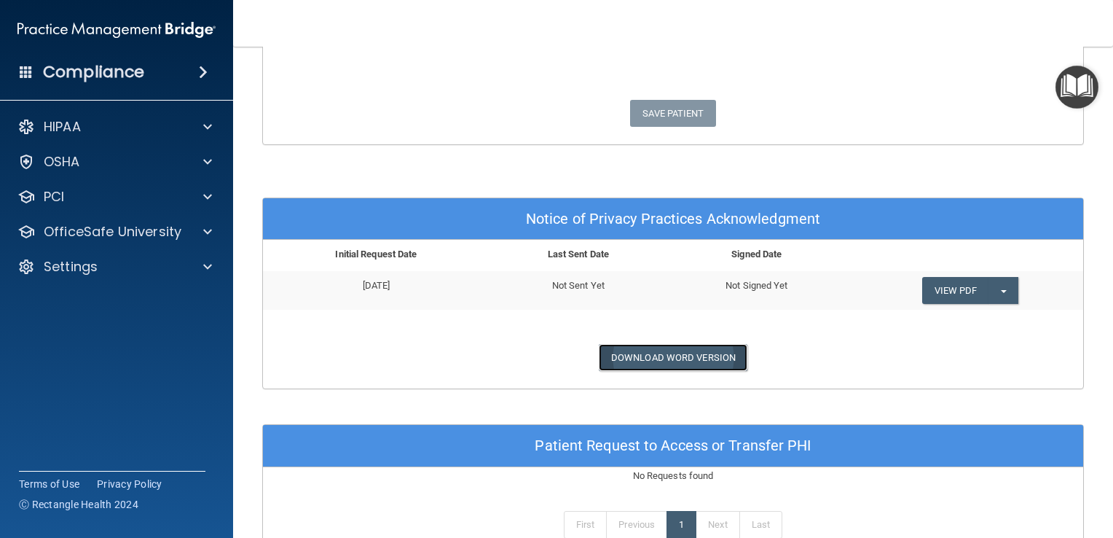
click at [656, 353] on link "Download Word Version" at bounding box center [673, 357] width 149 height 27
click at [1001, 290] on span "button" at bounding box center [1004, 291] width 6 height 3
click at [852, 310] on div "Notice of Privacy Practices Acknowledgment Initial Request Date Last Sent Date …" at bounding box center [673, 293] width 822 height 192
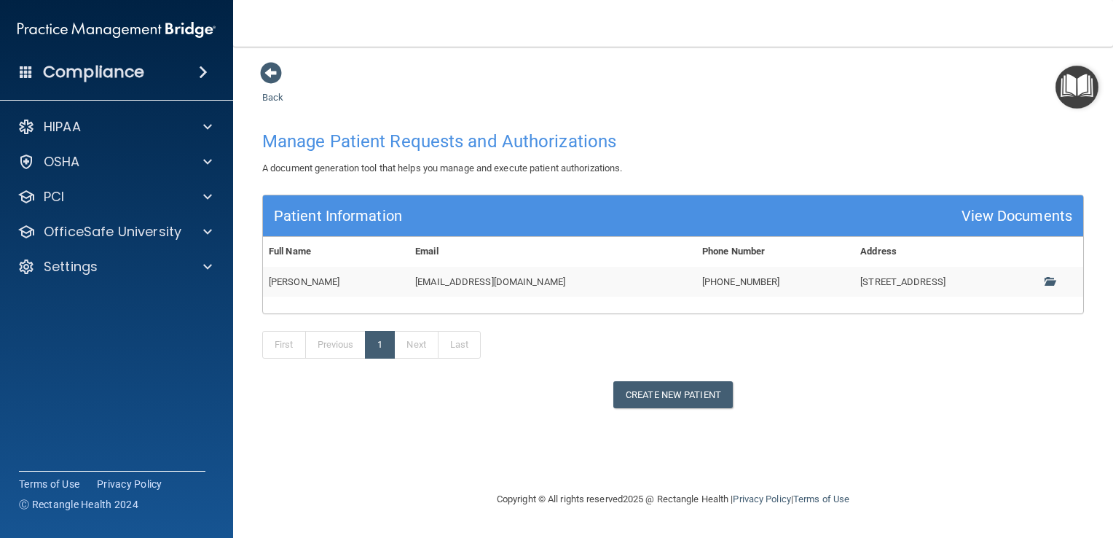
click at [1005, 220] on div "View Documents" at bounding box center [1016, 215] width 111 height 27
click at [1053, 285] on span at bounding box center [1049, 280] width 9 height 9
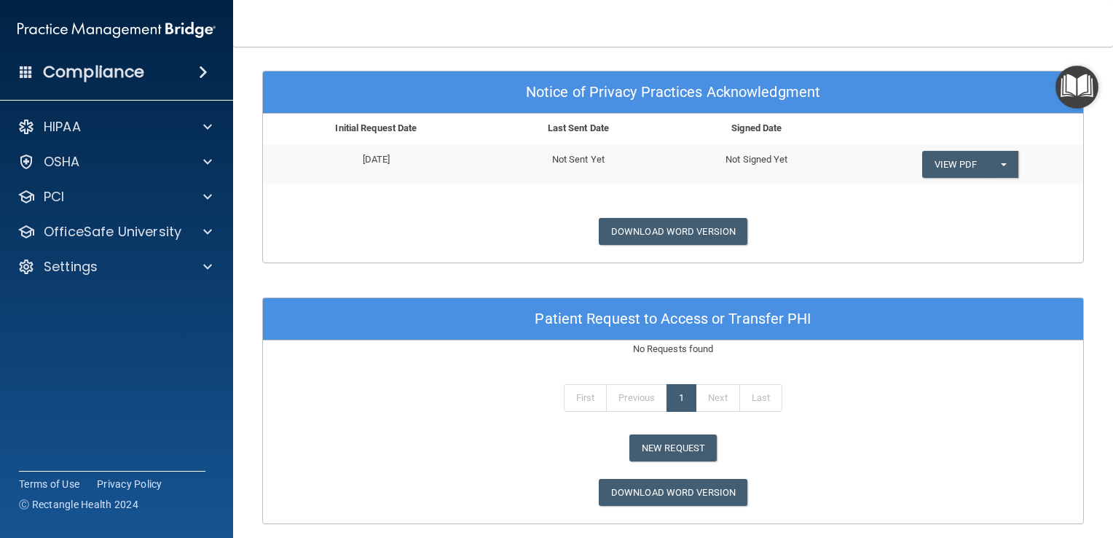
scroll to position [583, 0]
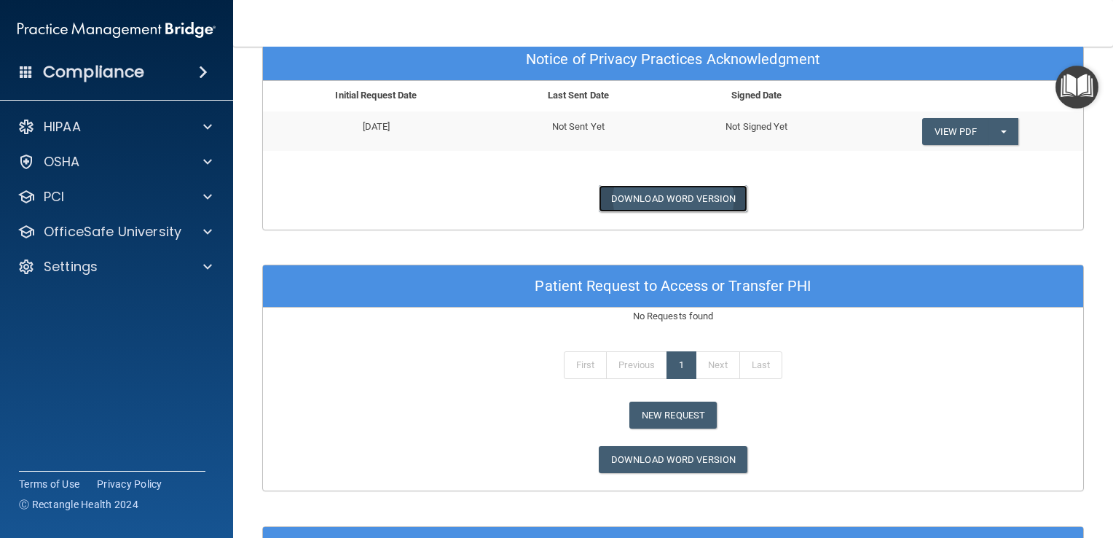
click at [666, 194] on link "Download Word Version" at bounding box center [673, 198] width 149 height 27
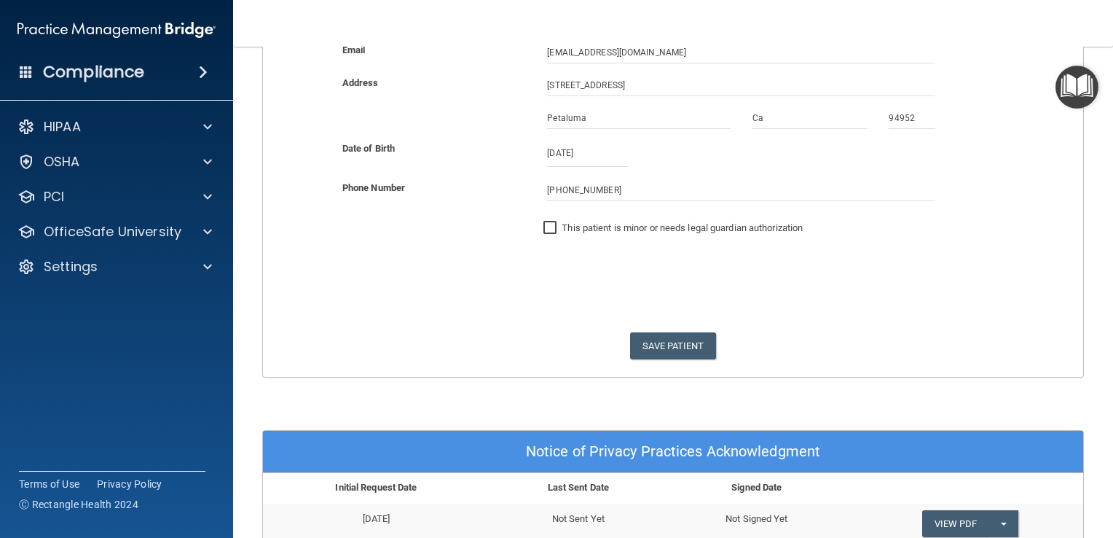
scroll to position [0, 0]
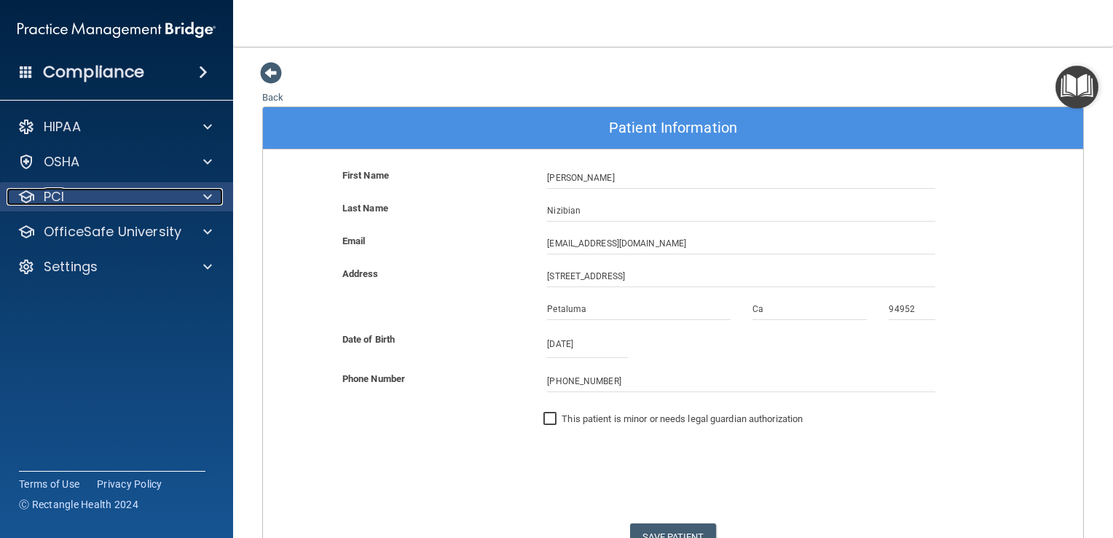
click at [53, 197] on p "PCI" at bounding box center [54, 196] width 20 height 17
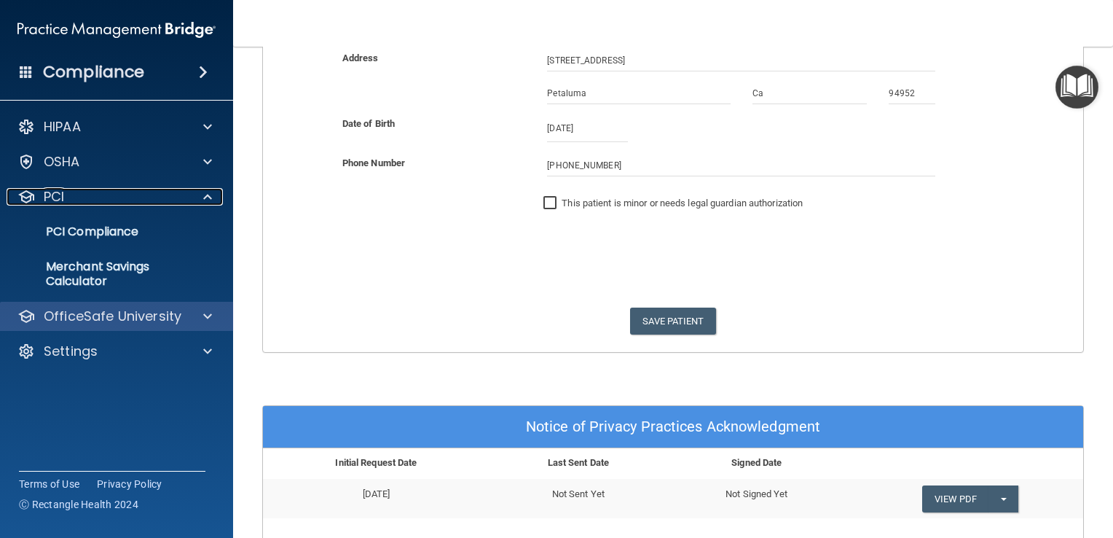
scroll to position [219, 0]
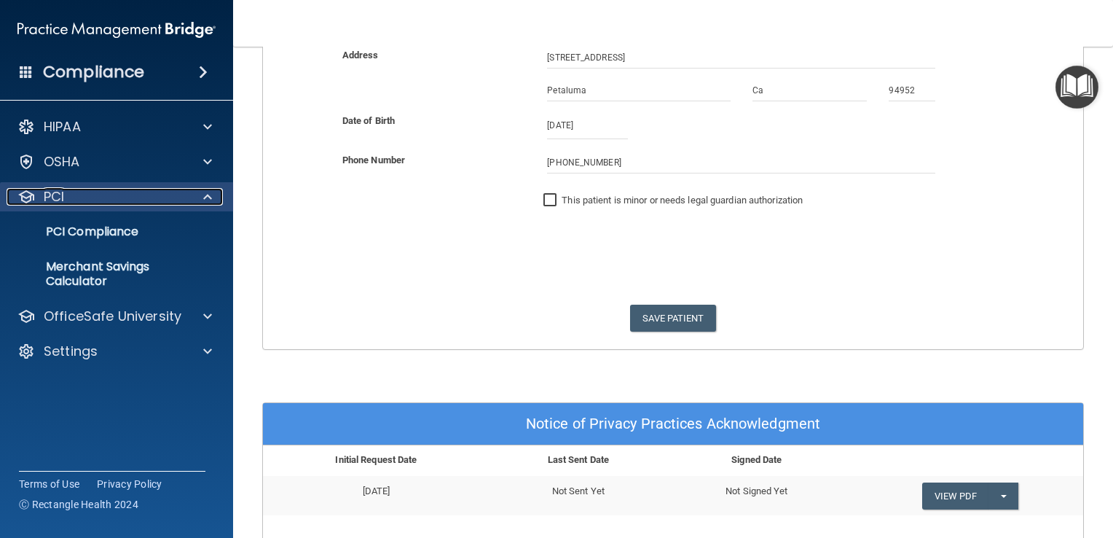
click at [55, 197] on p "PCI" at bounding box center [54, 196] width 20 height 17
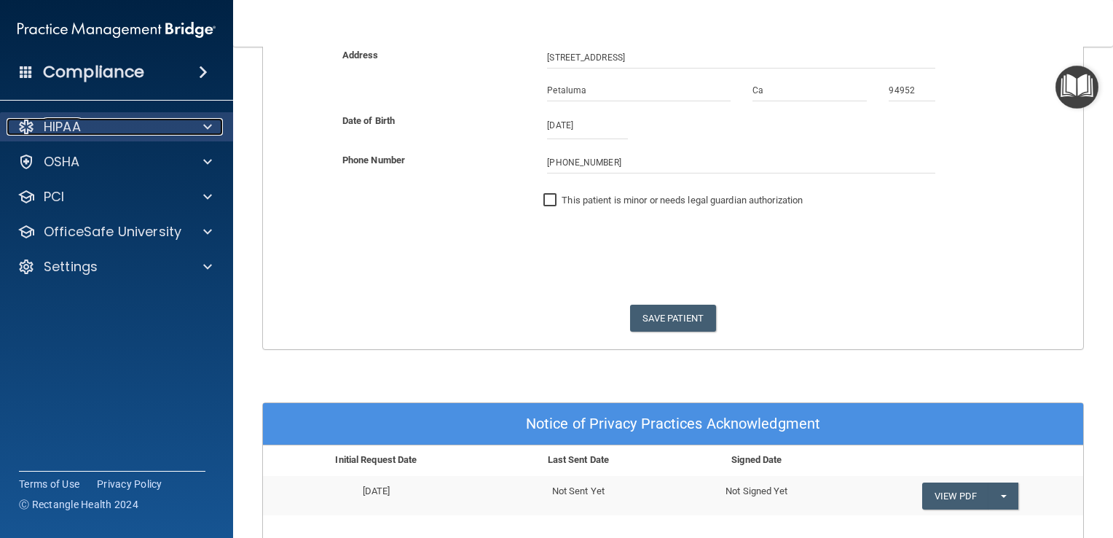
click at [56, 130] on p "HIPAA" at bounding box center [62, 126] width 37 height 17
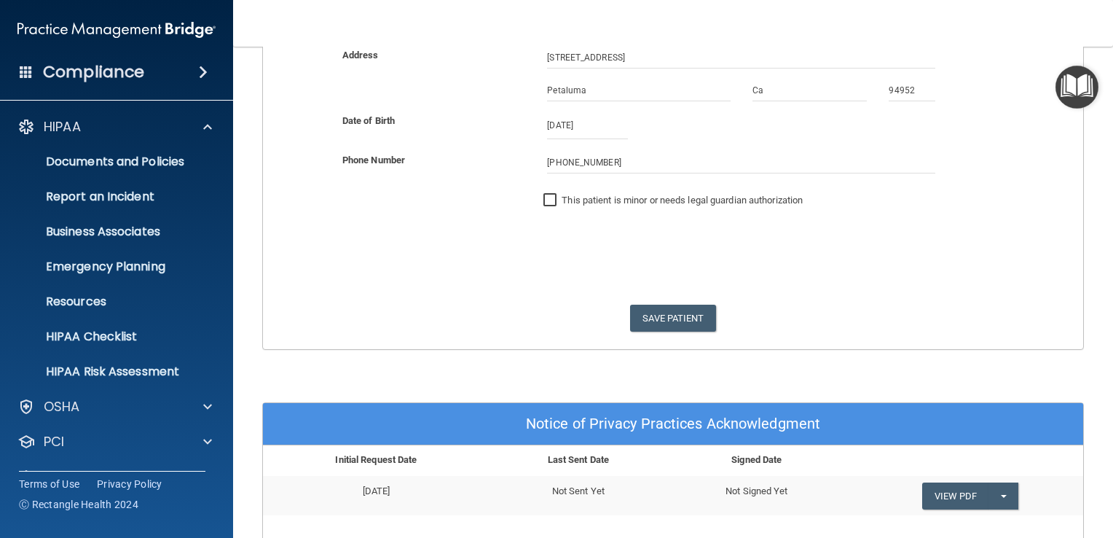
drag, startPoint x: 312, startPoint y: 291, endPoint x: 294, endPoint y: 290, distance: 19.0
click at [312, 291] on form "First Name [PERSON_NAME] Last Name [PERSON_NAME] Email [EMAIL_ADDRESS][DOMAIN_N…" at bounding box center [673, 148] width 820 height 401
click at [165, 157] on p "Documents and Policies" at bounding box center [108, 161] width 199 height 15
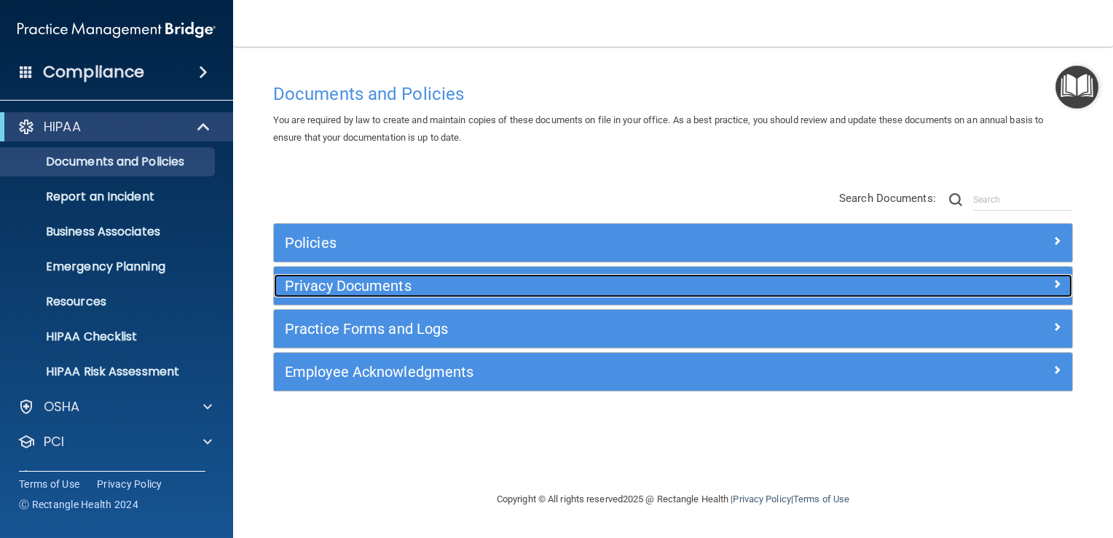
click at [341, 289] on h5 "Privacy Documents" at bounding box center [573, 286] width 577 height 16
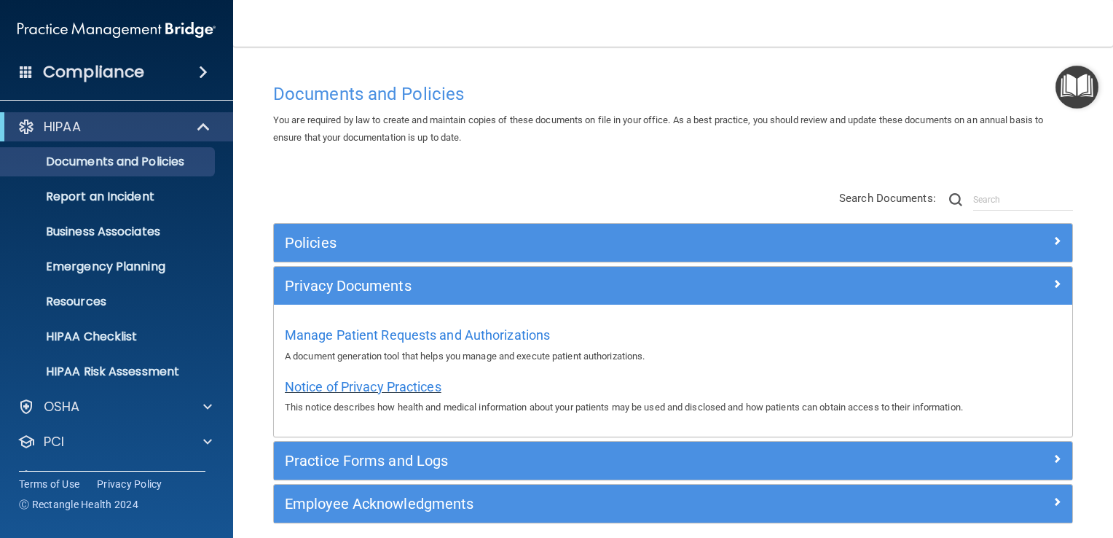
click at [355, 383] on span "Notice of Privacy Practices" at bounding box center [363, 386] width 157 height 15
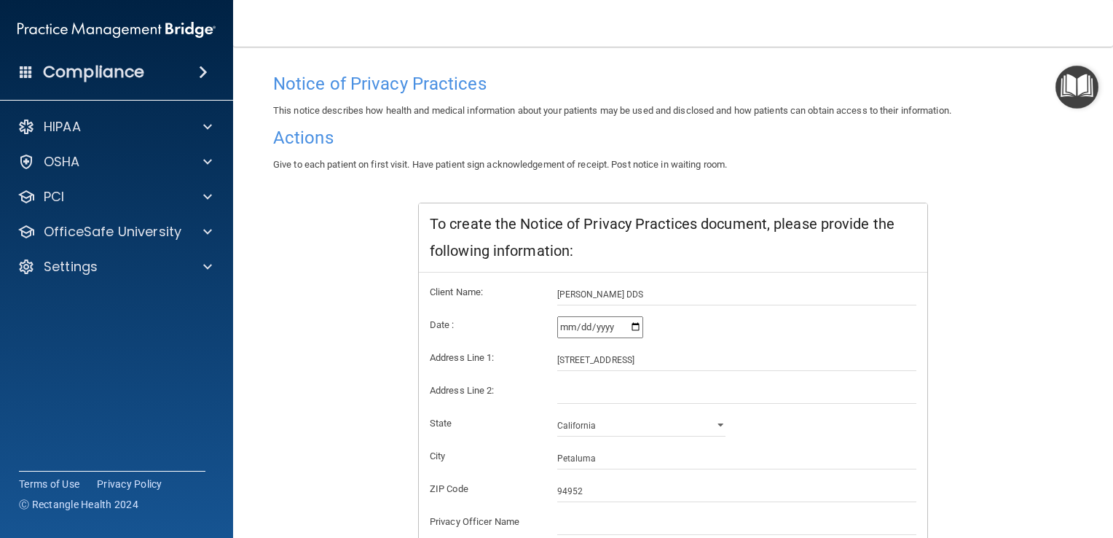
scroll to position [270, 0]
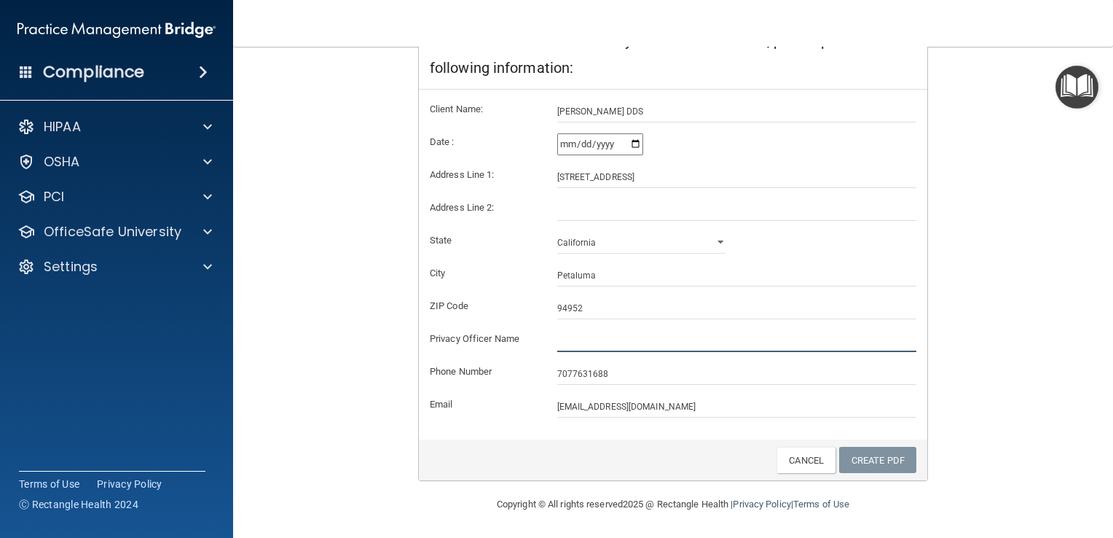
click at [557, 339] on input "text" at bounding box center [737, 341] width 360 height 22
type input "[PERSON_NAME] DDS"
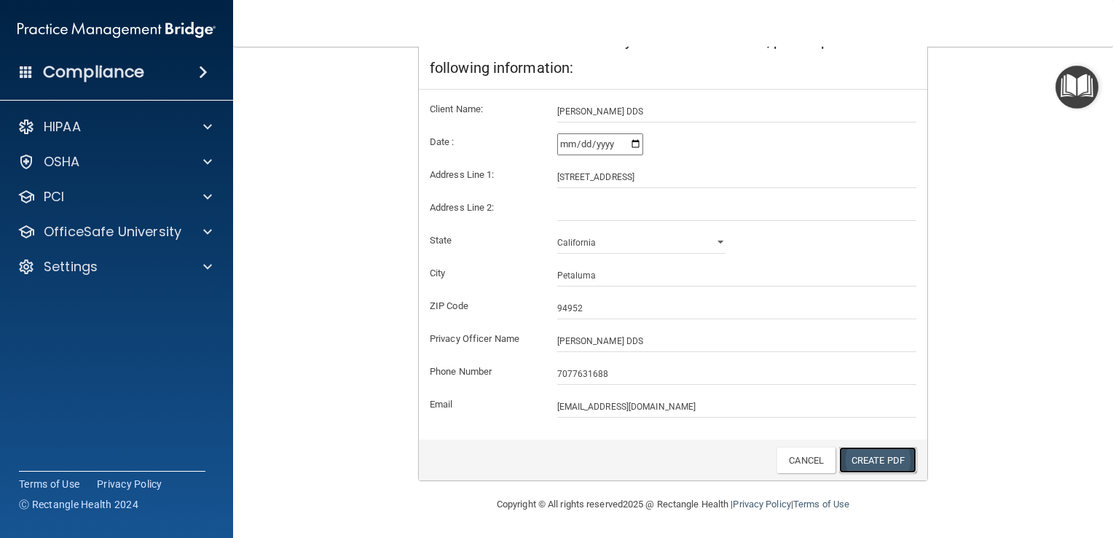
click at [877, 455] on link "Create PDF" at bounding box center [877, 460] width 77 height 27
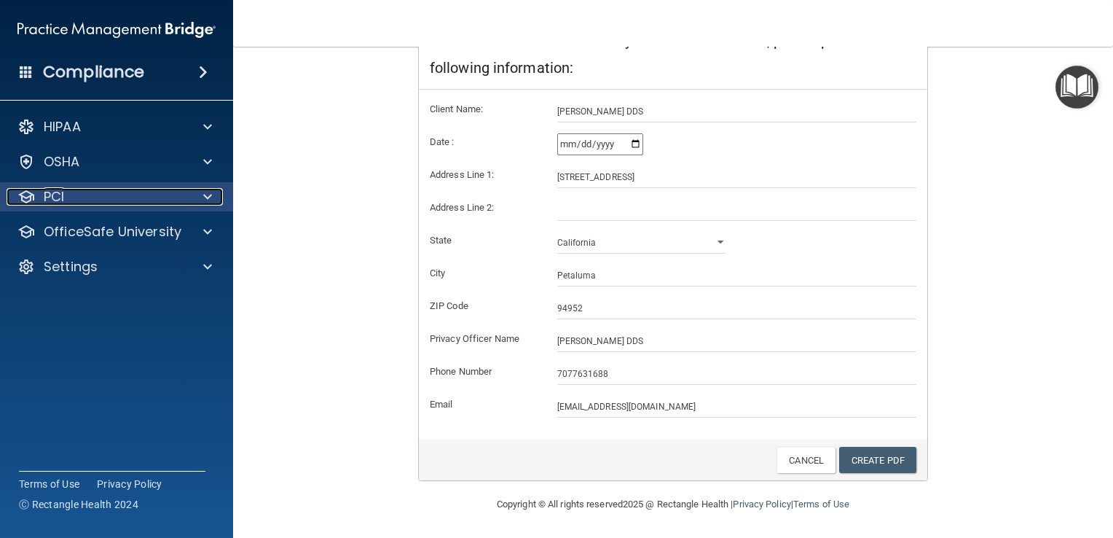
click at [211, 196] on span at bounding box center [207, 196] width 9 height 17
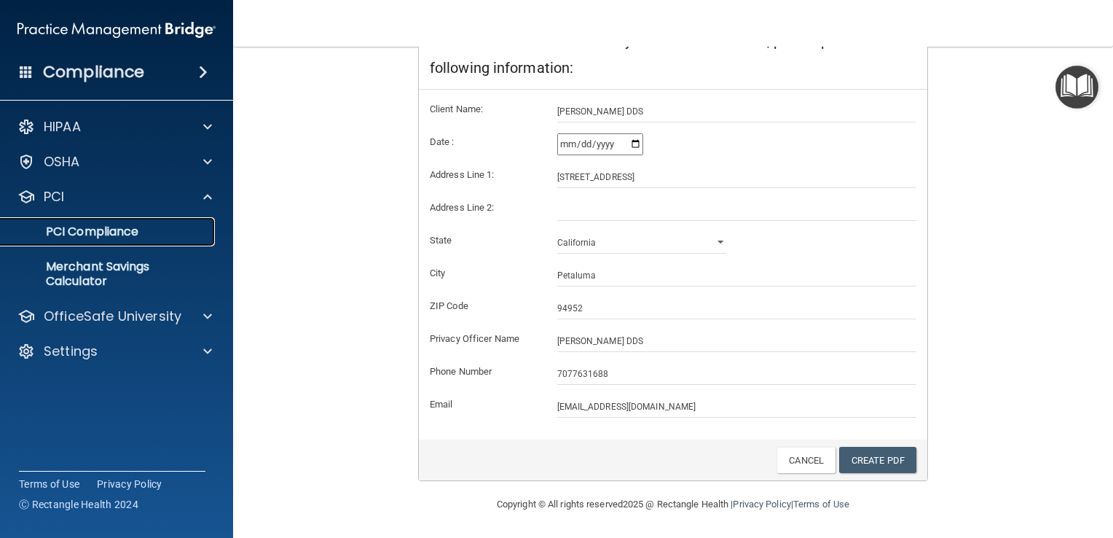
click at [102, 226] on p "PCI Compliance" at bounding box center [108, 231] width 199 height 15
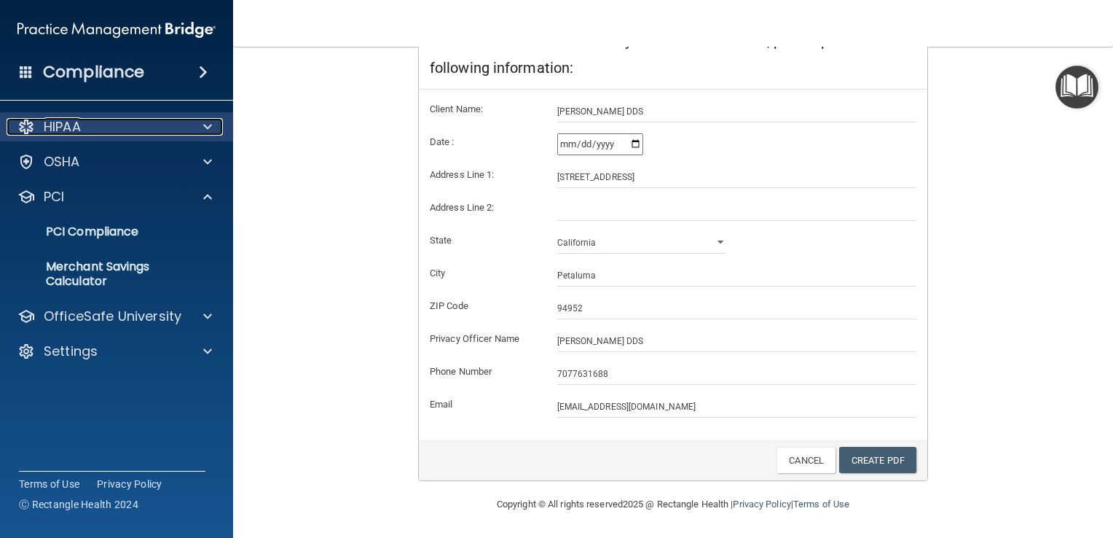
click at [207, 127] on span at bounding box center [207, 126] width 9 height 17
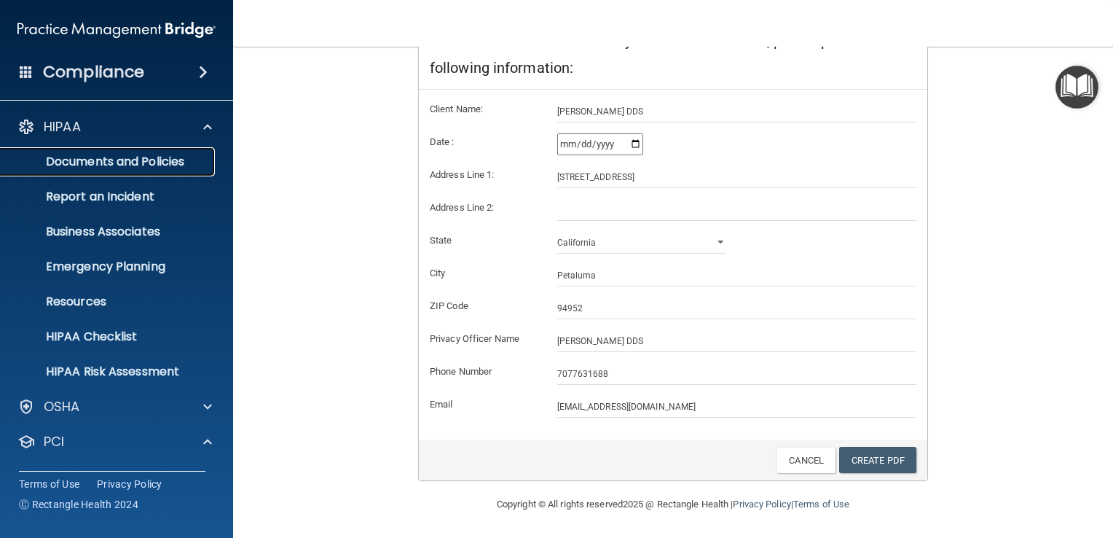
click at [136, 161] on p "Documents and Policies" at bounding box center [108, 161] width 199 height 15
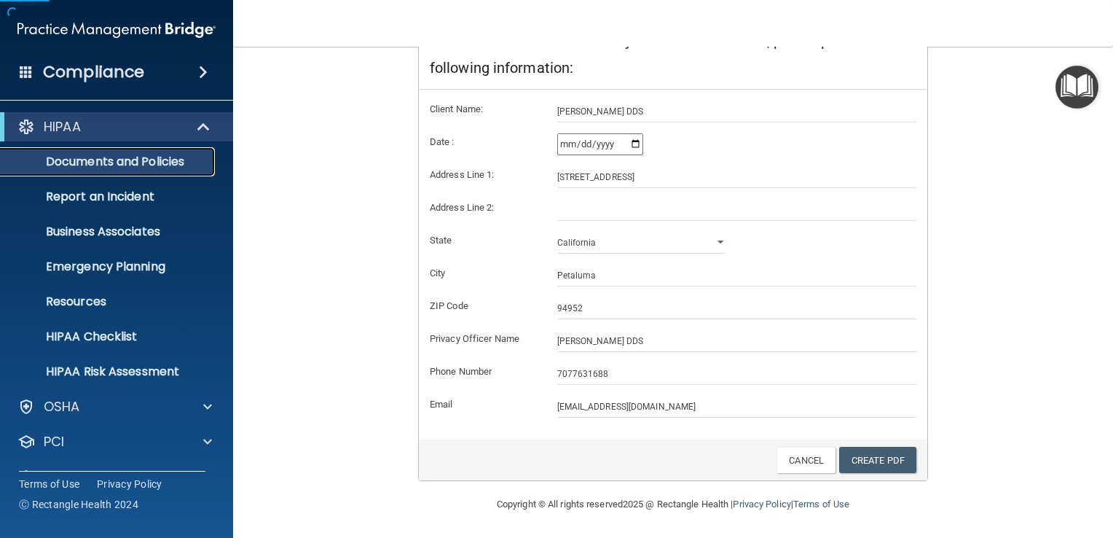
click at [137, 159] on p "Documents and Policies" at bounding box center [108, 161] width 199 height 15
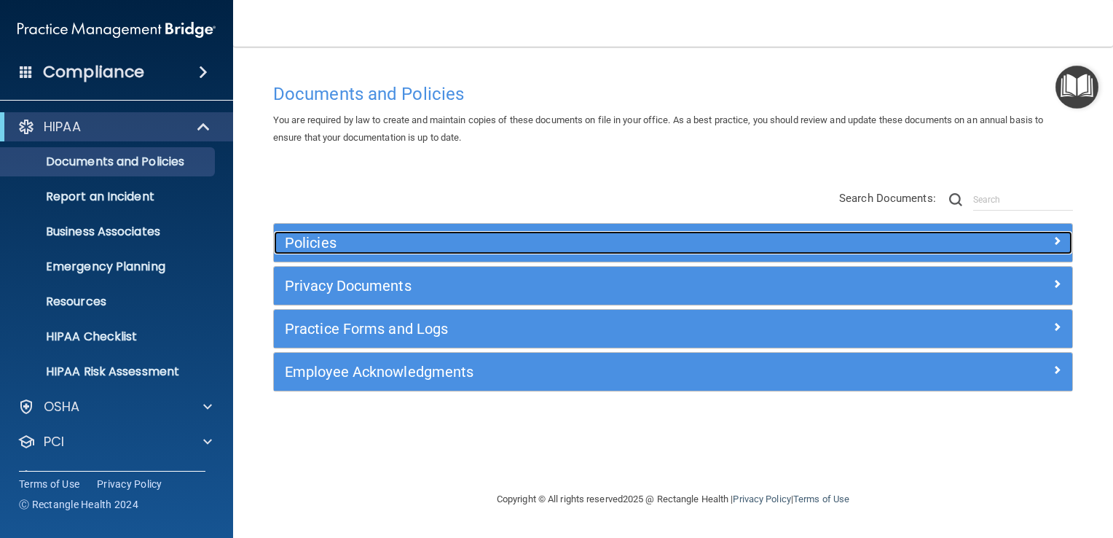
click at [326, 244] on h5 "Policies" at bounding box center [573, 243] width 577 height 16
